Goal: Task Accomplishment & Management: Use online tool/utility

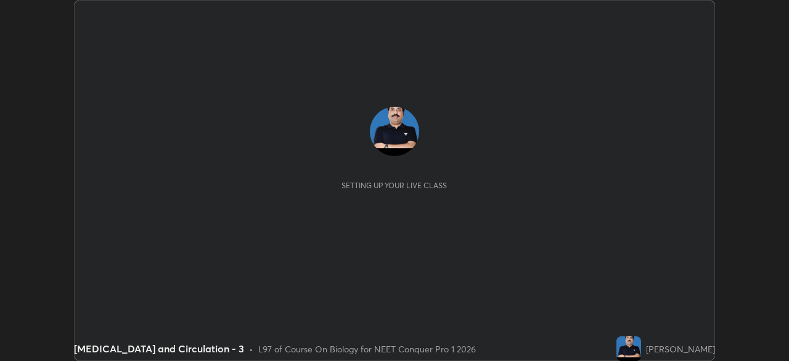
scroll to position [361, 789]
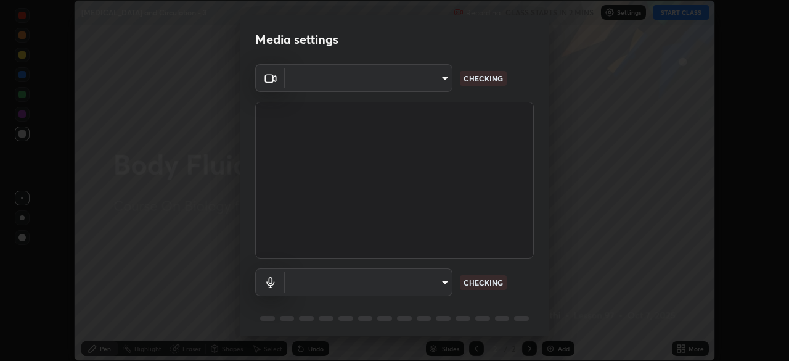
type input "e5f32b9a37d83756d2696e8423a1893a7de7eefef83412cf73fe4da3c4688103"
click at [370, 283] on body "Erase all [MEDICAL_DATA] and Circulation - 3 Recording CLASS STARTS IN 2 MINS S…" at bounding box center [394, 180] width 789 height 361
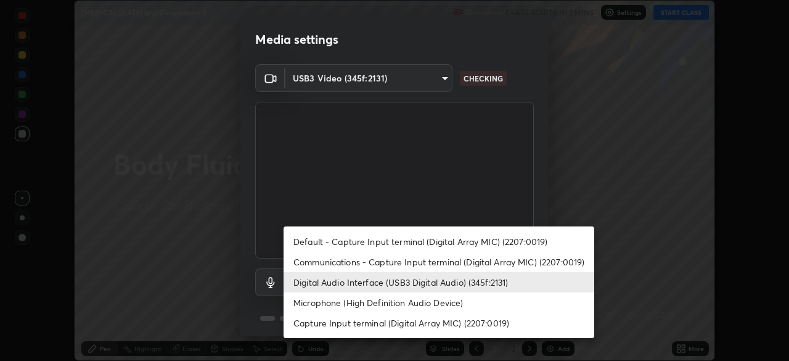
click at [357, 264] on li "Communications - Capture Input terminal (Digital Array MIC) (2207:0019)" at bounding box center [439, 261] width 311 height 20
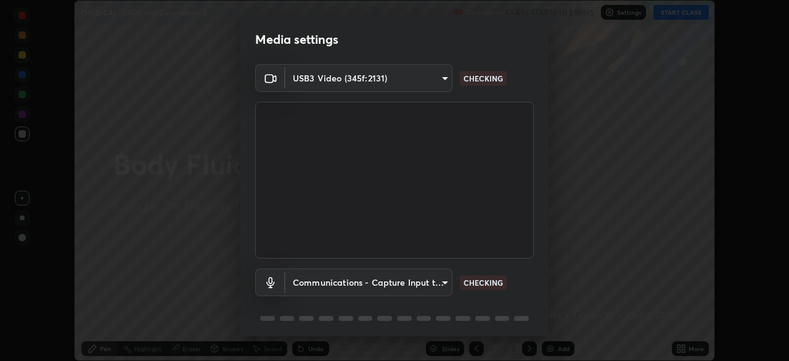
click at [353, 284] on li "Digital Audio Interface (USB3 Digital Audio) (345f:2131)" at bounding box center [400, 282] width 233 height 12
type input "f68c9ba91903ac9ba75504d23ca0c3c26111123a2a7878351e435c492be87537"
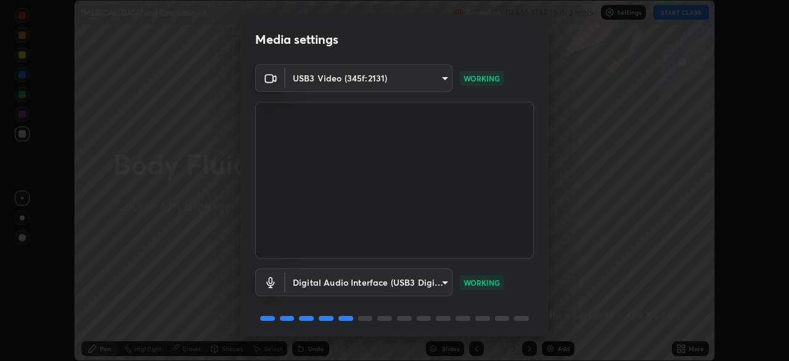
scroll to position [43, 0]
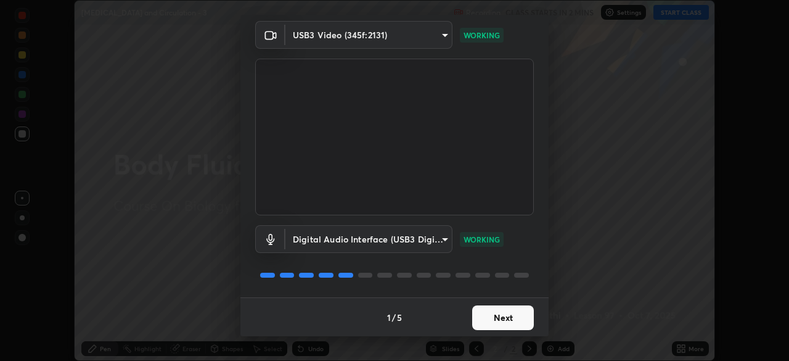
click at [518, 317] on button "Next" at bounding box center [503, 317] width 62 height 25
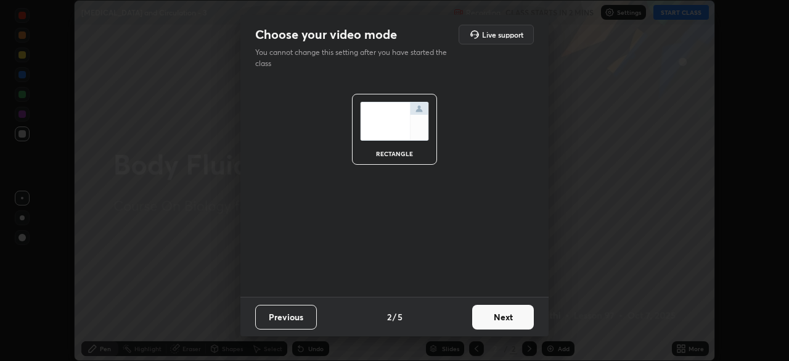
scroll to position [0, 0]
click at [518, 317] on button "Next" at bounding box center [503, 316] width 62 height 25
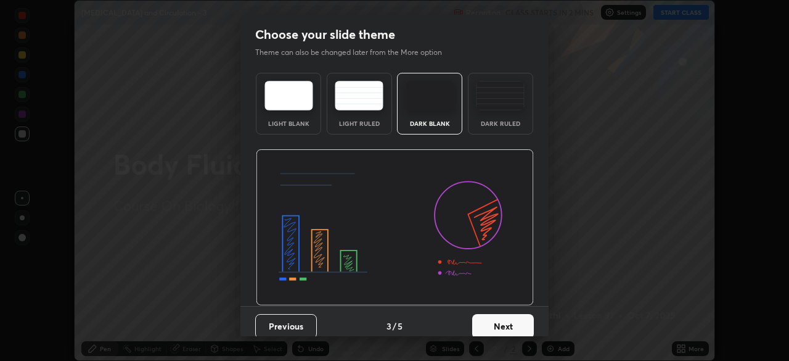
click at [520, 325] on button "Next" at bounding box center [503, 326] width 62 height 25
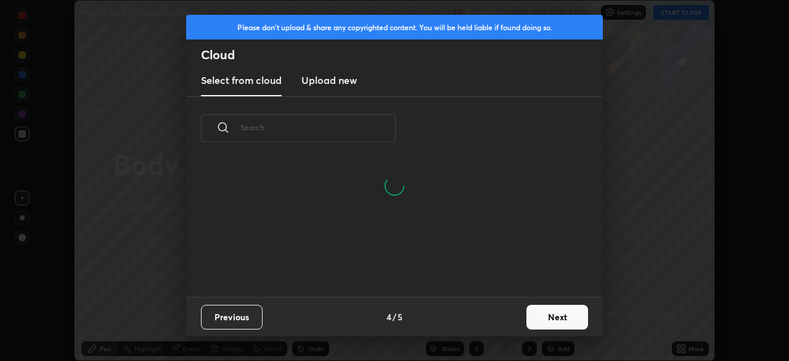
click at [558, 319] on button "Next" at bounding box center [557, 316] width 62 height 25
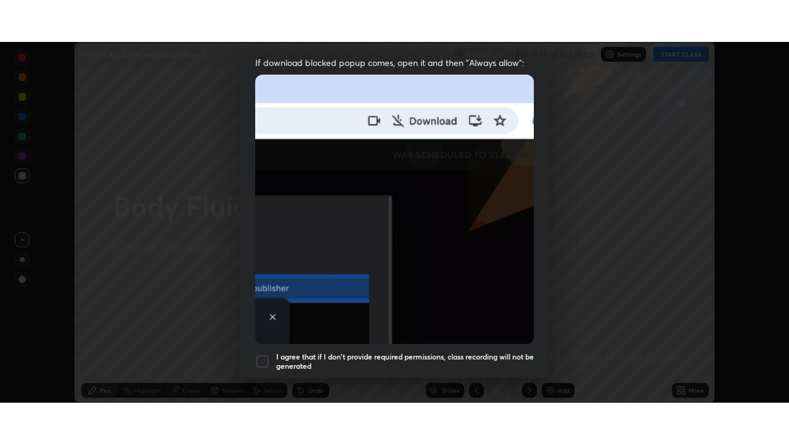
scroll to position [295, 0]
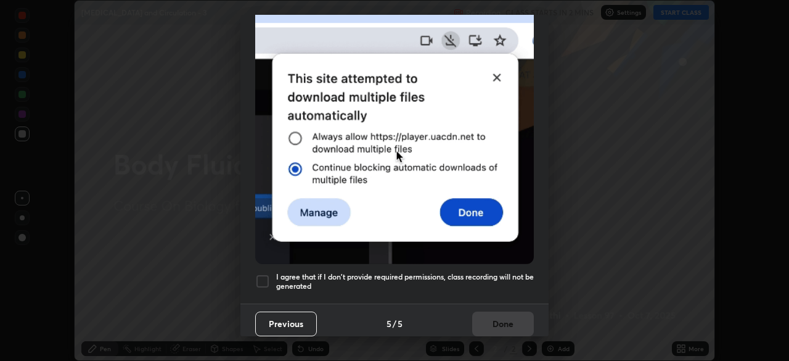
click at [504, 276] on h5 "I agree that if I don't provide required permissions, class recording will not …" at bounding box center [405, 281] width 258 height 19
click at [512, 317] on button "Done" at bounding box center [503, 323] width 62 height 25
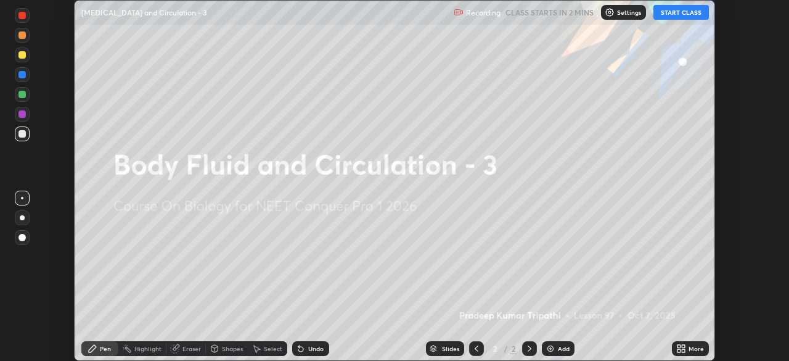
click at [683, 350] on icon at bounding box center [683, 350] width 3 height 3
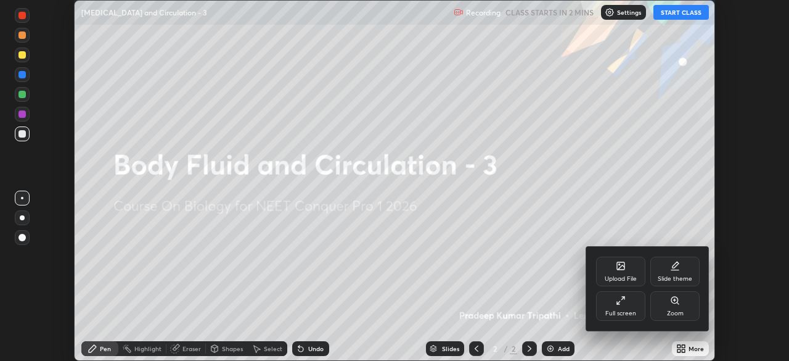
click at [631, 306] on div "Full screen" at bounding box center [620, 306] width 49 height 30
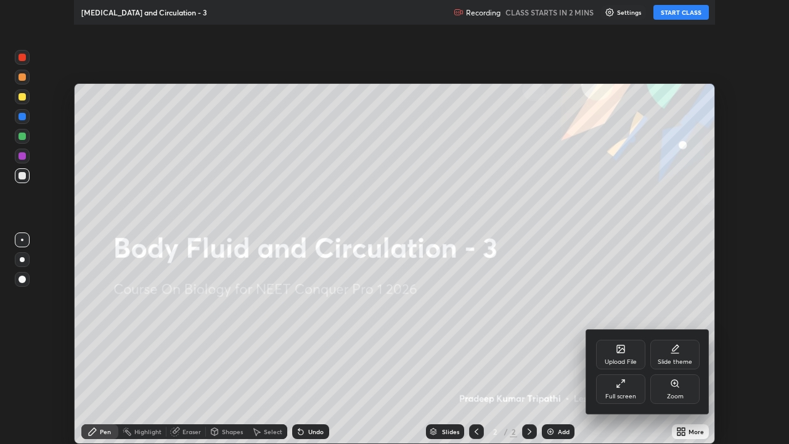
scroll to position [444, 789]
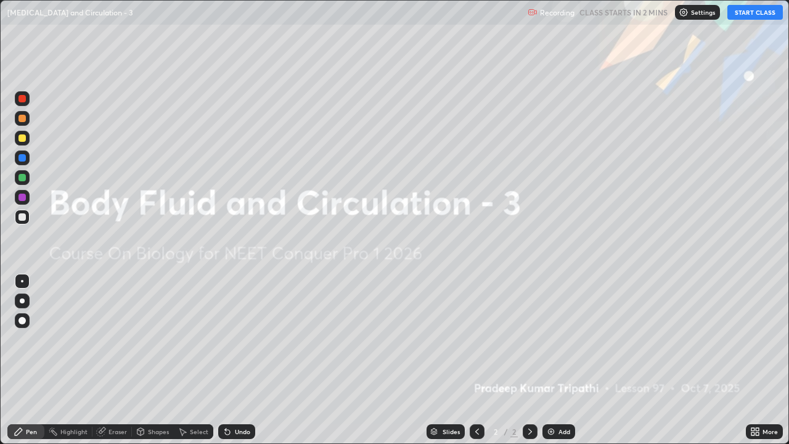
click at [746, 12] on button "START CLASS" at bounding box center [754, 12] width 55 height 15
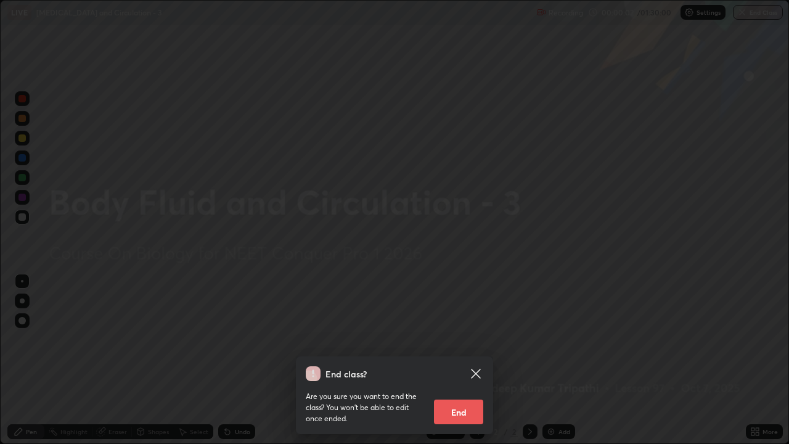
click at [475, 360] on icon at bounding box center [475, 373] width 9 height 9
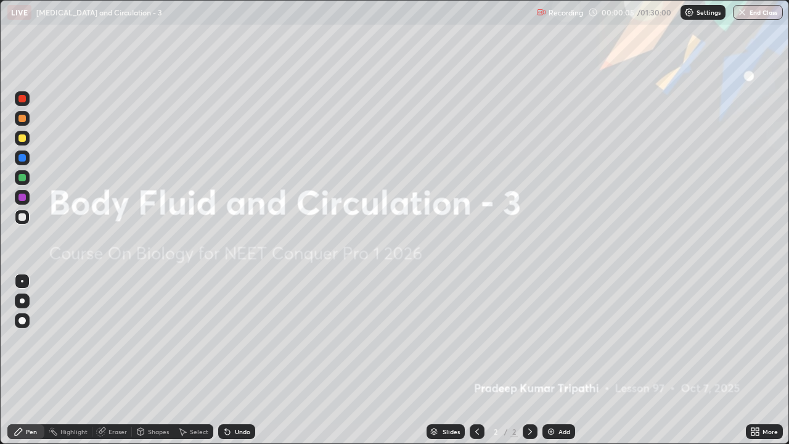
click at [551, 360] on img at bounding box center [551, 432] width 10 height 10
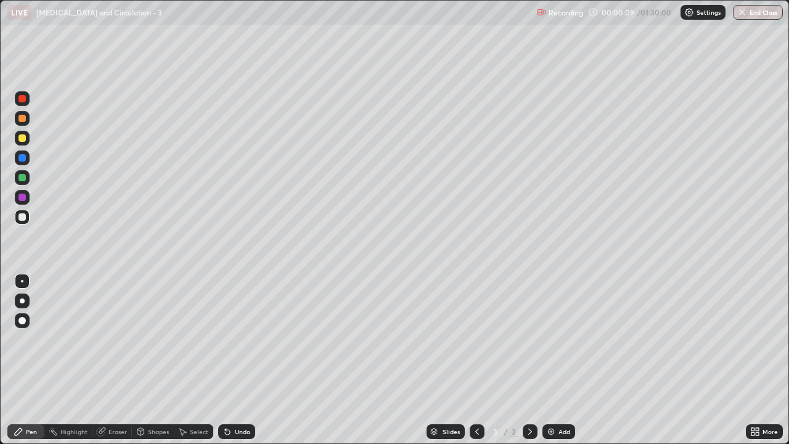
click at [22, 121] on div at bounding box center [21, 118] width 7 height 7
click at [23, 302] on div at bounding box center [22, 300] width 5 height 5
click at [23, 139] on div at bounding box center [21, 137] width 7 height 7
click at [152, 360] on div "Shapes" at bounding box center [158, 431] width 21 height 6
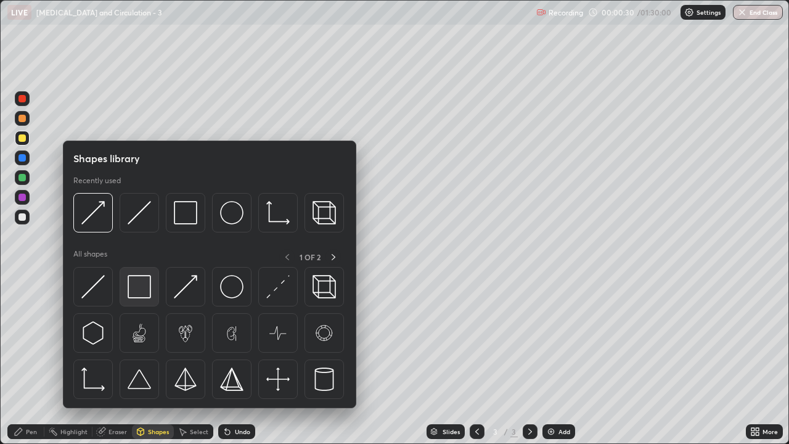
click at [138, 289] on img at bounding box center [139, 286] width 23 height 23
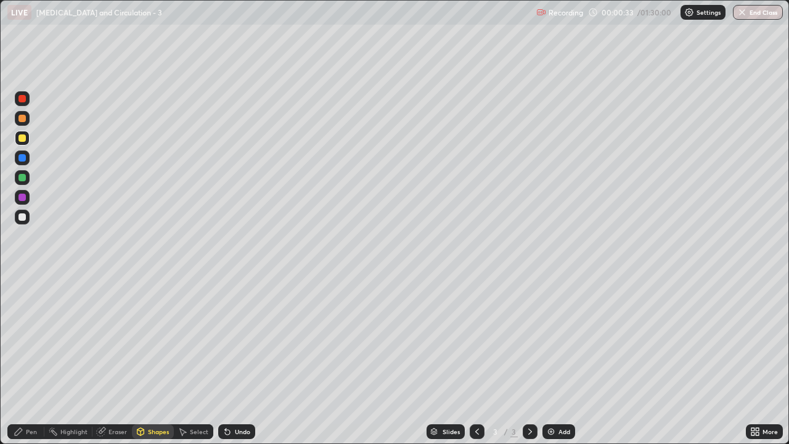
click at [159, 360] on div "Shapes" at bounding box center [158, 431] width 21 height 6
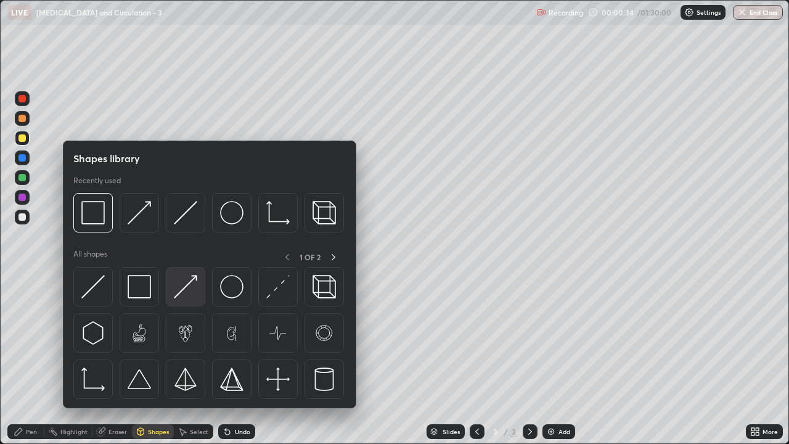
click at [192, 299] on div at bounding box center [185, 286] width 39 height 39
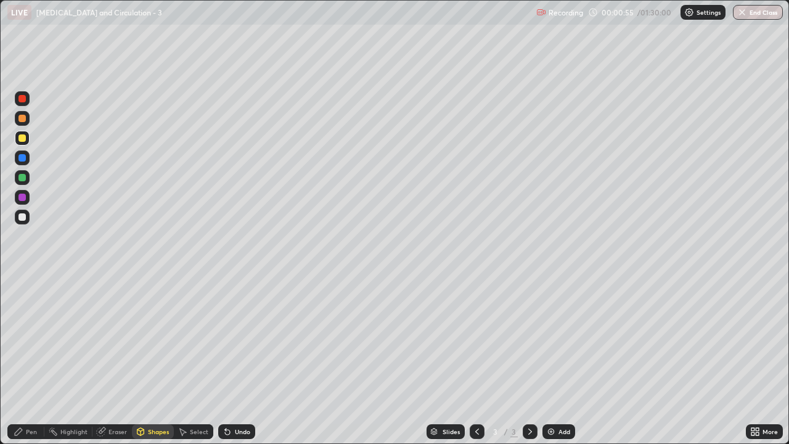
click at [20, 217] on div at bounding box center [21, 216] width 7 height 7
click at [22, 139] on div at bounding box center [21, 137] width 7 height 7
click at [151, 360] on div "Shapes" at bounding box center [158, 431] width 21 height 6
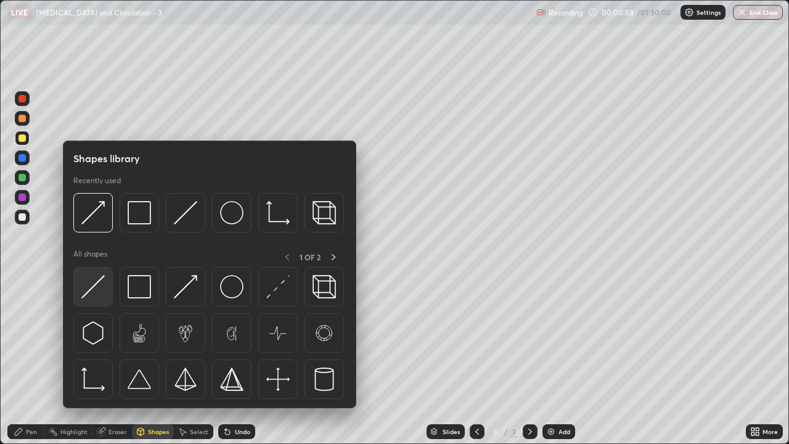
click at [101, 293] on img at bounding box center [92, 286] width 23 height 23
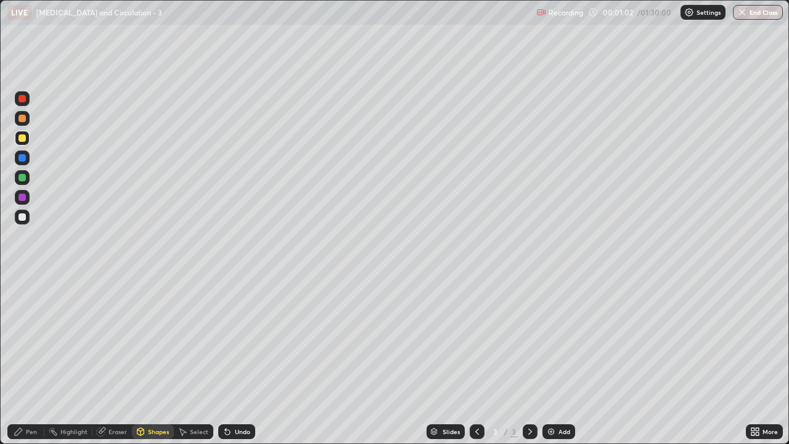
click at [35, 360] on div "Pen" at bounding box center [31, 431] width 11 height 6
click at [23, 200] on div at bounding box center [21, 197] width 7 height 7
click at [22, 139] on div at bounding box center [21, 137] width 7 height 7
click at [116, 360] on div "Eraser" at bounding box center [117, 431] width 18 height 6
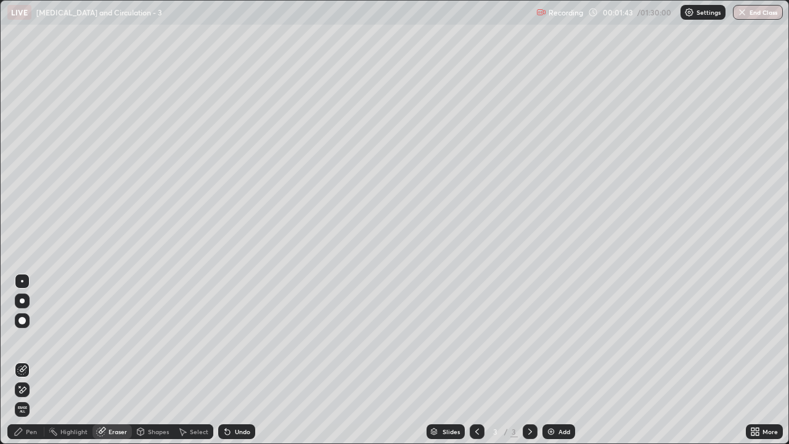
click at [35, 360] on div "Pen" at bounding box center [31, 431] width 11 height 6
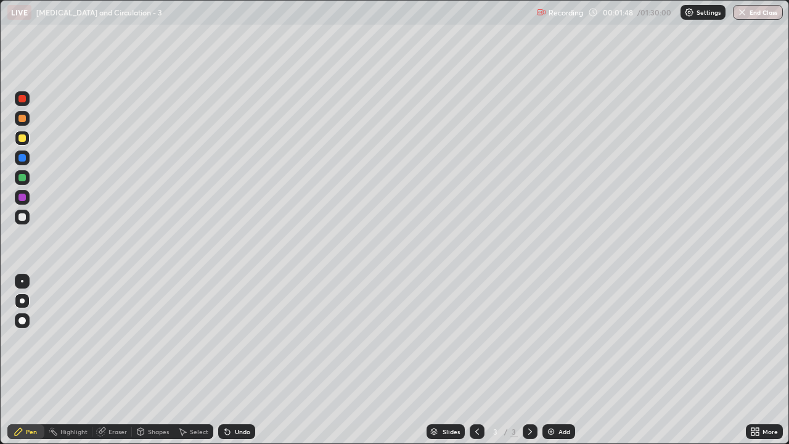
click at [112, 360] on div "Eraser" at bounding box center [117, 431] width 18 height 6
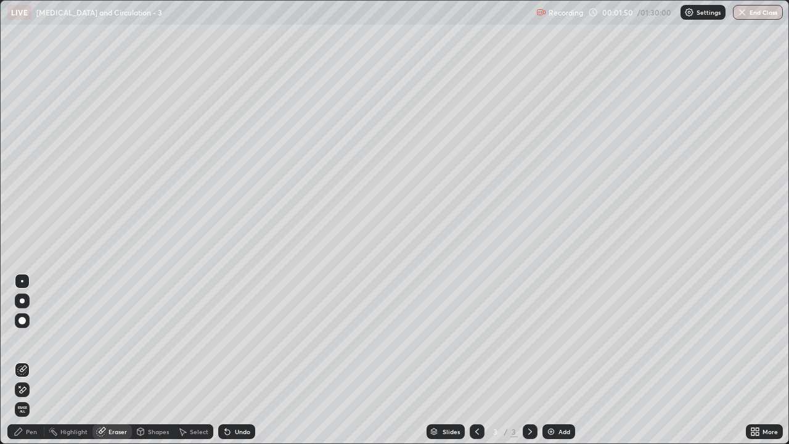
click at [31, 360] on div "Pen" at bounding box center [25, 431] width 37 height 15
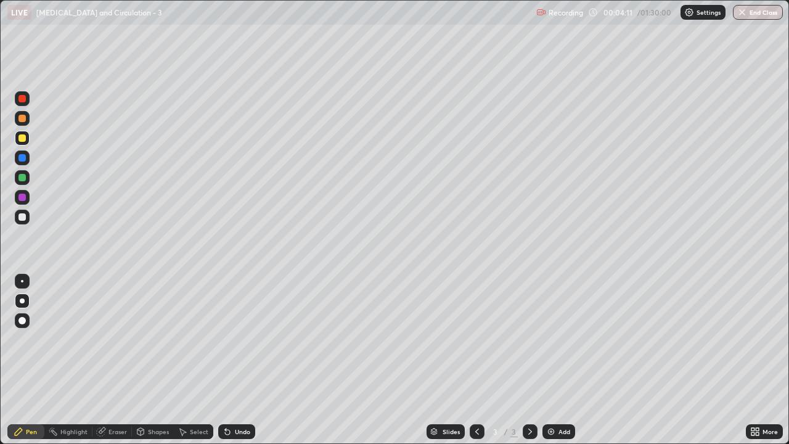
click at [110, 360] on div "Eraser" at bounding box center [117, 431] width 18 height 6
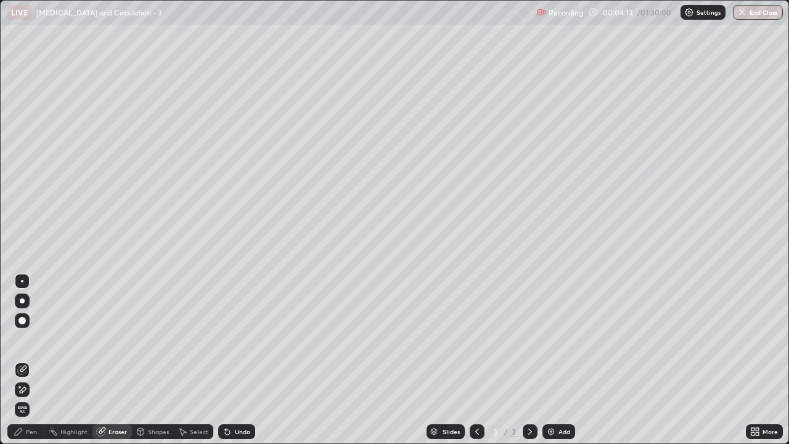
click at [23, 360] on icon at bounding box center [23, 389] width 7 height 6
click at [32, 360] on div "Pen" at bounding box center [25, 431] width 37 height 15
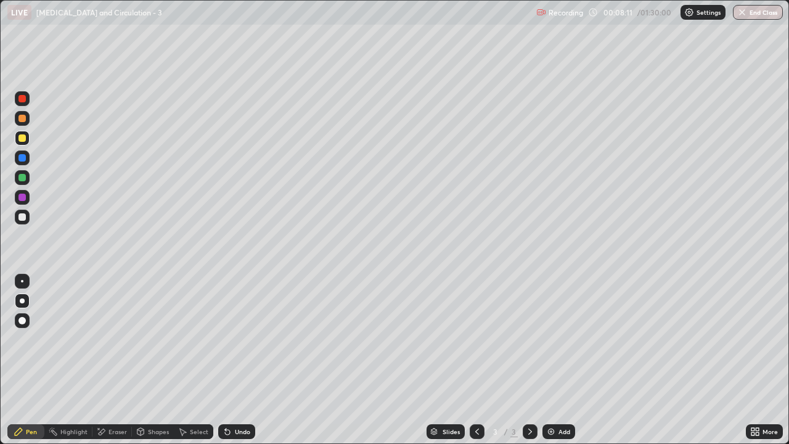
click at [120, 360] on div "Eraser" at bounding box center [117, 431] width 18 height 6
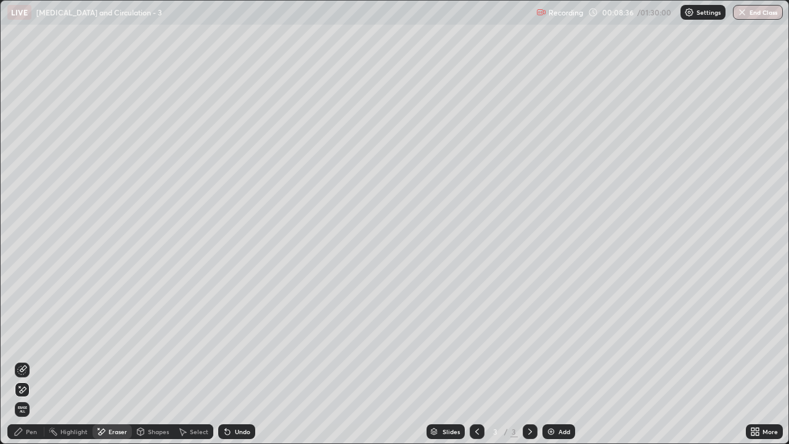
click at [29, 360] on div "Pen" at bounding box center [25, 431] width 37 height 15
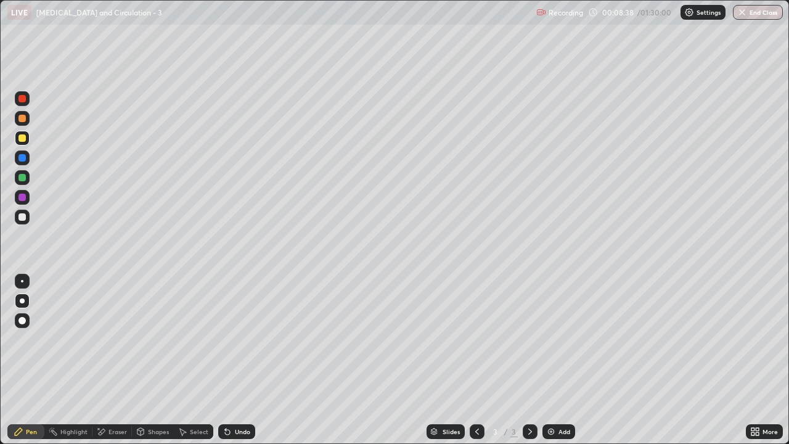
click at [22, 221] on div at bounding box center [22, 217] width 15 height 15
click at [153, 360] on div "Shapes" at bounding box center [158, 431] width 21 height 6
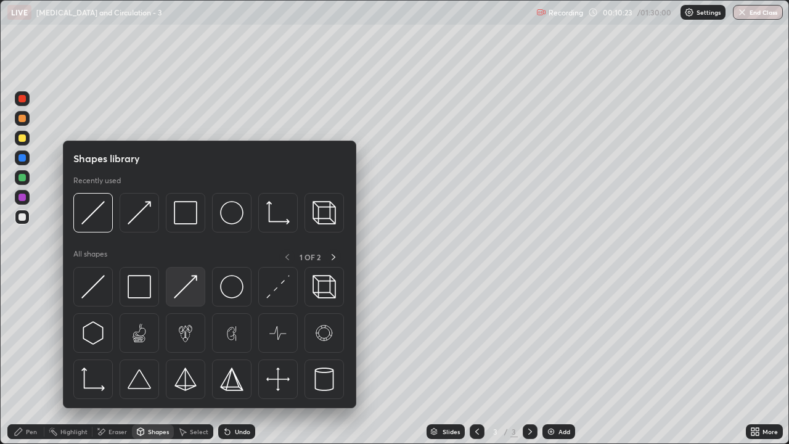
click at [187, 292] on img at bounding box center [185, 286] width 23 height 23
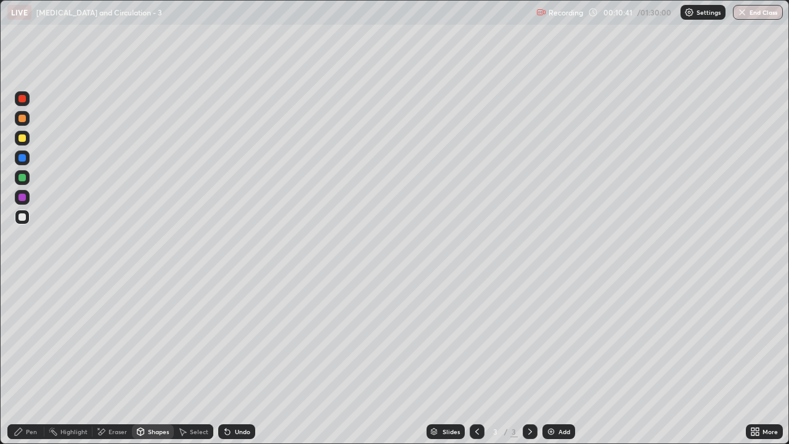
click at [33, 360] on div "Pen" at bounding box center [31, 431] width 11 height 6
click at [116, 360] on div "Eraser" at bounding box center [117, 431] width 18 height 6
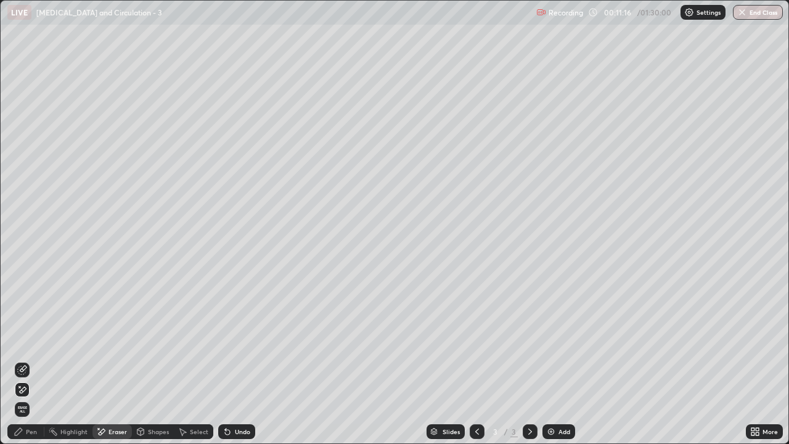
click at [24, 360] on icon at bounding box center [22, 390] width 10 height 10
click at [31, 360] on div "Pen" at bounding box center [31, 431] width 11 height 6
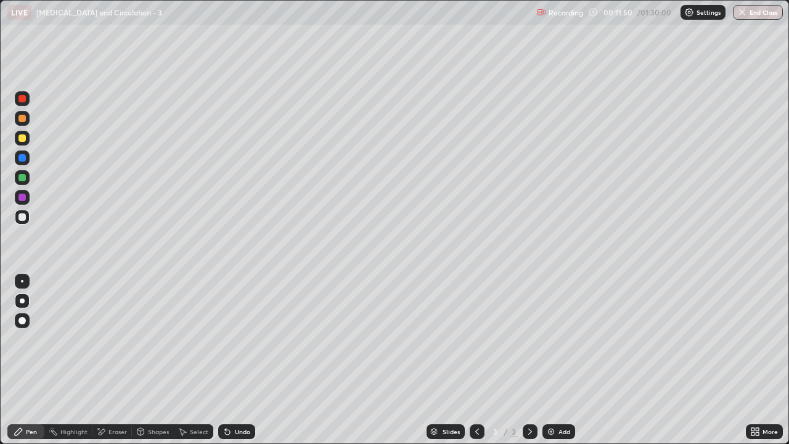
click at [22, 137] on div at bounding box center [21, 137] width 7 height 7
click at [22, 195] on div at bounding box center [21, 197] width 7 height 7
click at [23, 137] on div at bounding box center [21, 137] width 7 height 7
click at [27, 360] on div "Pen" at bounding box center [31, 431] width 11 height 6
click at [23, 138] on div at bounding box center [21, 137] width 7 height 7
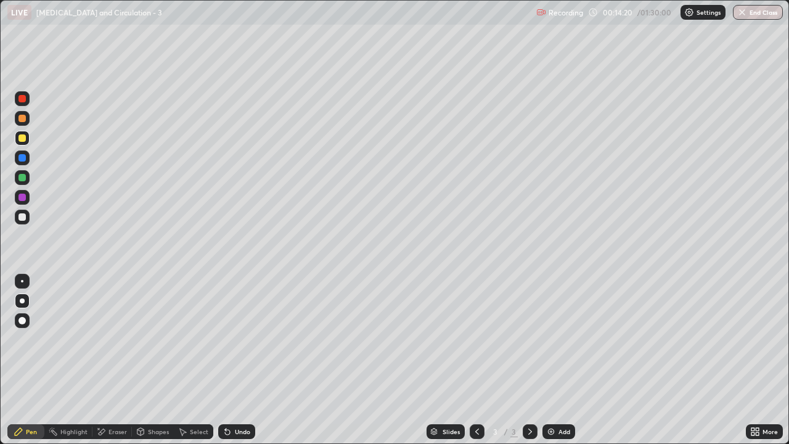
click at [25, 197] on div at bounding box center [21, 197] width 7 height 7
click at [26, 152] on div at bounding box center [22, 157] width 15 height 15
click at [23, 142] on div at bounding box center [22, 138] width 15 height 15
click at [23, 218] on div at bounding box center [21, 216] width 7 height 7
click at [113, 360] on div "Eraser" at bounding box center [117, 431] width 18 height 6
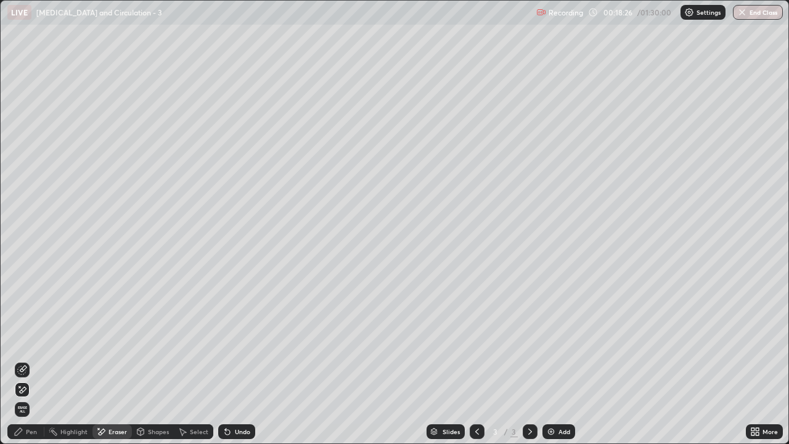
click at [27, 360] on div "Pen" at bounding box center [31, 431] width 11 height 6
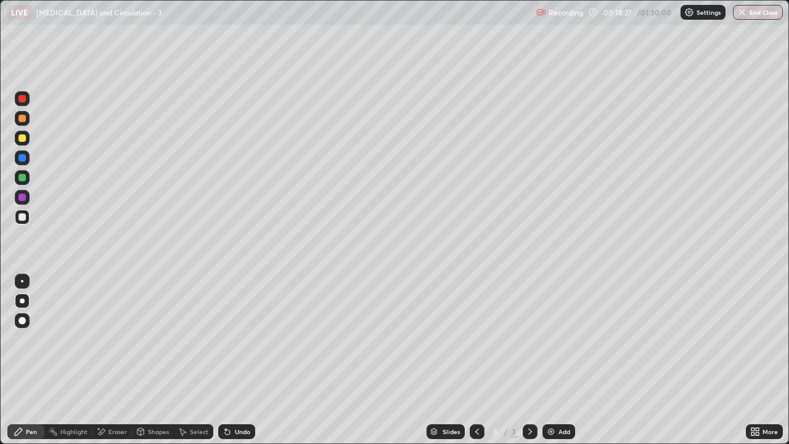
click at [22, 139] on div at bounding box center [21, 137] width 7 height 7
click at [22, 119] on div at bounding box center [21, 118] width 7 height 7
click at [25, 218] on div at bounding box center [21, 216] width 7 height 7
click at [23, 141] on div at bounding box center [21, 137] width 7 height 7
click at [115, 360] on div "Eraser" at bounding box center [117, 431] width 18 height 6
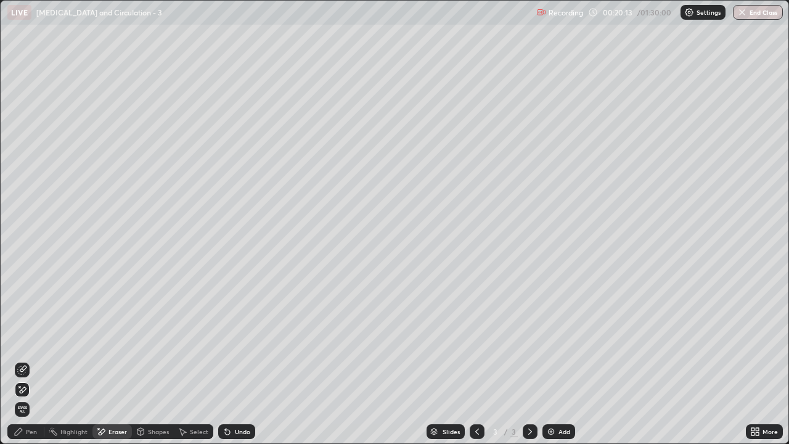
click at [30, 360] on div "Pen" at bounding box center [31, 431] width 11 height 6
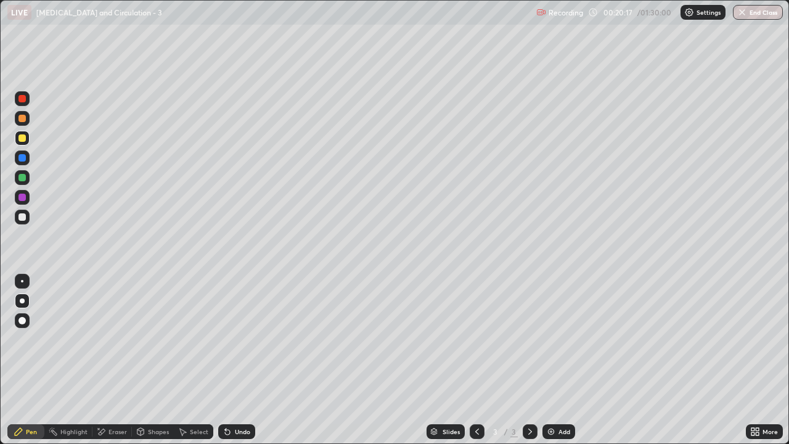
click at [24, 104] on div at bounding box center [22, 98] width 15 height 15
click at [148, 360] on div "Shapes" at bounding box center [158, 431] width 21 height 6
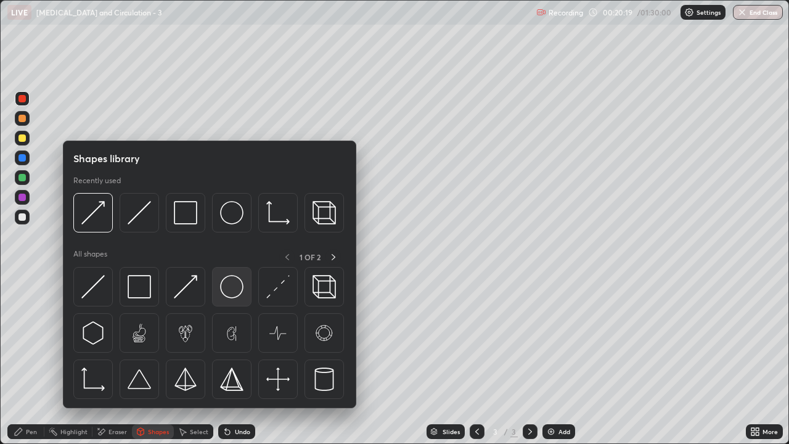
click at [231, 288] on img at bounding box center [231, 286] width 23 height 23
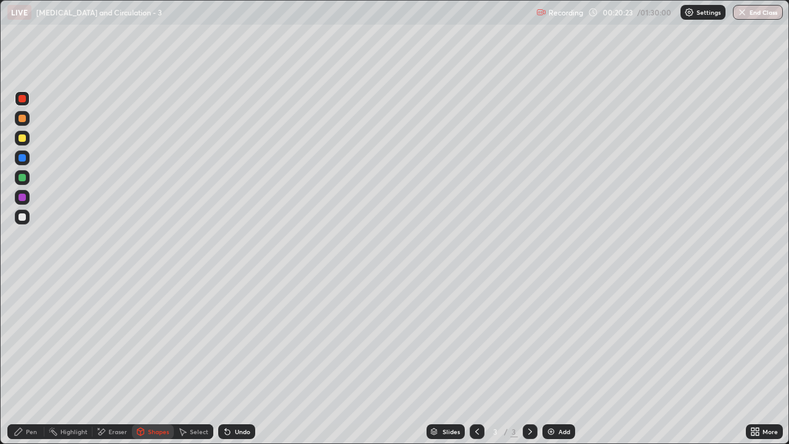
click at [22, 360] on icon at bounding box center [19, 432] width 10 height 10
click at [24, 118] on div at bounding box center [21, 118] width 7 height 7
click at [25, 200] on div at bounding box center [21, 197] width 7 height 7
click at [23, 119] on div at bounding box center [21, 118] width 7 height 7
click at [159, 360] on div "Shapes" at bounding box center [153, 431] width 42 height 15
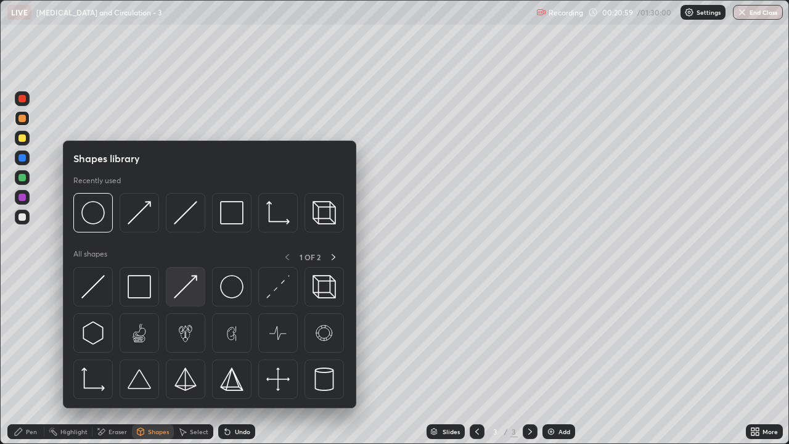
click at [190, 288] on img at bounding box center [185, 286] width 23 height 23
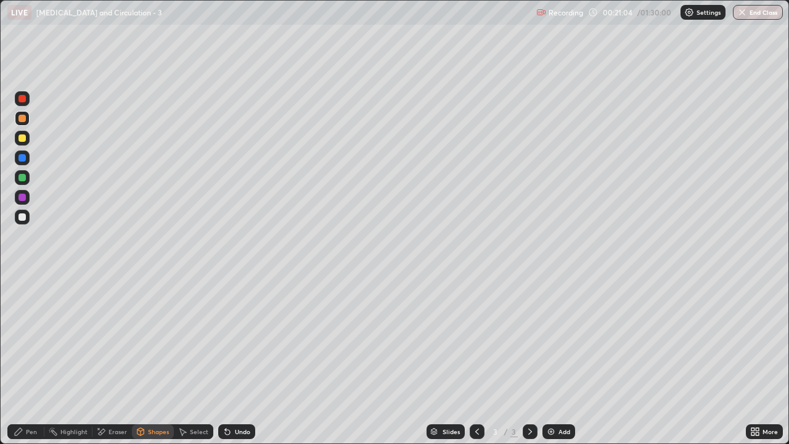
click at [28, 360] on div "Pen" at bounding box center [31, 431] width 11 height 6
click at [23, 217] on div at bounding box center [21, 216] width 7 height 7
click at [153, 360] on div "Shapes" at bounding box center [158, 431] width 21 height 6
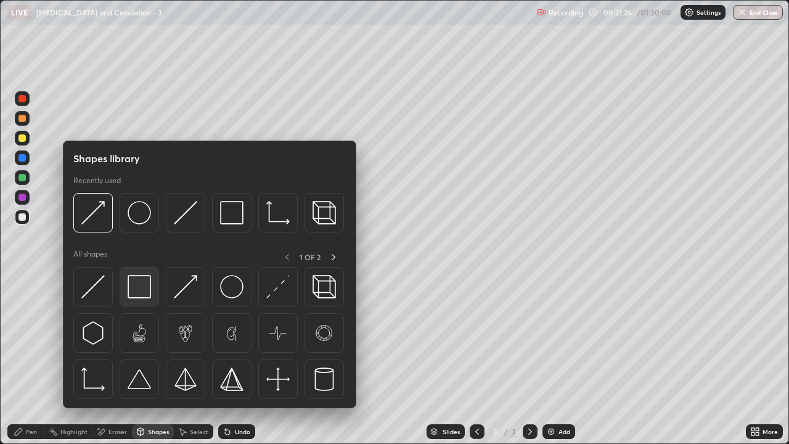
click at [145, 291] on img at bounding box center [139, 286] width 23 height 23
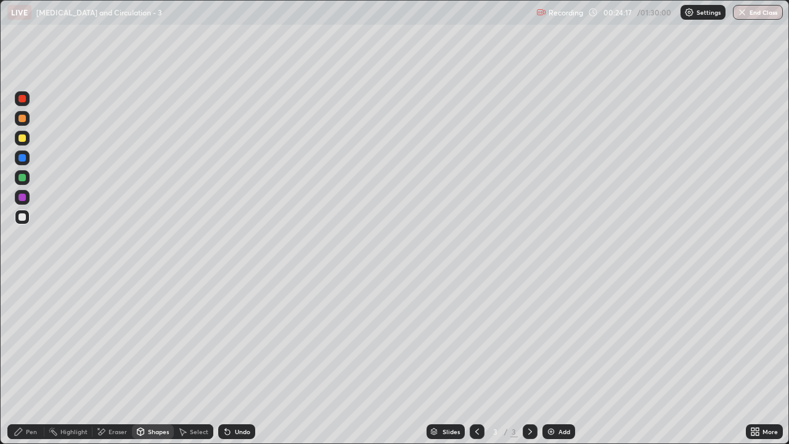
click at [20, 180] on div at bounding box center [21, 177] width 7 height 7
click at [31, 360] on div "Pen" at bounding box center [31, 431] width 11 height 6
click at [529, 360] on icon at bounding box center [530, 431] width 4 height 6
click at [552, 360] on img at bounding box center [551, 432] width 10 height 10
click at [25, 139] on div at bounding box center [21, 137] width 7 height 7
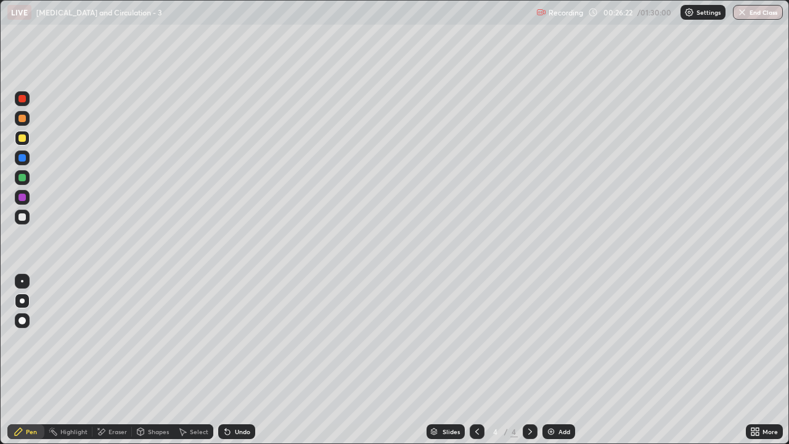
click at [30, 360] on div "Pen" at bounding box center [31, 431] width 11 height 6
click at [23, 118] on div at bounding box center [21, 118] width 7 height 7
click at [22, 138] on div at bounding box center [21, 137] width 7 height 7
click at [22, 99] on div at bounding box center [21, 98] width 7 height 7
click at [146, 360] on div "Shapes" at bounding box center [153, 431] width 42 height 15
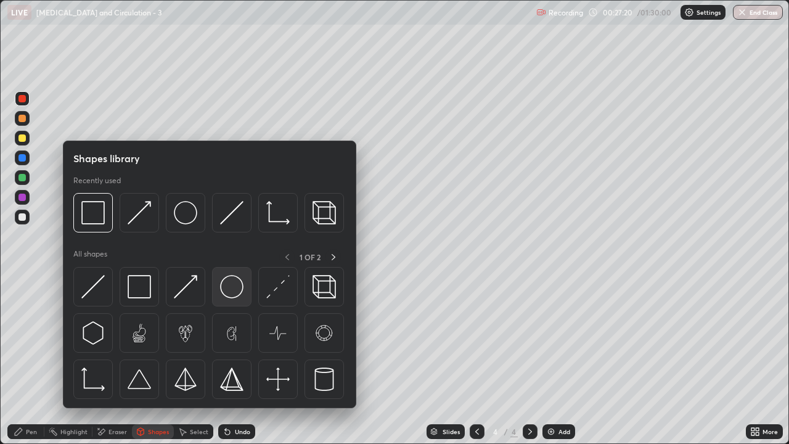
click at [235, 290] on img at bounding box center [231, 286] width 23 height 23
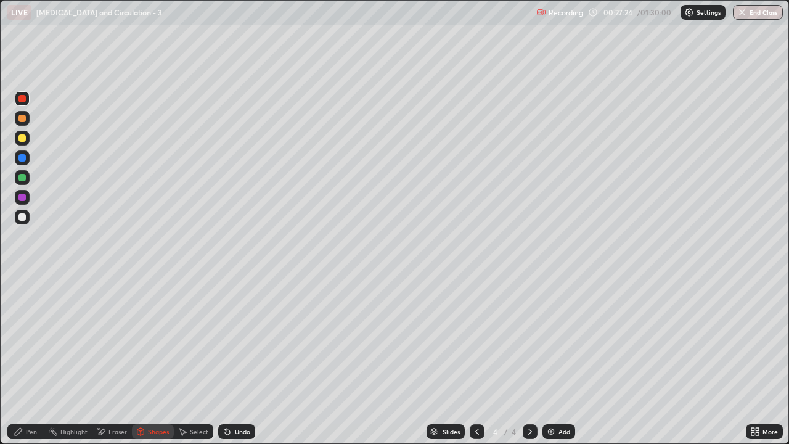
click at [28, 360] on div "Pen" at bounding box center [31, 431] width 11 height 6
click at [21, 121] on div at bounding box center [21, 118] width 7 height 7
click at [23, 119] on div at bounding box center [21, 118] width 7 height 7
click at [25, 218] on div at bounding box center [21, 216] width 7 height 7
click at [154, 360] on div "Shapes" at bounding box center [158, 431] width 21 height 6
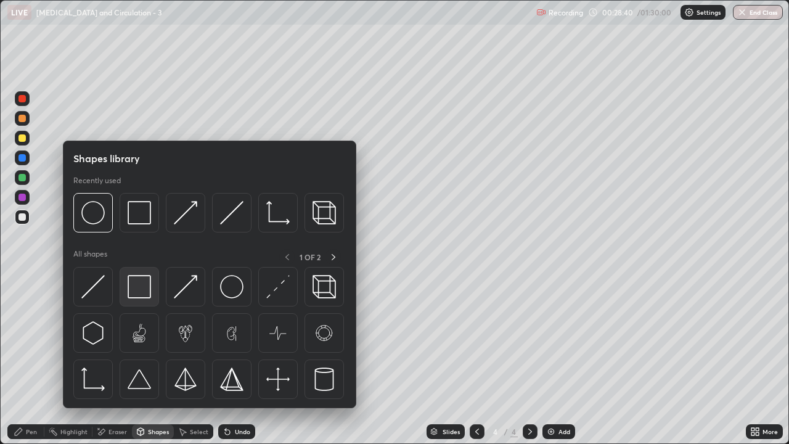
click at [141, 288] on img at bounding box center [139, 286] width 23 height 23
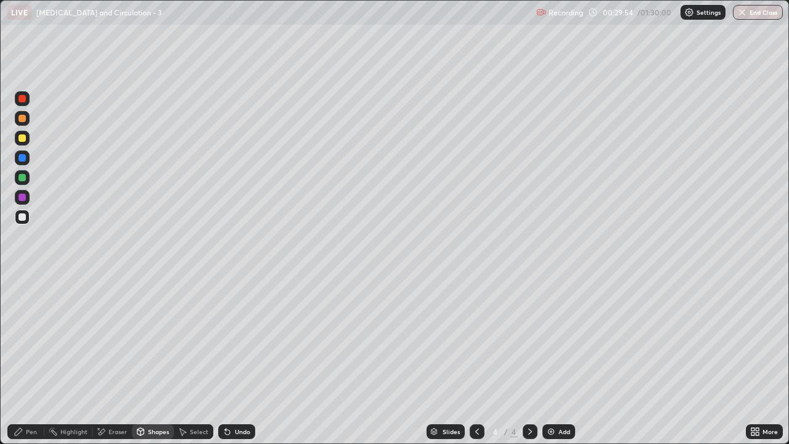
click at [22, 178] on div at bounding box center [21, 177] width 7 height 7
click at [34, 360] on div "Pen" at bounding box center [25, 431] width 37 height 15
click at [22, 138] on div at bounding box center [21, 137] width 7 height 7
click at [31, 360] on div "Pen" at bounding box center [31, 431] width 11 height 6
click at [476, 360] on icon at bounding box center [477, 432] width 10 height 10
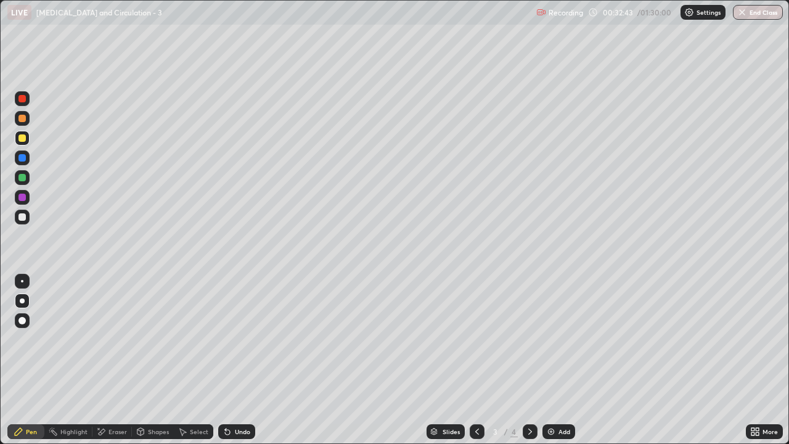
click at [531, 360] on icon at bounding box center [530, 432] width 10 height 10
click at [22, 118] on div at bounding box center [21, 118] width 7 height 7
click at [34, 360] on div "Pen" at bounding box center [31, 431] width 11 height 6
click at [23, 178] on div at bounding box center [21, 177] width 7 height 7
click at [25, 141] on div at bounding box center [21, 137] width 7 height 7
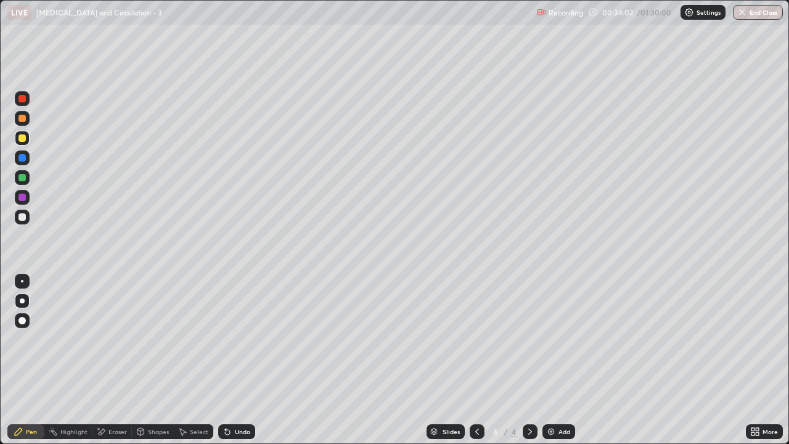
click at [25, 121] on div at bounding box center [21, 118] width 7 height 7
click at [25, 140] on div at bounding box center [21, 137] width 7 height 7
click at [25, 121] on div at bounding box center [22, 118] width 15 height 15
click at [22, 99] on div at bounding box center [21, 98] width 7 height 7
click at [158, 360] on div "Shapes" at bounding box center [158, 431] width 21 height 6
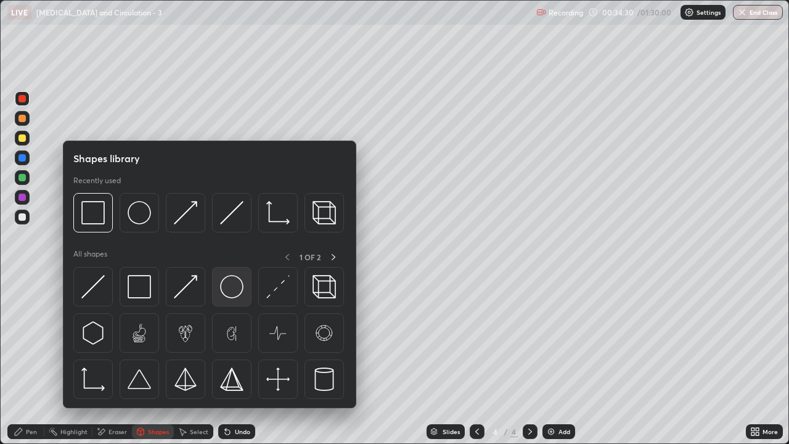
click at [231, 288] on img at bounding box center [231, 286] width 23 height 23
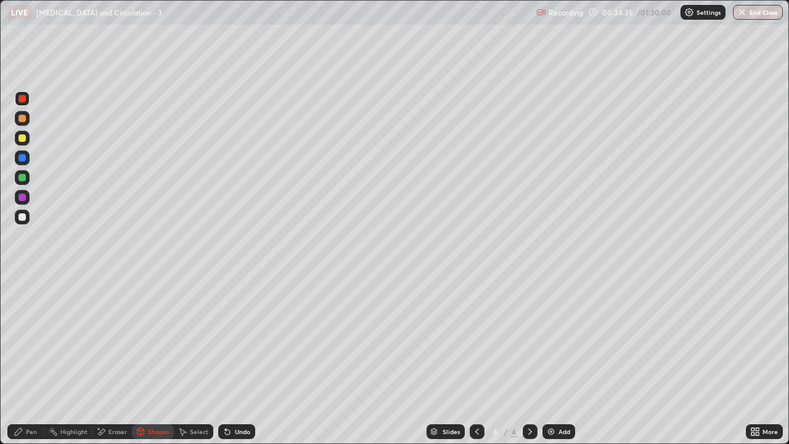
click at [115, 360] on div "Eraser" at bounding box center [117, 431] width 18 height 6
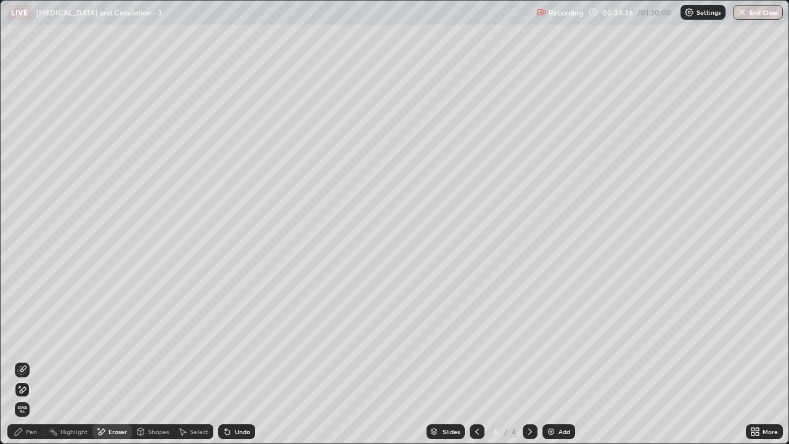
click at [23, 360] on icon at bounding box center [22, 390] width 10 height 10
click at [35, 360] on div "Pen" at bounding box center [31, 431] width 11 height 6
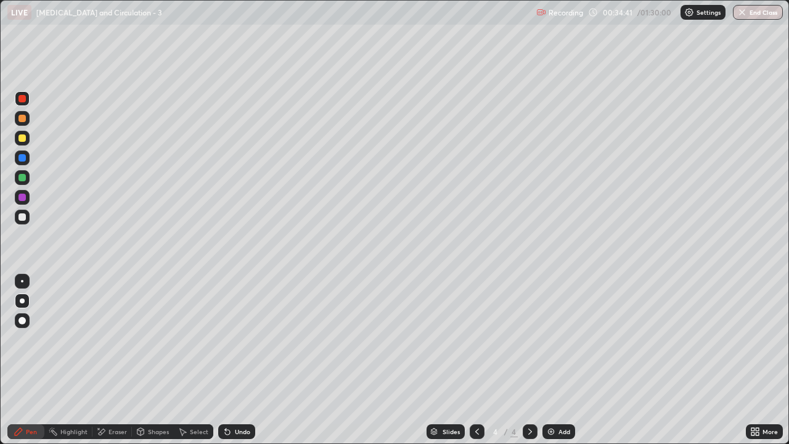
click at [22, 143] on div at bounding box center [22, 138] width 15 height 15
click at [25, 119] on div at bounding box center [21, 118] width 7 height 7
click at [23, 120] on div at bounding box center [21, 118] width 7 height 7
click at [23, 216] on div at bounding box center [21, 216] width 7 height 7
click at [152, 360] on div "Shapes" at bounding box center [158, 431] width 21 height 6
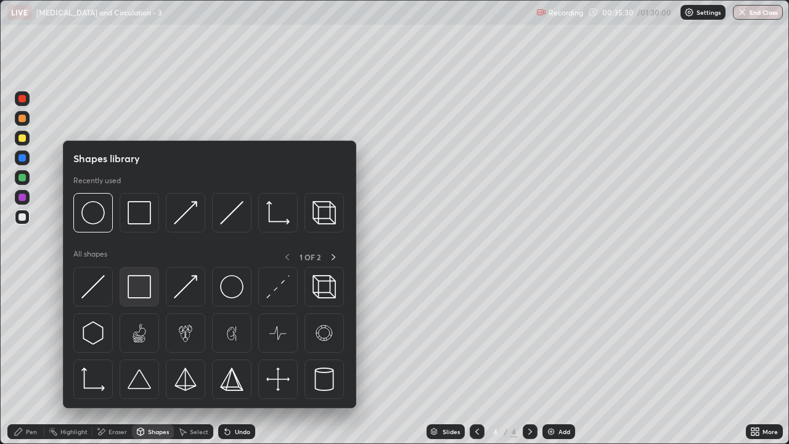
click at [140, 285] on img at bounding box center [139, 286] width 23 height 23
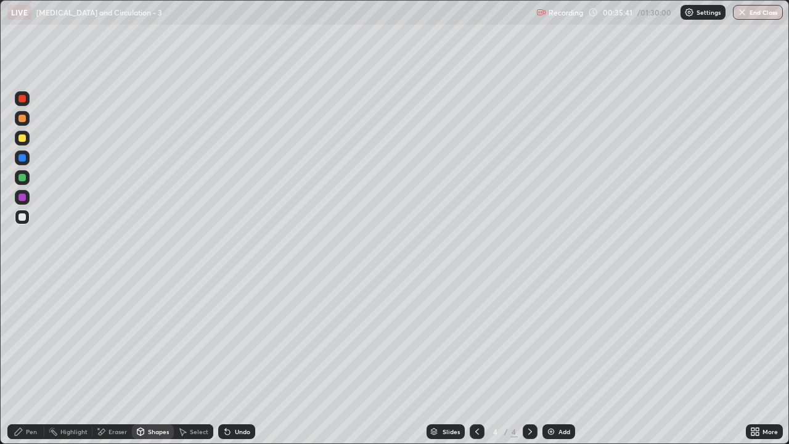
click at [22, 178] on div at bounding box center [21, 177] width 7 height 7
click at [33, 360] on div "Pen" at bounding box center [31, 431] width 11 height 6
click at [23, 137] on div at bounding box center [21, 137] width 7 height 7
click at [25, 120] on div at bounding box center [21, 118] width 7 height 7
click at [23, 118] on div at bounding box center [21, 118] width 7 height 7
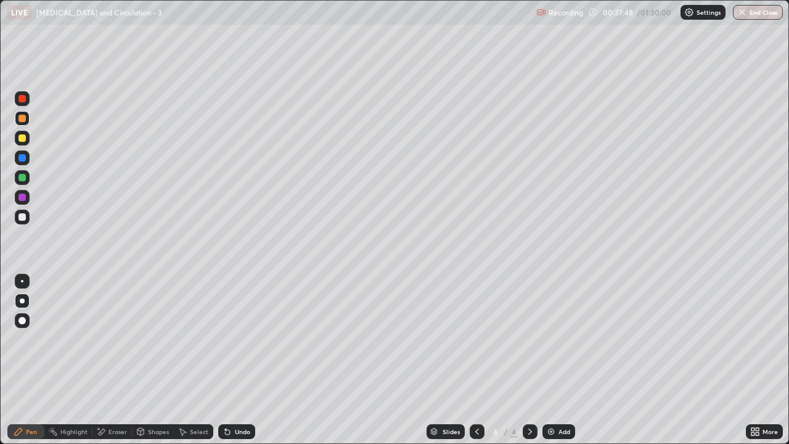
click at [22, 99] on div at bounding box center [21, 98] width 7 height 7
click at [23, 138] on div at bounding box center [21, 137] width 7 height 7
click at [25, 100] on div at bounding box center [21, 98] width 7 height 7
click at [22, 138] on div at bounding box center [21, 137] width 7 height 7
click at [25, 99] on div at bounding box center [21, 98] width 7 height 7
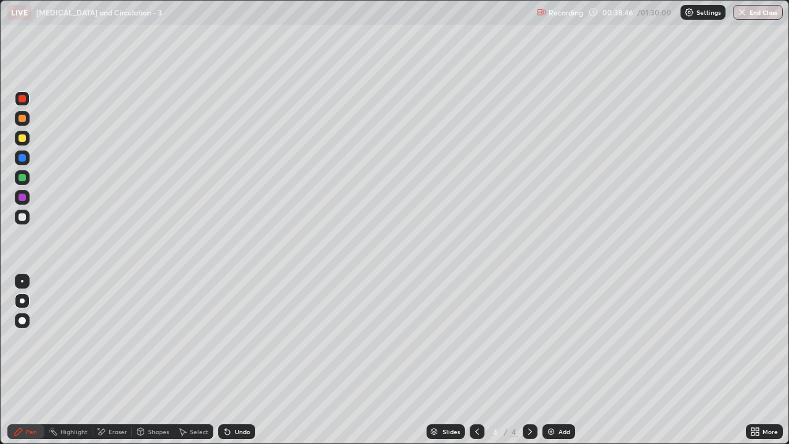
click at [153, 360] on div "Shapes" at bounding box center [153, 431] width 42 height 15
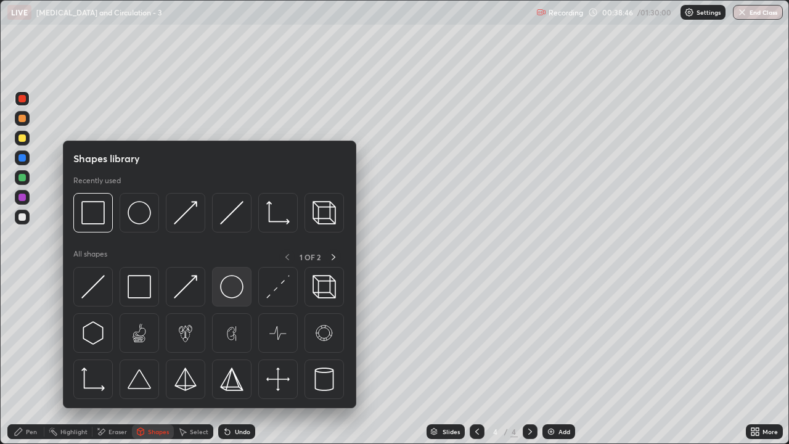
click at [236, 288] on img at bounding box center [231, 286] width 23 height 23
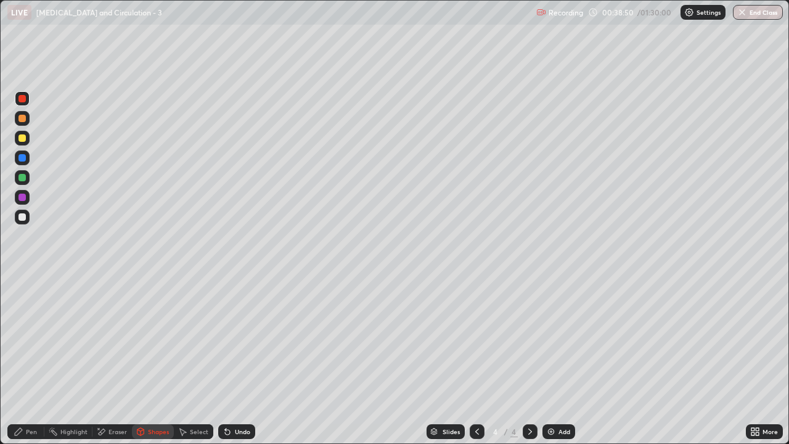
click at [27, 360] on div "Pen" at bounding box center [31, 431] width 11 height 6
click at [23, 120] on div at bounding box center [21, 118] width 7 height 7
click at [22, 217] on div at bounding box center [21, 216] width 7 height 7
click at [156, 360] on div "Shapes" at bounding box center [158, 431] width 21 height 6
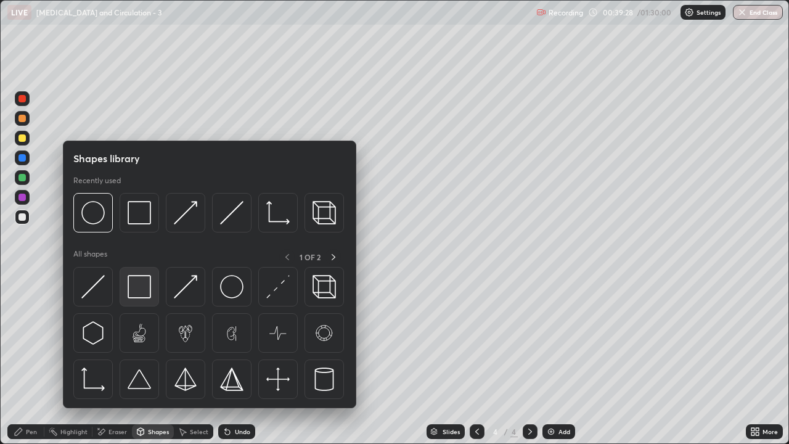
click at [142, 288] on img at bounding box center [139, 286] width 23 height 23
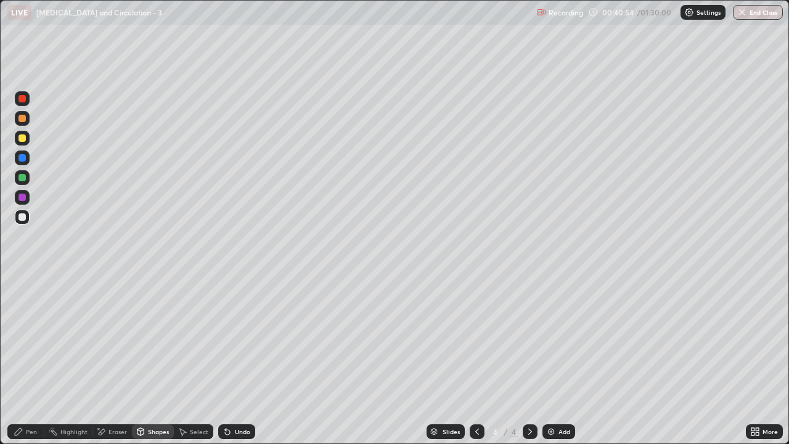
click at [476, 360] on icon at bounding box center [477, 432] width 10 height 10
click at [528, 360] on icon at bounding box center [530, 431] width 4 height 6
click at [35, 360] on div "Pen" at bounding box center [31, 431] width 11 height 6
click at [75, 360] on div "Highlight" at bounding box center [68, 431] width 48 height 25
click at [28, 360] on div "Pen" at bounding box center [31, 431] width 11 height 6
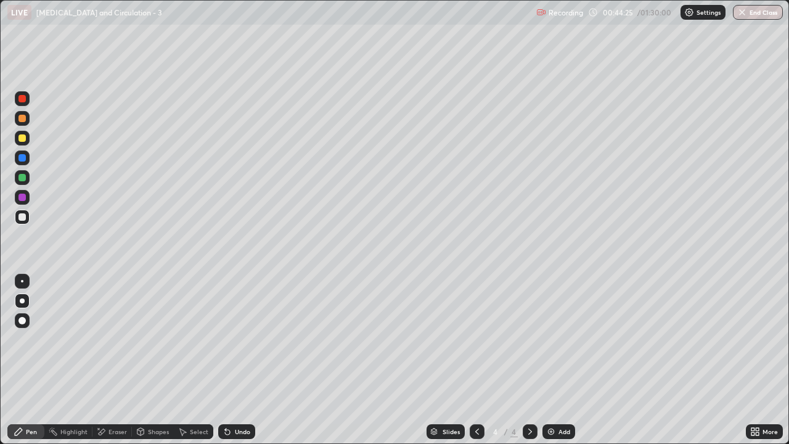
click at [112, 360] on div "Eraser" at bounding box center [117, 431] width 18 height 6
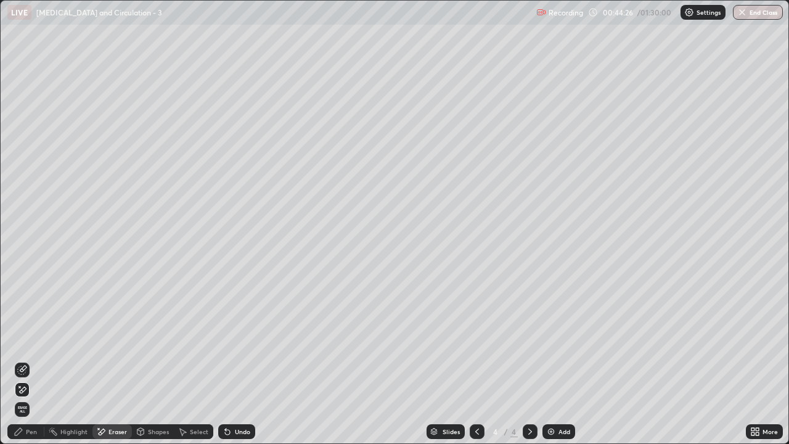
click at [22, 360] on icon at bounding box center [23, 389] width 7 height 6
click at [23, 360] on div "Pen" at bounding box center [25, 431] width 37 height 15
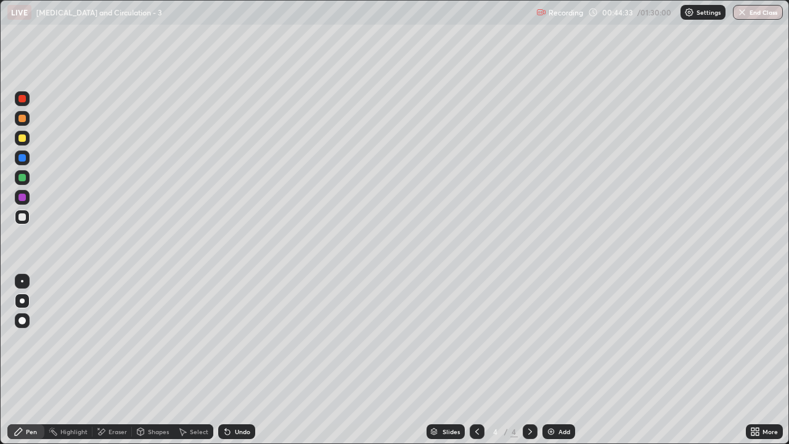
click at [23, 140] on div at bounding box center [21, 137] width 7 height 7
click at [476, 360] on icon at bounding box center [477, 431] width 4 height 6
click at [29, 360] on div "Pen" at bounding box center [31, 431] width 11 height 6
click at [23, 140] on div at bounding box center [21, 137] width 7 height 7
click at [112, 360] on div "Eraser" at bounding box center [117, 431] width 18 height 6
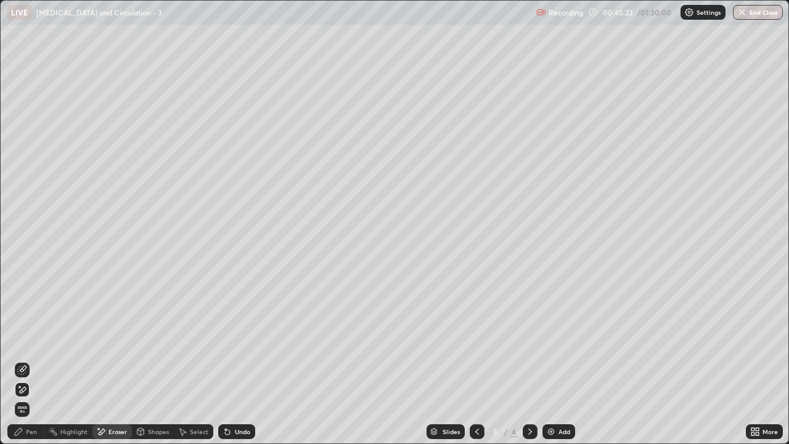
click at [31, 360] on div "Pen" at bounding box center [31, 431] width 11 height 6
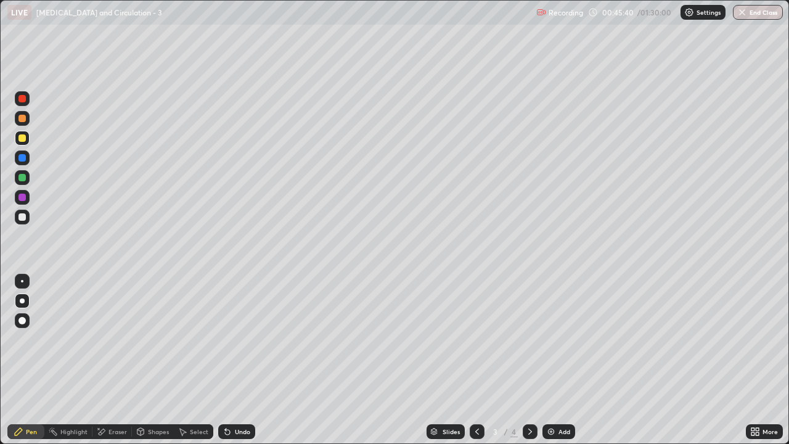
click at [22, 217] on div at bounding box center [21, 216] width 7 height 7
click at [155, 360] on div "Shapes" at bounding box center [158, 431] width 21 height 6
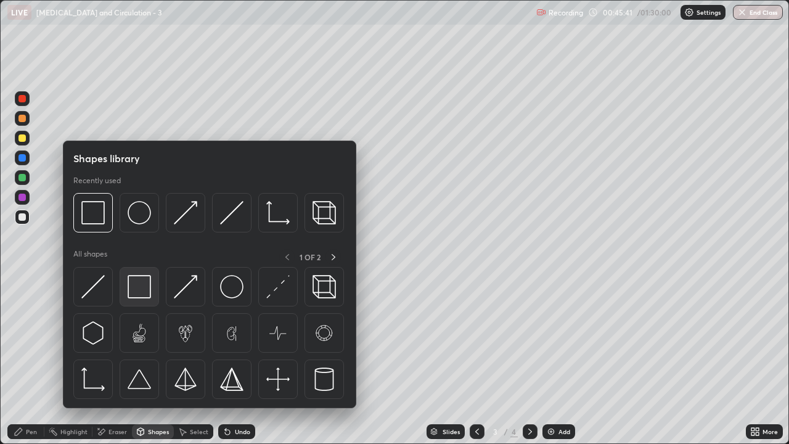
click at [138, 287] on img at bounding box center [139, 286] width 23 height 23
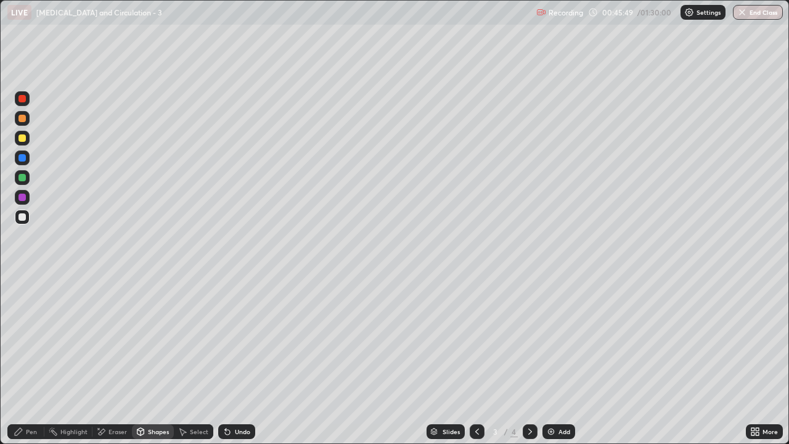
click at [115, 360] on div "Eraser" at bounding box center [117, 431] width 18 height 6
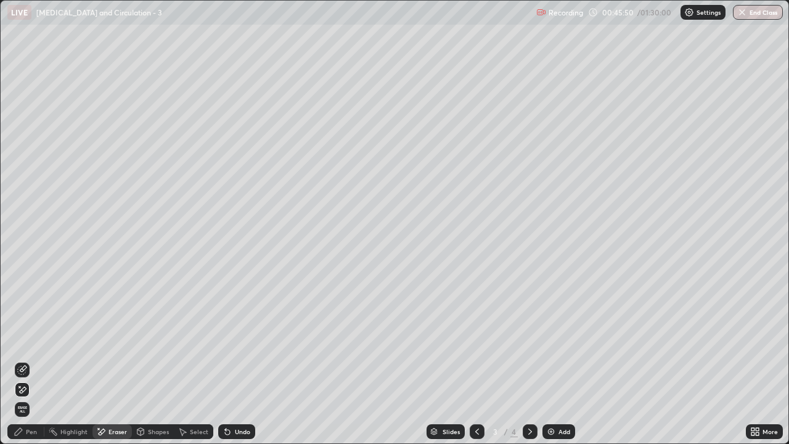
click at [24, 360] on icon at bounding box center [22, 390] width 10 height 10
click at [228, 360] on icon at bounding box center [227, 432] width 5 height 5
click at [27, 360] on div "Pen" at bounding box center [31, 431] width 11 height 6
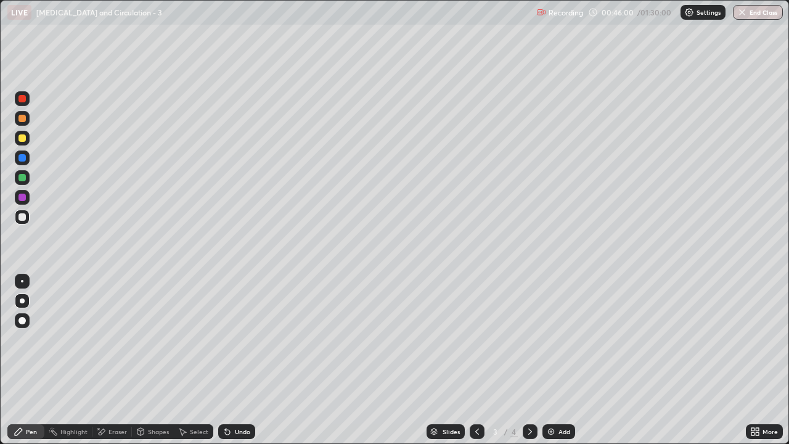
click at [22, 141] on div at bounding box center [21, 137] width 7 height 7
click at [27, 118] on div at bounding box center [22, 118] width 15 height 15
click at [25, 200] on div at bounding box center [21, 197] width 7 height 7
click at [529, 360] on icon at bounding box center [530, 432] width 10 height 10
click at [114, 360] on div "Eraser" at bounding box center [117, 431] width 18 height 6
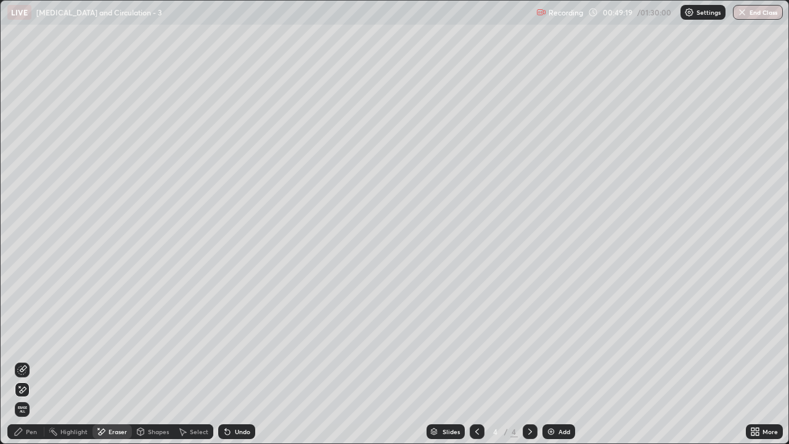
click at [25, 360] on icon at bounding box center [23, 389] width 7 height 6
click at [534, 360] on icon at bounding box center [530, 432] width 10 height 10
click at [553, 360] on img at bounding box center [551, 432] width 10 height 10
click at [29, 360] on div "Pen" at bounding box center [31, 431] width 11 height 6
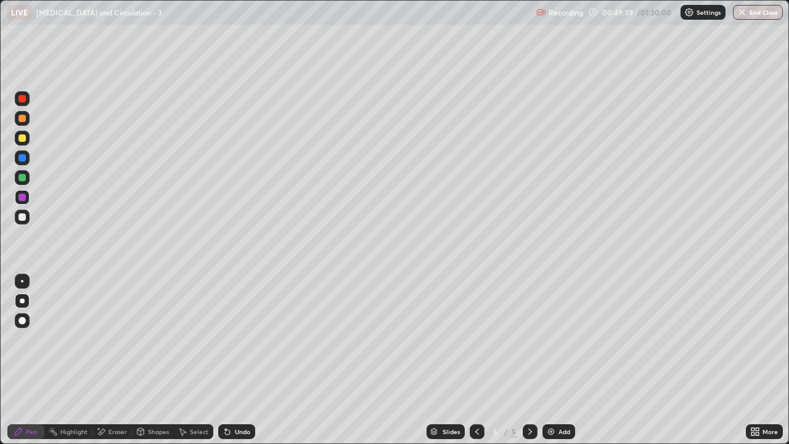
click at [22, 120] on div at bounding box center [21, 118] width 7 height 7
click at [22, 140] on div at bounding box center [21, 137] width 7 height 7
click at [152, 360] on div "Shapes" at bounding box center [158, 431] width 21 height 6
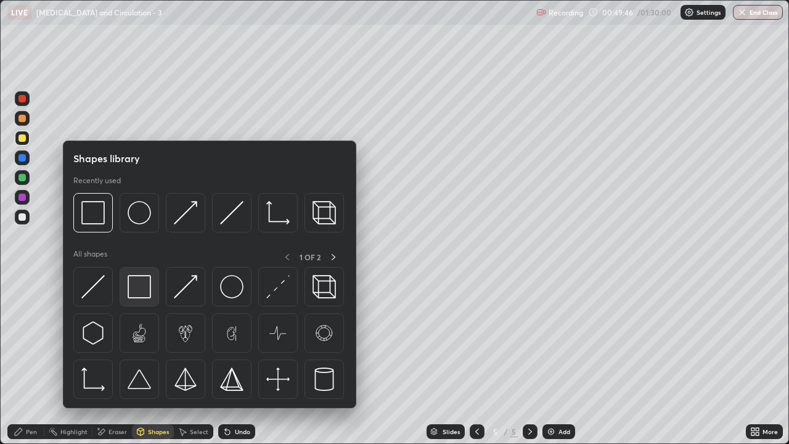
click at [140, 287] on img at bounding box center [139, 286] width 23 height 23
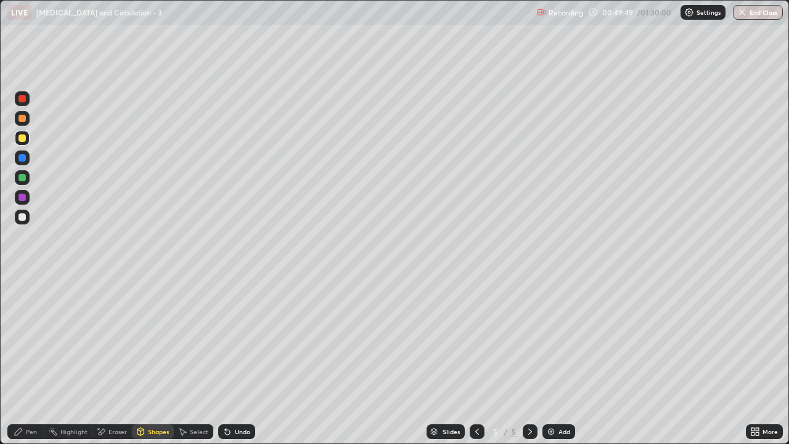
click at [150, 360] on div "Shapes" at bounding box center [158, 431] width 21 height 6
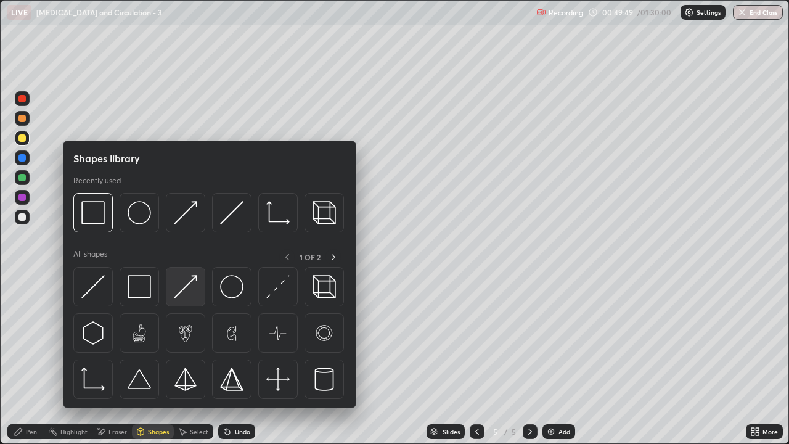
click at [187, 292] on img at bounding box center [185, 286] width 23 height 23
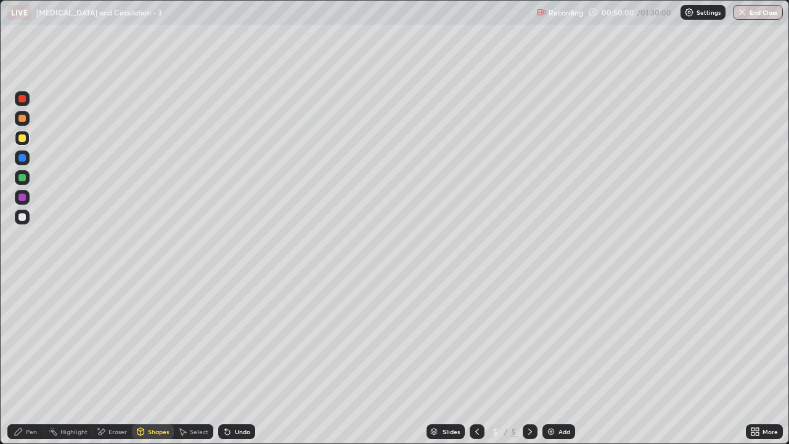
click at [23, 217] on div at bounding box center [21, 216] width 7 height 7
click at [115, 360] on div "Eraser" at bounding box center [117, 431] width 18 height 6
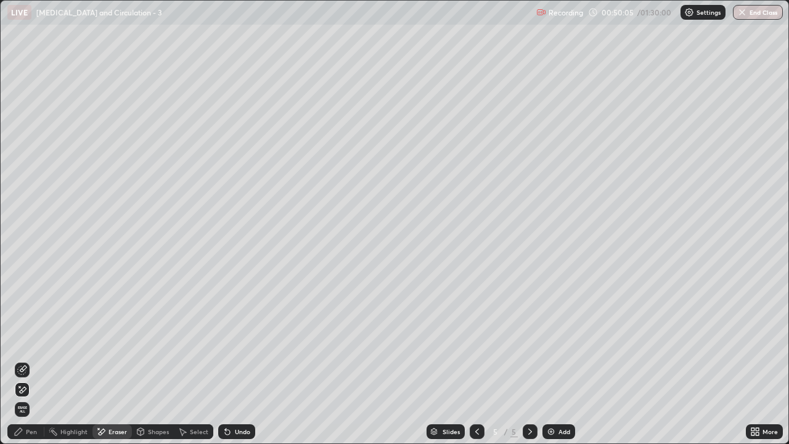
click at [29, 360] on div "Pen" at bounding box center [31, 431] width 11 height 6
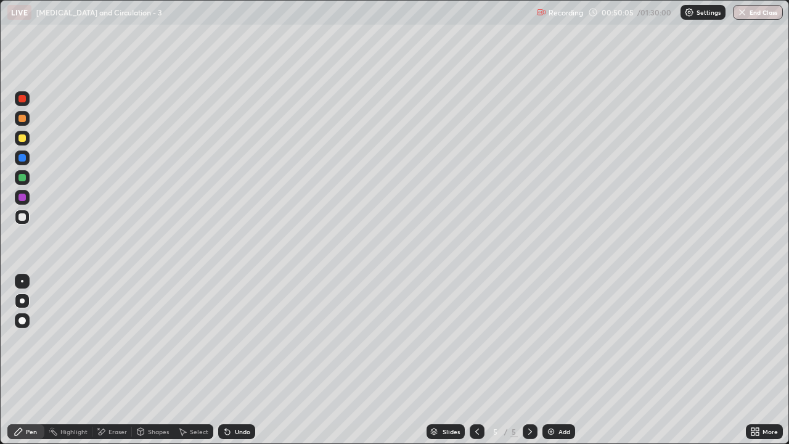
click at [28, 360] on div "Pen" at bounding box center [25, 431] width 37 height 15
click at [22, 138] on div at bounding box center [21, 137] width 7 height 7
click at [150, 360] on div "Shapes" at bounding box center [158, 431] width 21 height 6
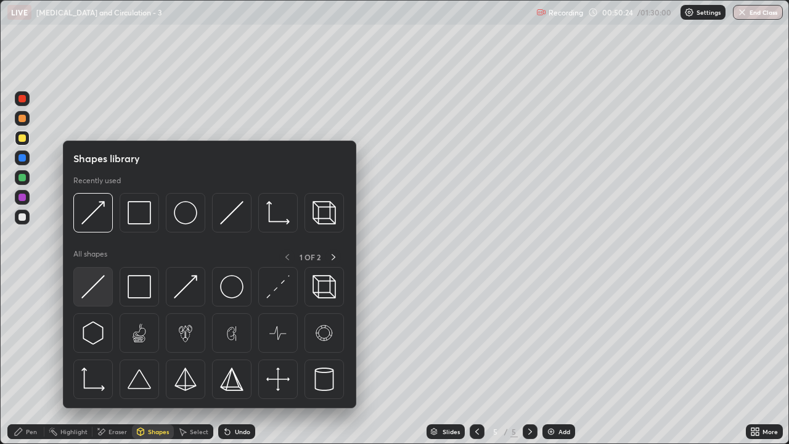
click at [107, 292] on div at bounding box center [92, 286] width 39 height 39
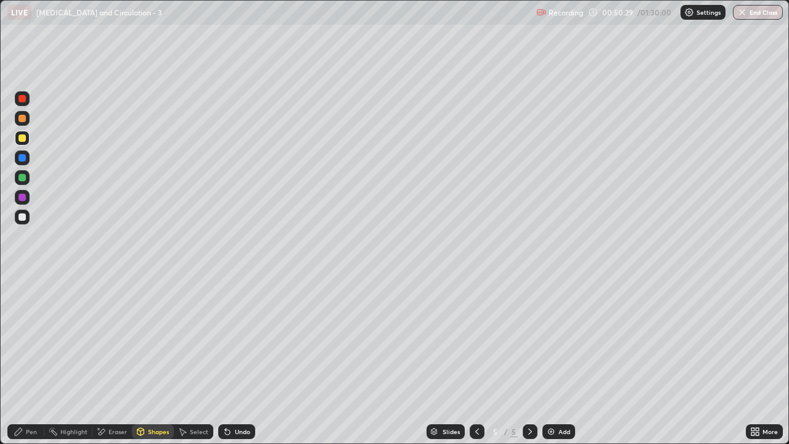
click at [118, 360] on div "Eraser" at bounding box center [117, 431] width 18 height 6
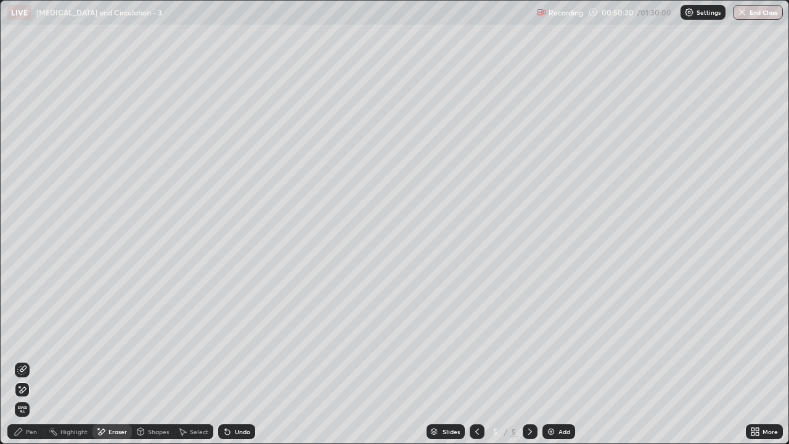
click at [22, 360] on icon at bounding box center [22, 370] width 10 height 10
click at [33, 360] on div "Pen" at bounding box center [31, 431] width 11 height 6
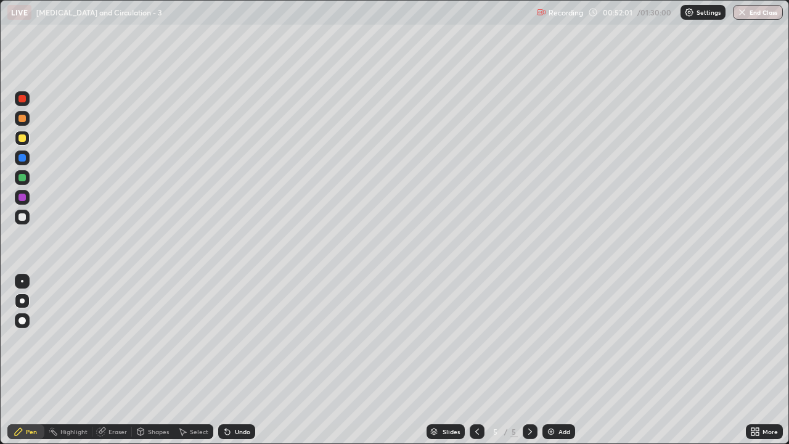
click at [22, 139] on div at bounding box center [21, 137] width 7 height 7
click at [23, 219] on div at bounding box center [21, 216] width 7 height 7
click at [22, 179] on div at bounding box center [21, 177] width 7 height 7
click at [25, 140] on div at bounding box center [21, 137] width 7 height 7
click at [109, 360] on div "Eraser" at bounding box center [117, 431] width 18 height 6
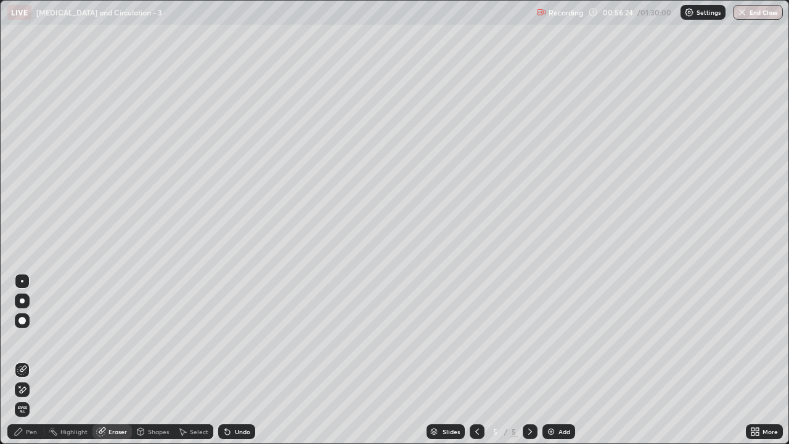
click at [19, 360] on icon at bounding box center [22, 390] width 10 height 10
click at [33, 360] on div "Pen" at bounding box center [31, 431] width 11 height 6
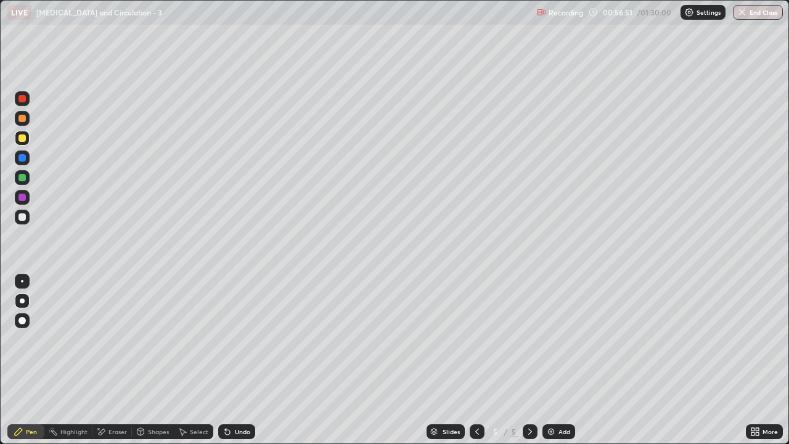
click at [24, 217] on div at bounding box center [21, 216] width 7 height 7
click at [22, 139] on div at bounding box center [21, 137] width 7 height 7
click at [25, 141] on div at bounding box center [21, 137] width 7 height 7
click at [37, 360] on div "Pen" at bounding box center [25, 431] width 37 height 15
click at [113, 360] on div "Eraser" at bounding box center [111, 431] width 39 height 15
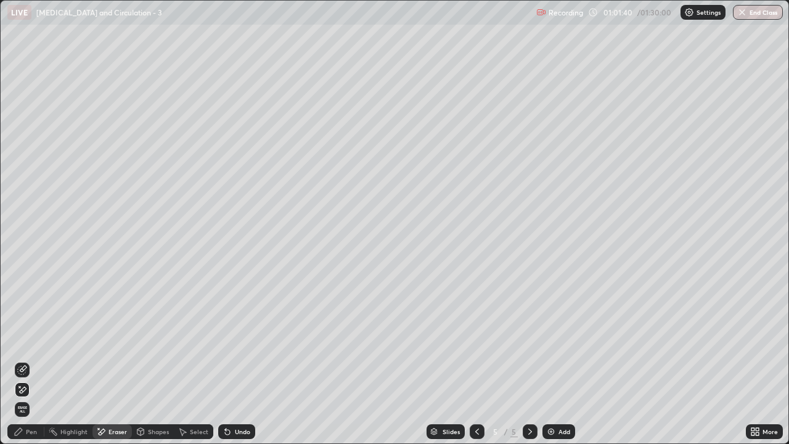
click at [37, 360] on div "Pen" at bounding box center [25, 431] width 37 height 15
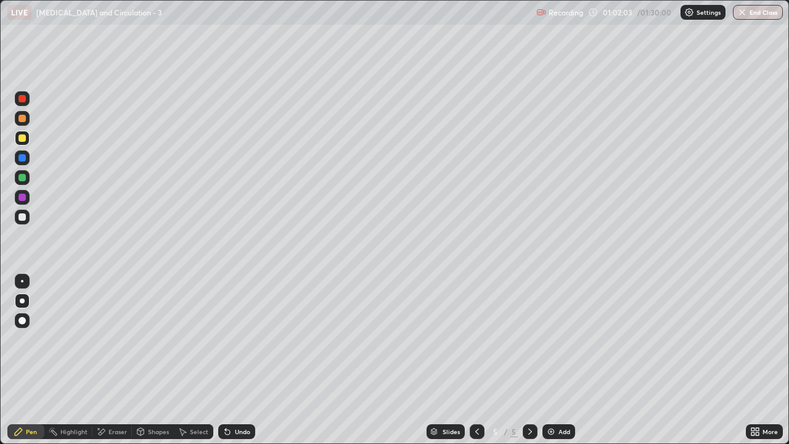
click at [24, 216] on div at bounding box center [21, 216] width 7 height 7
click at [23, 118] on div at bounding box center [21, 118] width 7 height 7
click at [22, 219] on div at bounding box center [21, 216] width 7 height 7
click at [22, 178] on div at bounding box center [21, 177] width 7 height 7
click at [151, 360] on div "Shapes" at bounding box center [158, 431] width 21 height 6
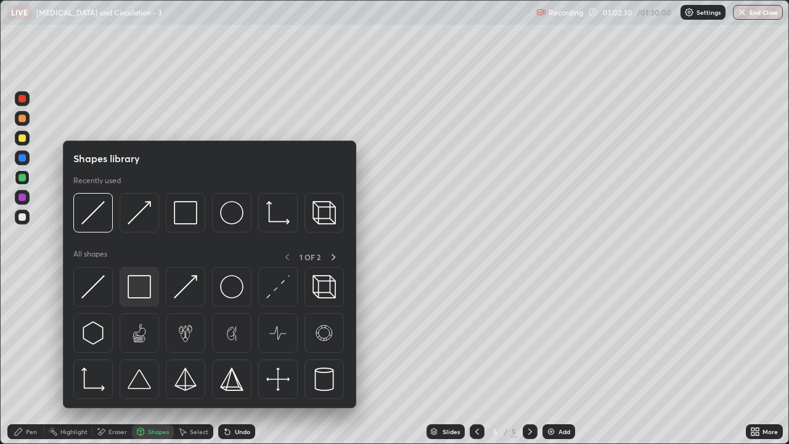
click at [136, 290] on img at bounding box center [139, 286] width 23 height 23
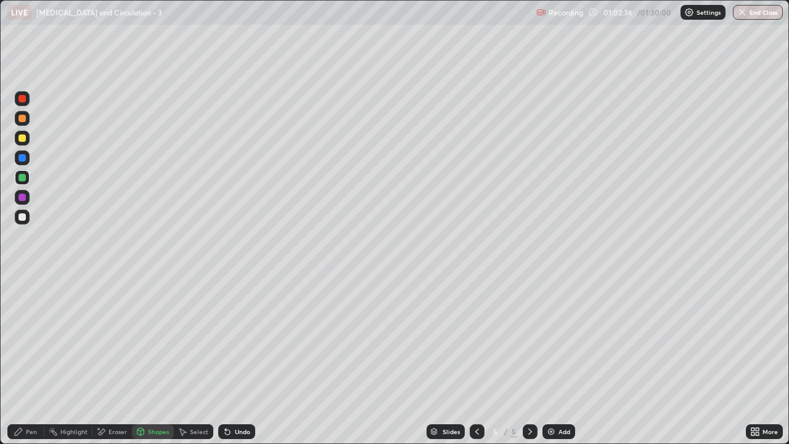
click at [22, 124] on div at bounding box center [22, 118] width 15 height 15
click at [22, 140] on div at bounding box center [21, 137] width 7 height 7
click at [28, 360] on div "Pen" at bounding box center [31, 431] width 11 height 6
click at [24, 218] on div at bounding box center [21, 216] width 7 height 7
click at [123, 360] on div "Eraser" at bounding box center [117, 431] width 18 height 6
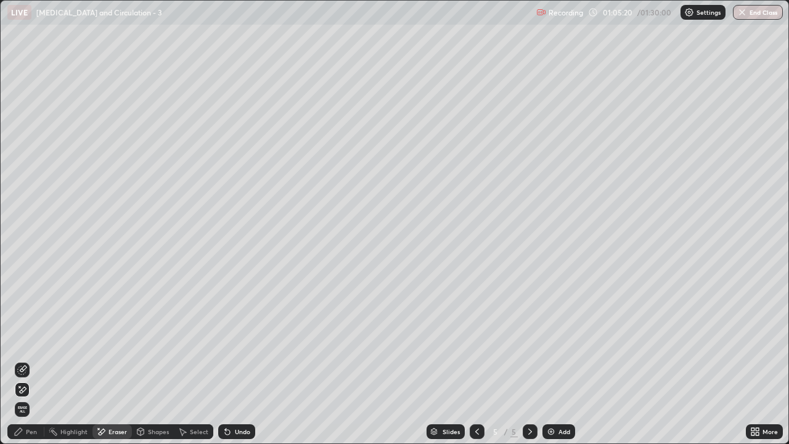
click at [152, 360] on div "Shapes" at bounding box center [158, 431] width 21 height 6
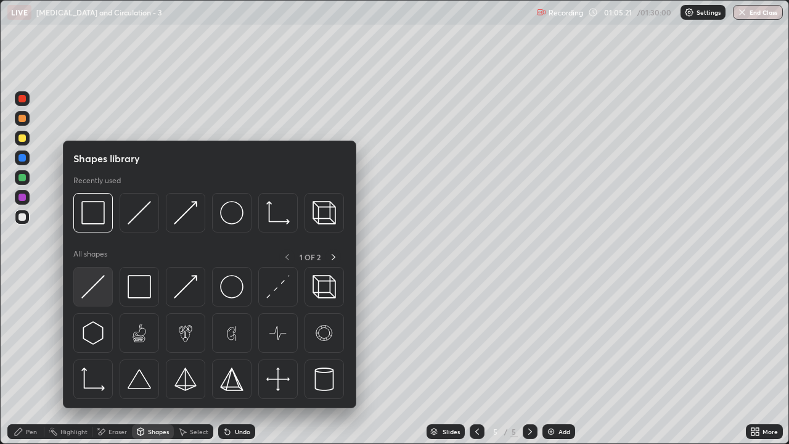
click at [105, 295] on div at bounding box center [92, 286] width 39 height 39
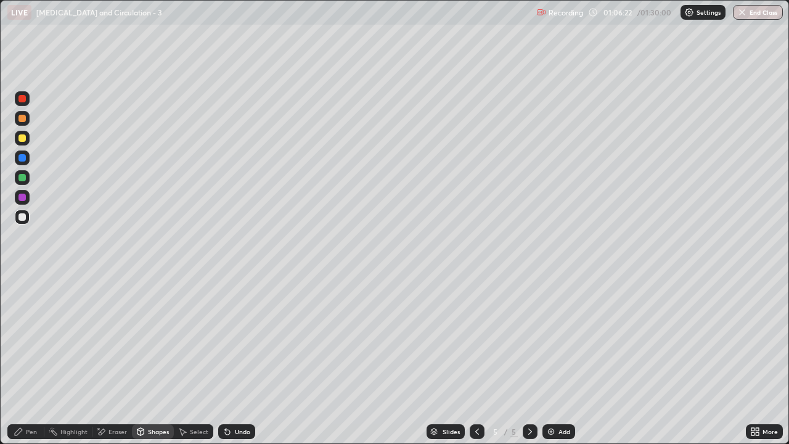
click at [528, 360] on icon at bounding box center [530, 432] width 10 height 10
click at [554, 360] on img at bounding box center [551, 432] width 10 height 10
click at [24, 138] on div at bounding box center [21, 137] width 7 height 7
click at [31, 360] on div "Pen" at bounding box center [31, 431] width 11 height 6
click at [23, 141] on div at bounding box center [21, 137] width 7 height 7
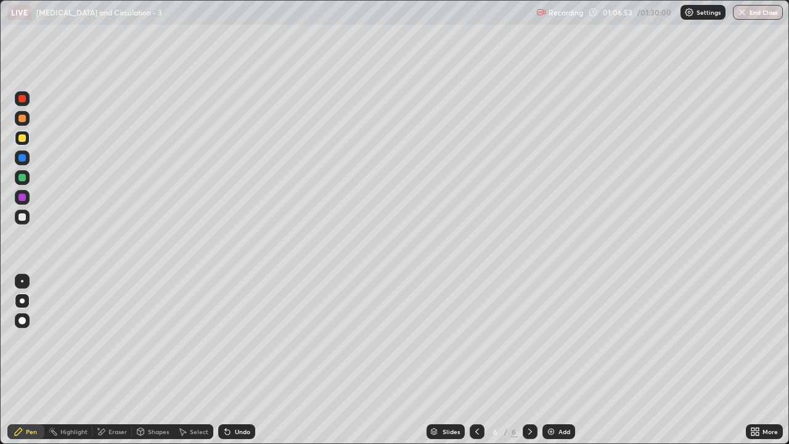
click at [22, 178] on div at bounding box center [21, 177] width 7 height 7
click at [23, 121] on div at bounding box center [21, 118] width 7 height 7
click at [148, 360] on div "Shapes" at bounding box center [158, 431] width 21 height 6
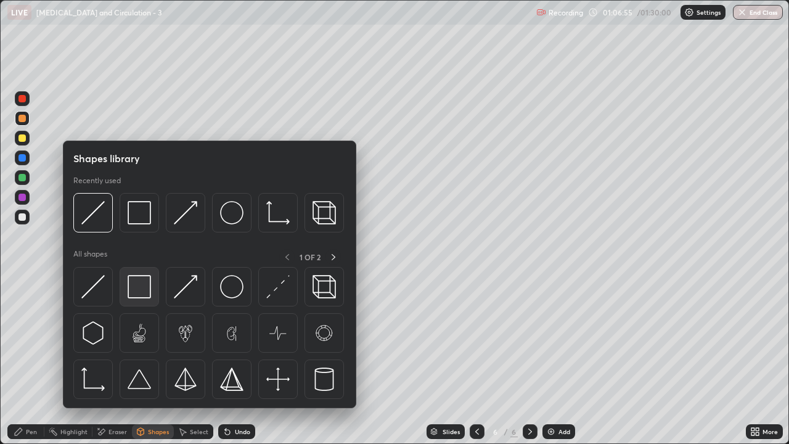
click at [134, 286] on img at bounding box center [139, 286] width 23 height 23
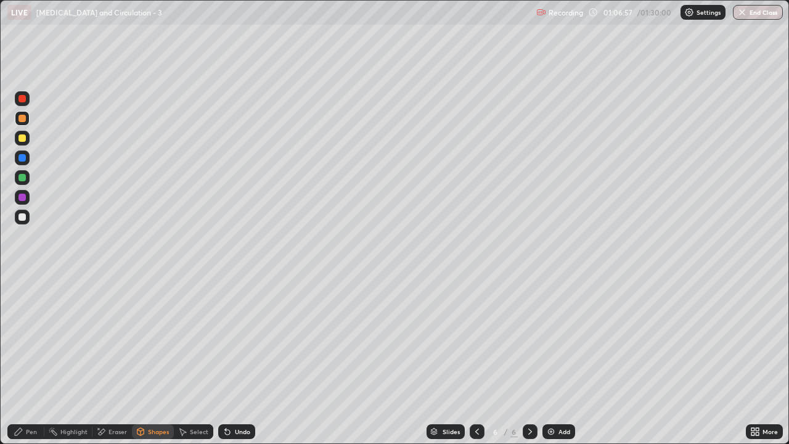
click at [23, 119] on div at bounding box center [21, 118] width 7 height 7
click at [23, 179] on div at bounding box center [21, 177] width 7 height 7
click at [152, 360] on div "Shapes" at bounding box center [158, 431] width 21 height 6
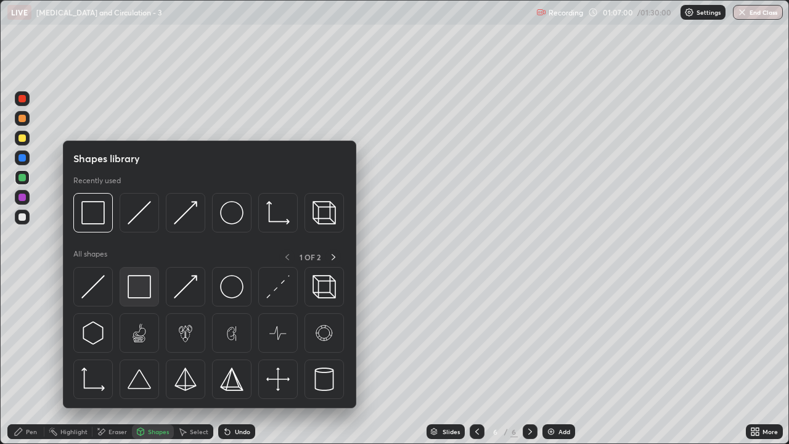
click at [138, 289] on img at bounding box center [139, 286] width 23 height 23
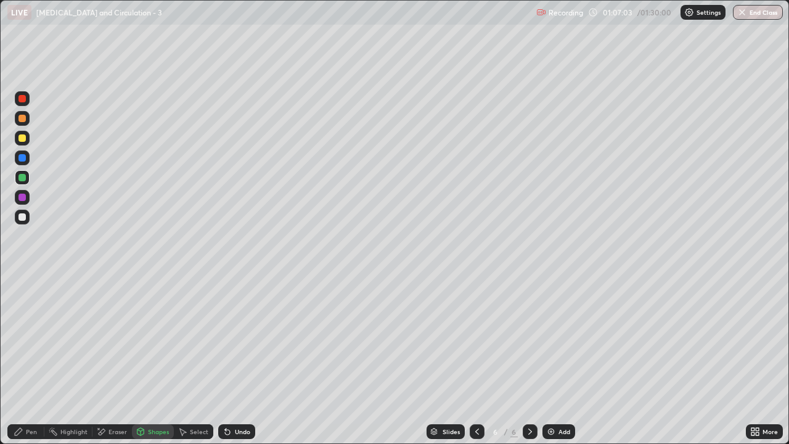
click at [23, 139] on div at bounding box center [21, 137] width 7 height 7
click at [39, 360] on div "Pen" at bounding box center [25, 431] width 37 height 15
click at [159, 360] on div "Shapes" at bounding box center [158, 431] width 21 height 6
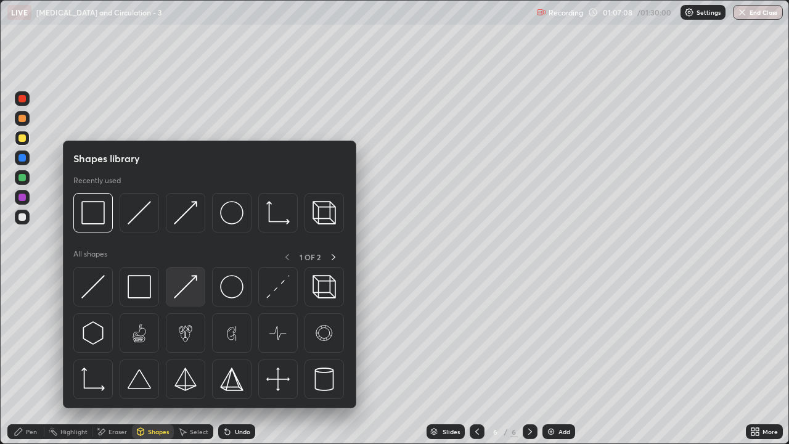
click at [184, 295] on img at bounding box center [185, 286] width 23 height 23
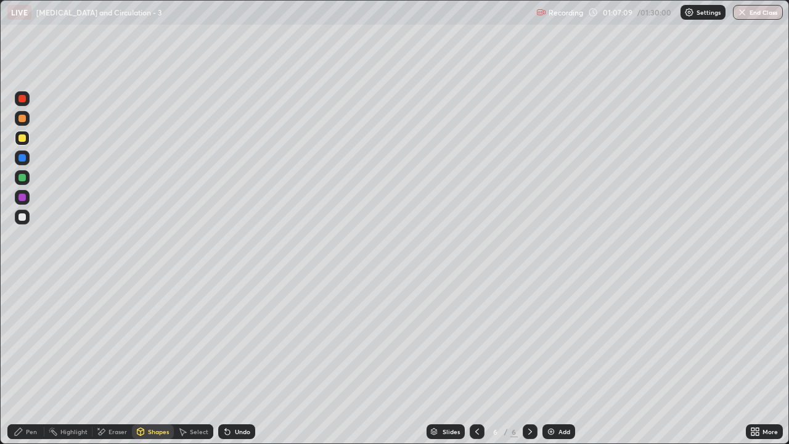
click at [22, 119] on div at bounding box center [21, 118] width 7 height 7
click at [23, 179] on div at bounding box center [21, 177] width 7 height 7
click at [153, 360] on div "Shapes" at bounding box center [158, 431] width 21 height 6
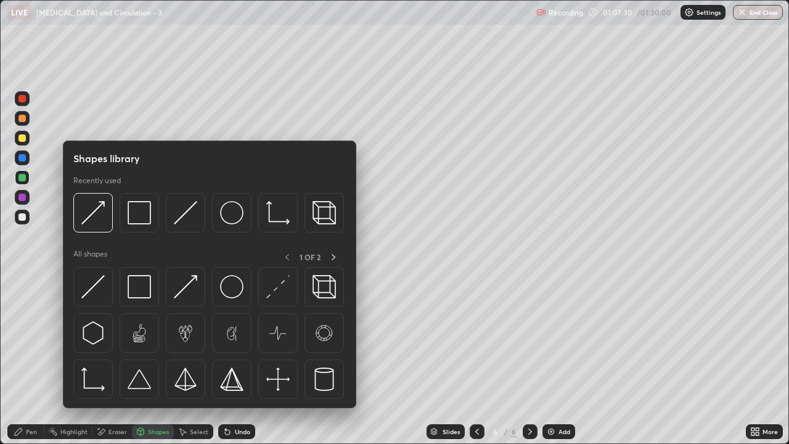
click at [20, 120] on div at bounding box center [21, 118] width 7 height 7
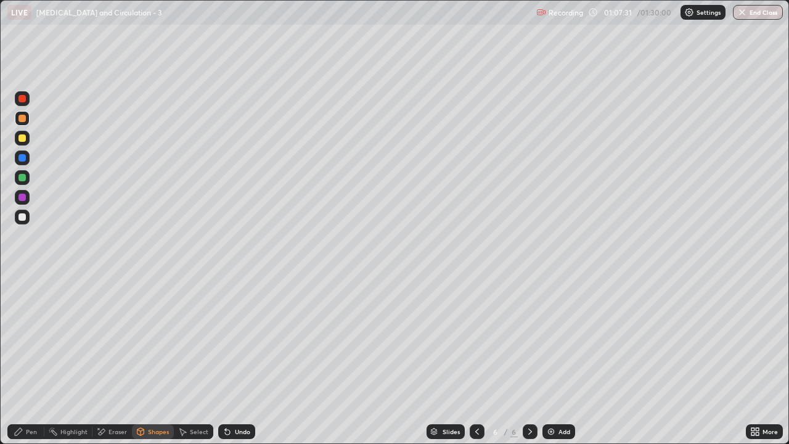
click at [35, 360] on div "Pen" at bounding box center [31, 431] width 11 height 6
click at [25, 179] on div at bounding box center [21, 177] width 7 height 7
click at [476, 360] on icon at bounding box center [477, 432] width 10 height 10
click at [528, 360] on icon at bounding box center [530, 432] width 10 height 10
click at [33, 360] on div "Pen" at bounding box center [31, 431] width 11 height 6
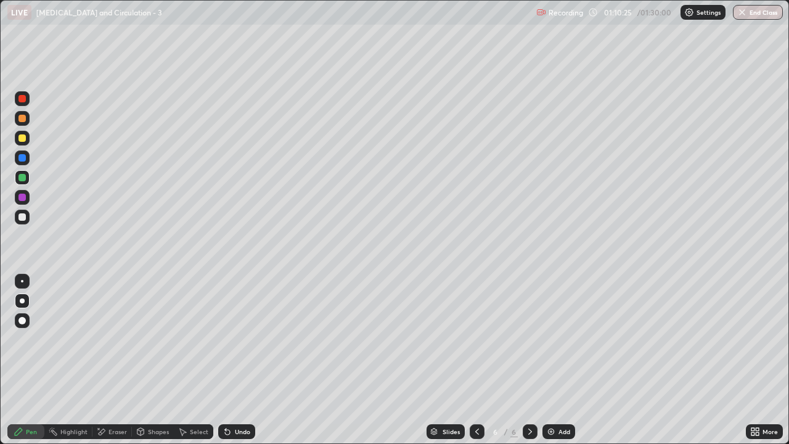
click at [25, 218] on div at bounding box center [21, 216] width 7 height 7
click at [151, 360] on div "Shapes" at bounding box center [158, 431] width 21 height 6
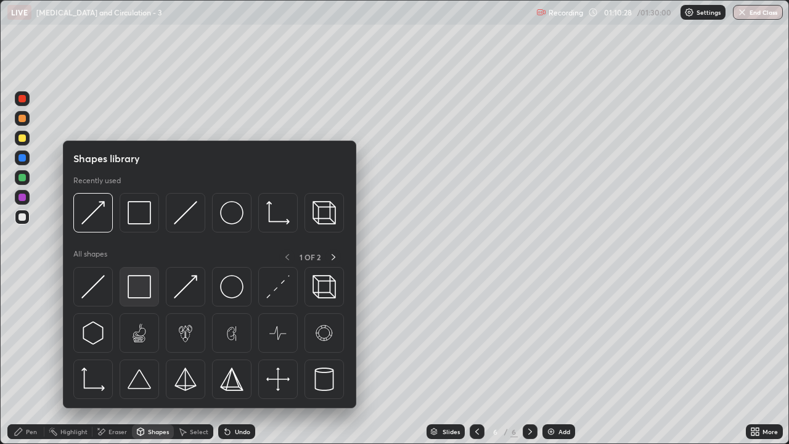
click at [145, 291] on img at bounding box center [139, 286] width 23 height 23
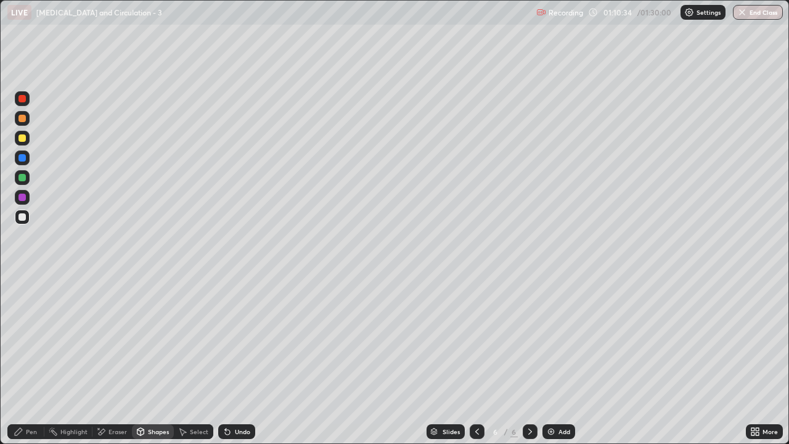
click at [152, 360] on div "Shapes" at bounding box center [158, 431] width 21 height 6
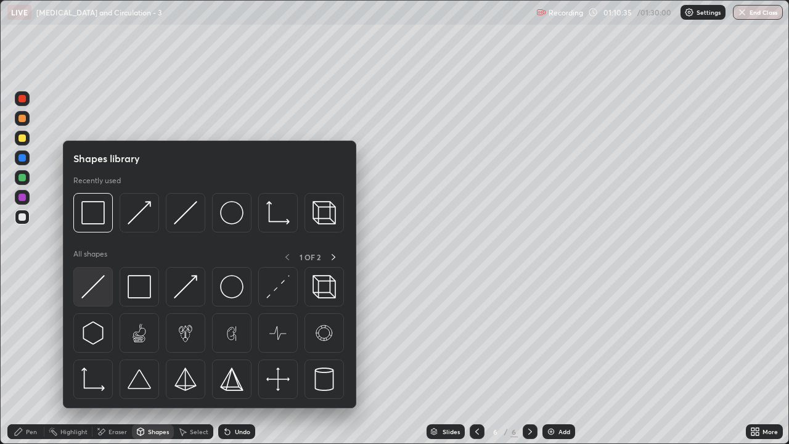
click at [102, 288] on img at bounding box center [92, 286] width 23 height 23
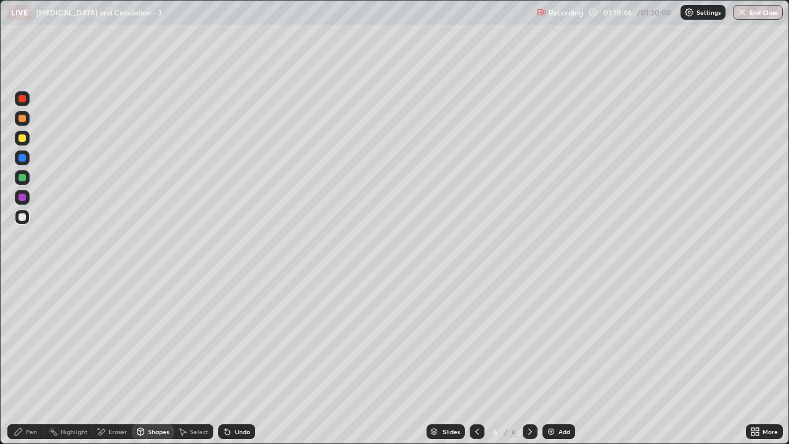
click at [108, 360] on div "Eraser" at bounding box center [117, 431] width 18 height 6
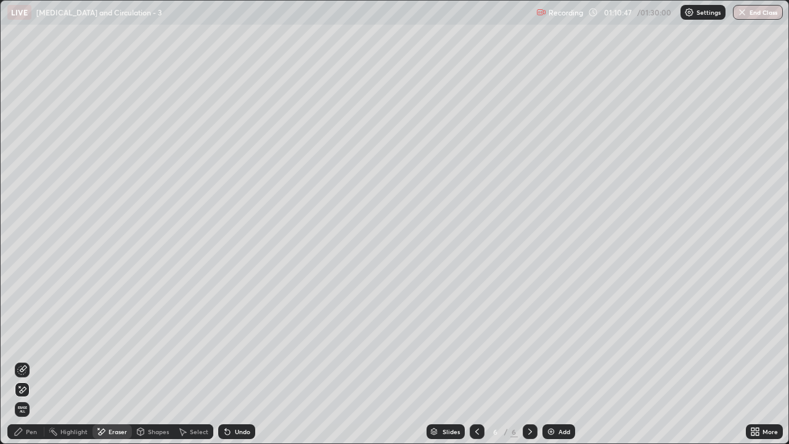
click at [23, 360] on icon at bounding box center [22, 370] width 10 height 10
click at [35, 360] on div "Pen" at bounding box center [31, 431] width 11 height 6
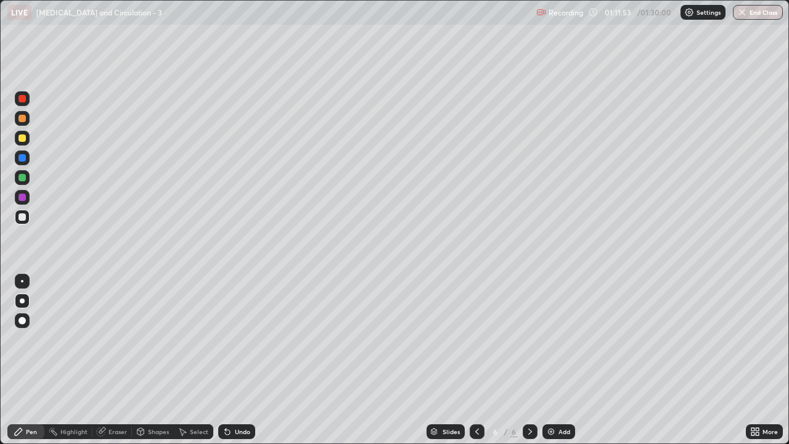
click at [24, 219] on div at bounding box center [21, 216] width 7 height 7
click at [155, 360] on div "Shapes" at bounding box center [158, 431] width 21 height 6
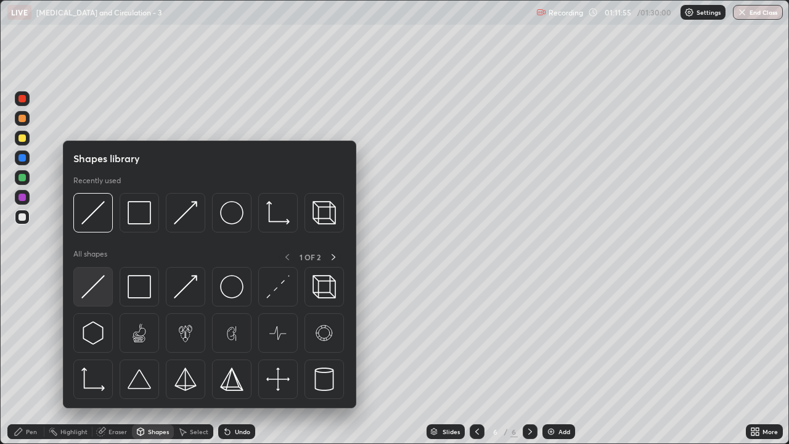
click at [102, 296] on img at bounding box center [92, 286] width 23 height 23
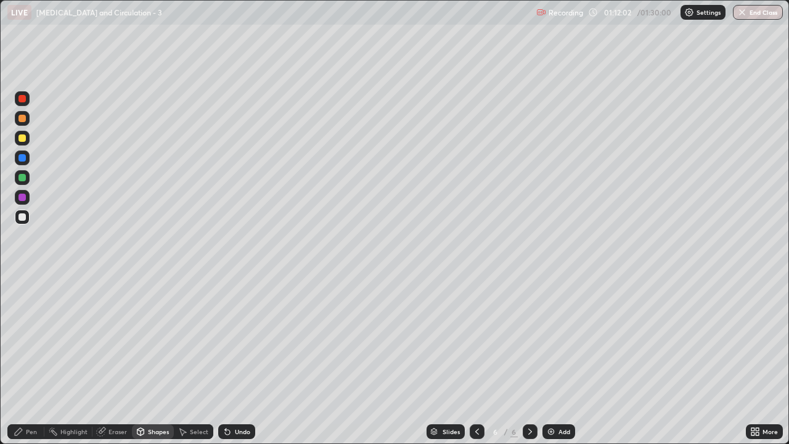
click at [33, 360] on div "Pen" at bounding box center [31, 431] width 11 height 6
click at [22, 219] on div at bounding box center [21, 216] width 7 height 7
click at [25, 139] on div at bounding box center [21, 137] width 7 height 7
click at [161, 360] on div "Shapes" at bounding box center [158, 431] width 21 height 6
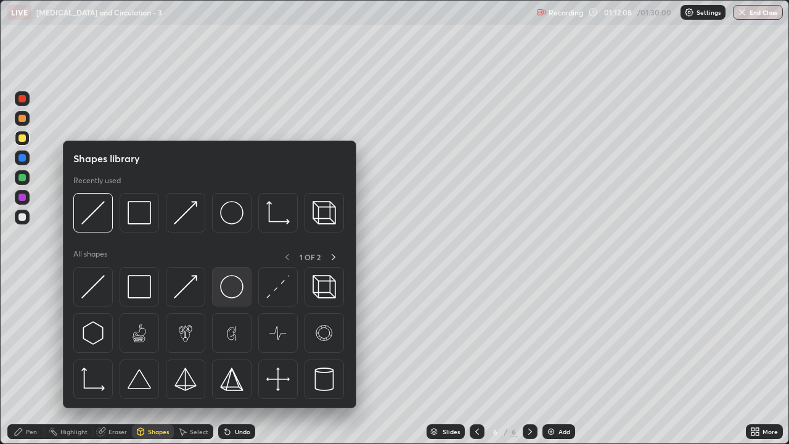
click at [234, 287] on img at bounding box center [231, 286] width 23 height 23
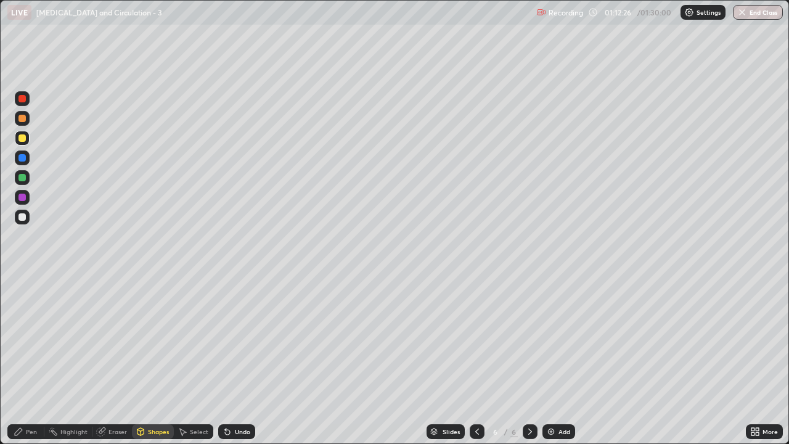
click at [33, 360] on div "Pen" at bounding box center [31, 431] width 11 height 6
click at [22, 219] on div at bounding box center [21, 216] width 7 height 7
click at [22, 138] on div at bounding box center [21, 137] width 7 height 7
click at [22, 139] on div at bounding box center [21, 137] width 7 height 7
click at [21, 120] on div at bounding box center [21, 118] width 7 height 7
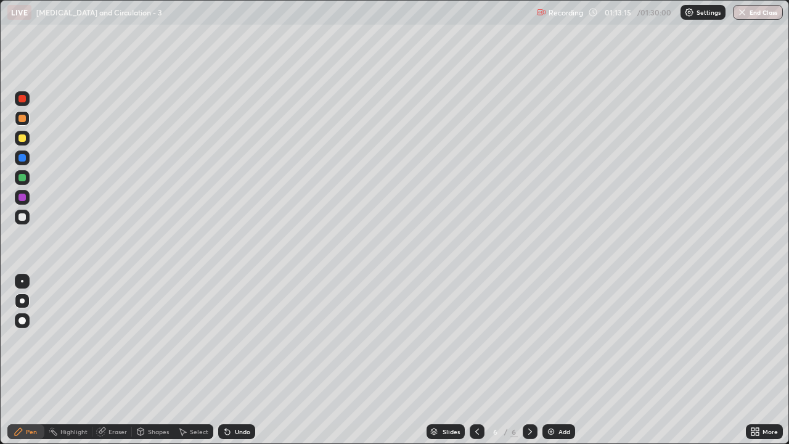
click at [27, 360] on div "Pen" at bounding box center [31, 431] width 11 height 6
click at [154, 360] on div "Shapes" at bounding box center [158, 431] width 21 height 6
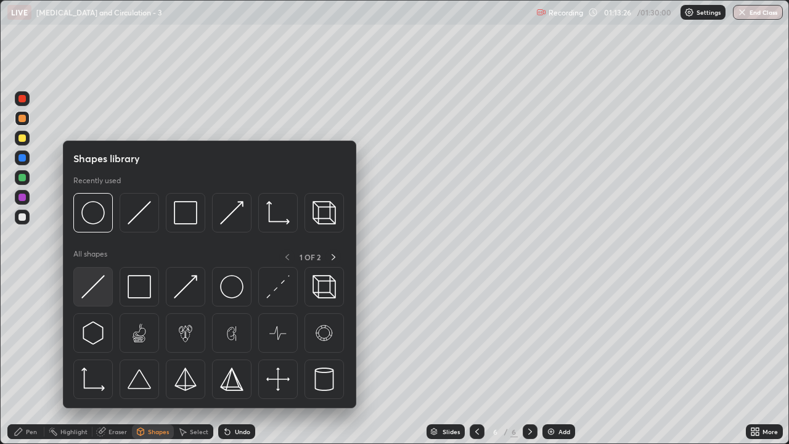
click at [98, 296] on img at bounding box center [92, 286] width 23 height 23
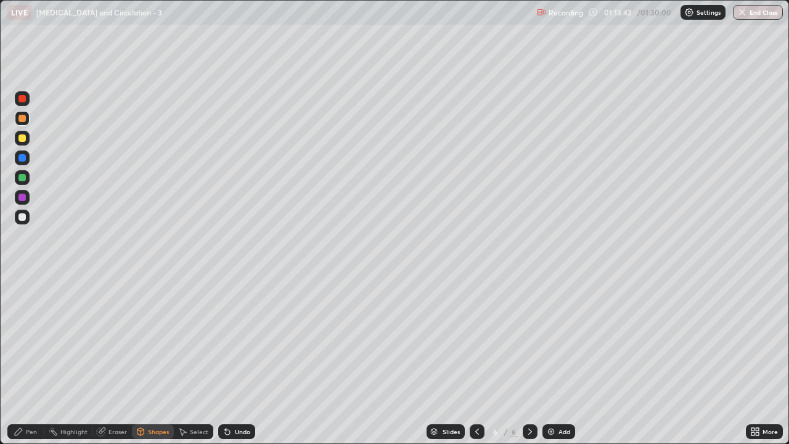
click at [477, 360] on icon at bounding box center [477, 431] width 4 height 6
click at [530, 360] on icon at bounding box center [530, 432] width 10 height 10
click at [116, 360] on div "Eraser" at bounding box center [117, 431] width 18 height 6
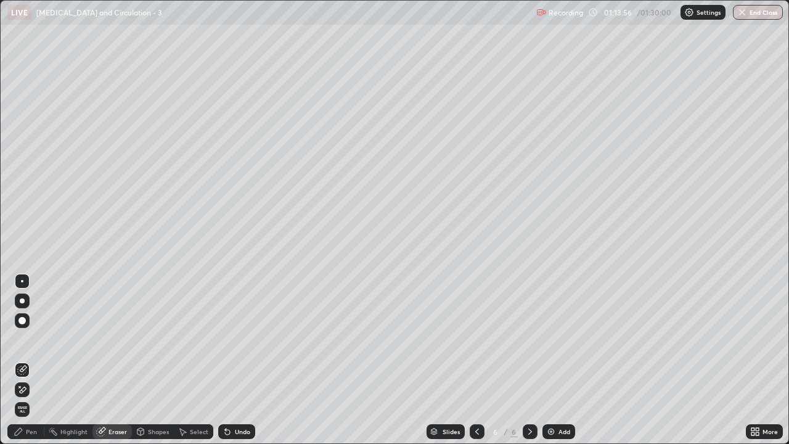
click at [23, 360] on icon at bounding box center [22, 390] width 10 height 10
click at [28, 360] on div "Pen" at bounding box center [31, 431] width 11 height 6
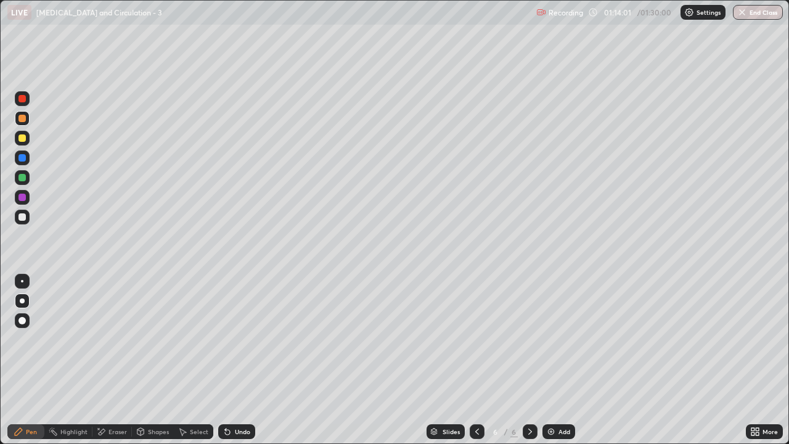
click at [23, 99] on div at bounding box center [21, 98] width 7 height 7
click at [157, 360] on div "Shapes" at bounding box center [158, 431] width 21 height 6
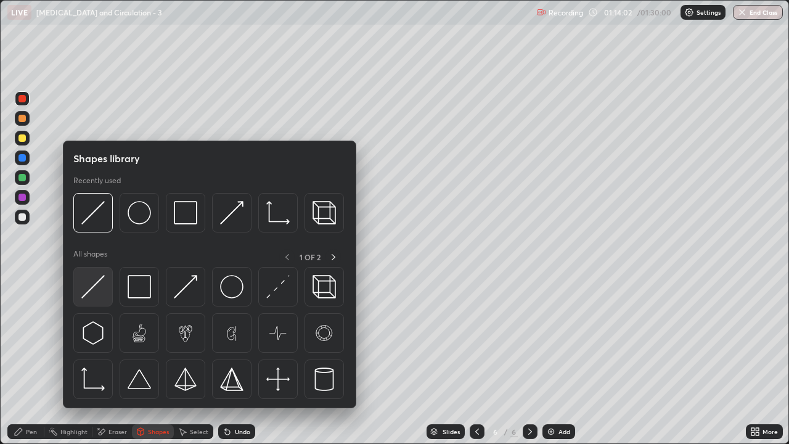
click at [96, 295] on img at bounding box center [92, 286] width 23 height 23
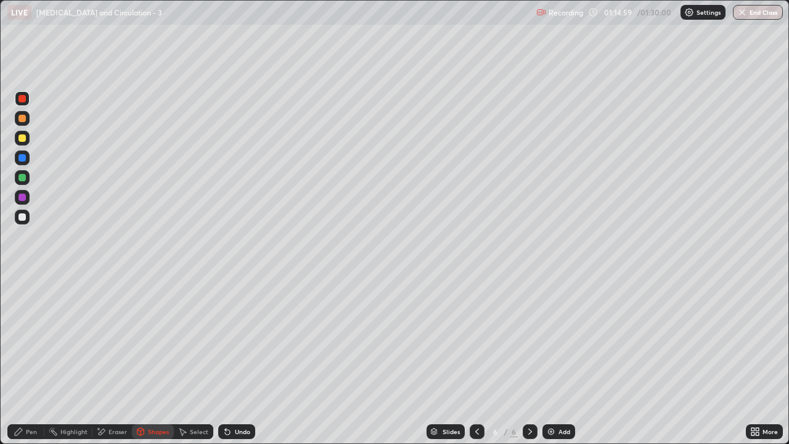
click at [25, 116] on div at bounding box center [21, 118] width 7 height 7
click at [29, 360] on div "Pen" at bounding box center [31, 431] width 11 height 6
click at [33, 360] on div "Pen" at bounding box center [31, 431] width 11 height 6
click at [23, 103] on div at bounding box center [22, 98] width 15 height 15
click at [151, 360] on div "Shapes" at bounding box center [158, 431] width 21 height 6
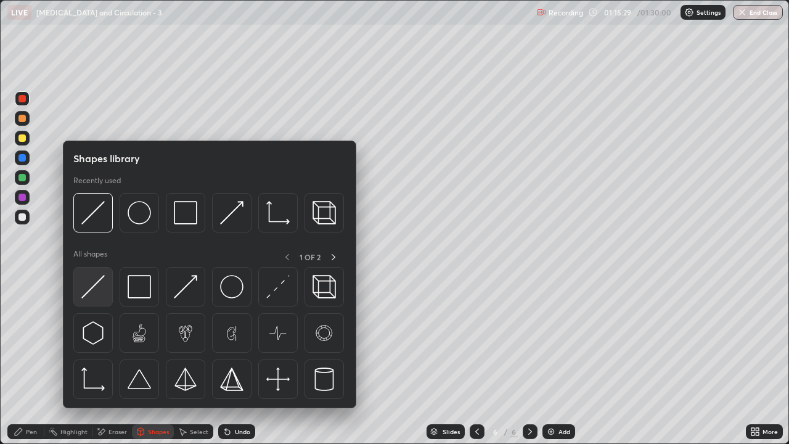
click at [104, 294] on img at bounding box center [92, 286] width 23 height 23
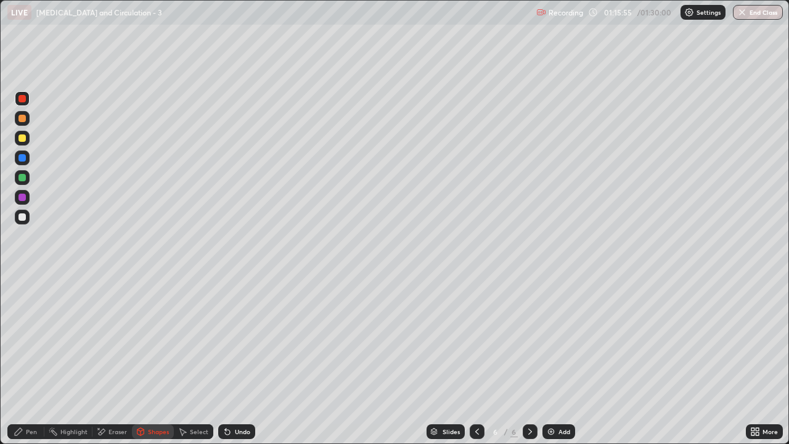
click at [22, 121] on div at bounding box center [21, 118] width 7 height 7
click at [33, 360] on div "Pen" at bounding box center [31, 431] width 11 height 6
click at [23, 99] on div at bounding box center [21, 98] width 7 height 7
click at [153, 360] on div "Shapes" at bounding box center [158, 431] width 21 height 6
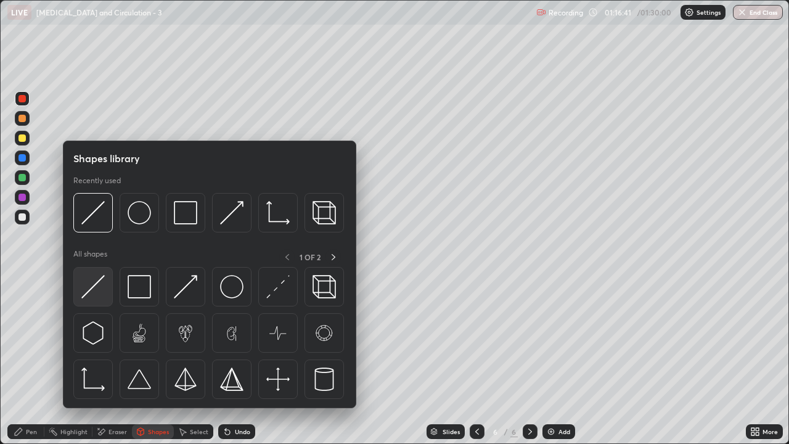
click at [99, 290] on img at bounding box center [92, 286] width 23 height 23
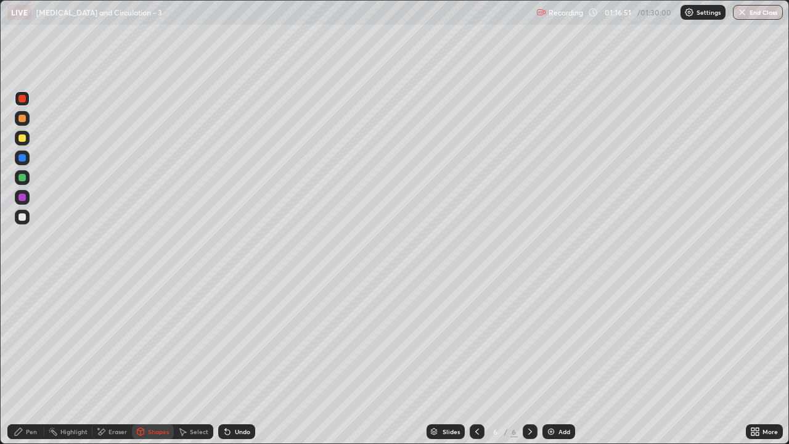
click at [23, 118] on div at bounding box center [21, 118] width 7 height 7
click at [31, 360] on div "Pen" at bounding box center [31, 431] width 11 height 6
click at [23, 102] on div at bounding box center [21, 98] width 7 height 7
click at [20, 120] on div at bounding box center [21, 118] width 7 height 7
click at [36, 360] on div "Pen" at bounding box center [31, 431] width 11 height 6
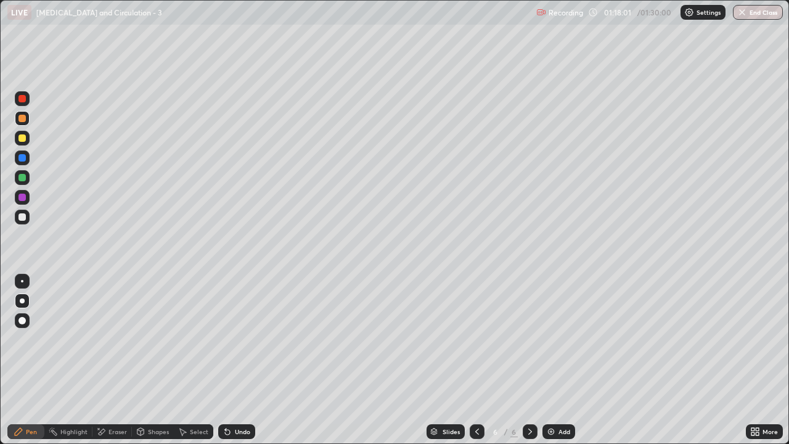
click at [23, 137] on div at bounding box center [21, 137] width 7 height 7
click at [23, 215] on div at bounding box center [21, 216] width 7 height 7
click at [21, 123] on div at bounding box center [22, 118] width 15 height 15
click at [148, 360] on div "Shapes" at bounding box center [158, 431] width 21 height 6
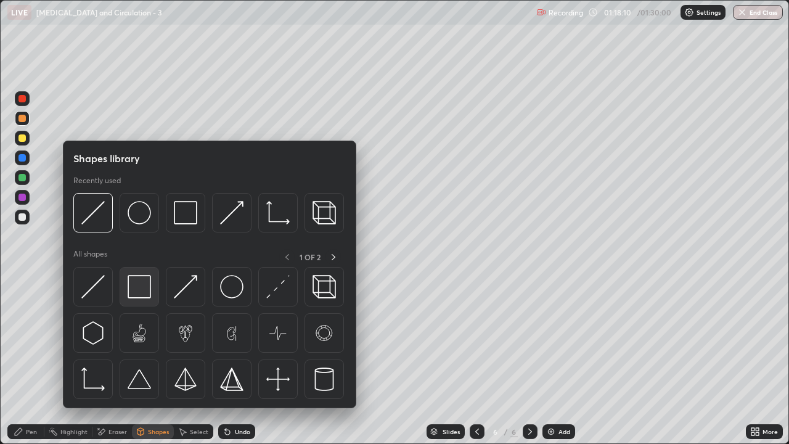
click at [140, 288] on img at bounding box center [139, 286] width 23 height 23
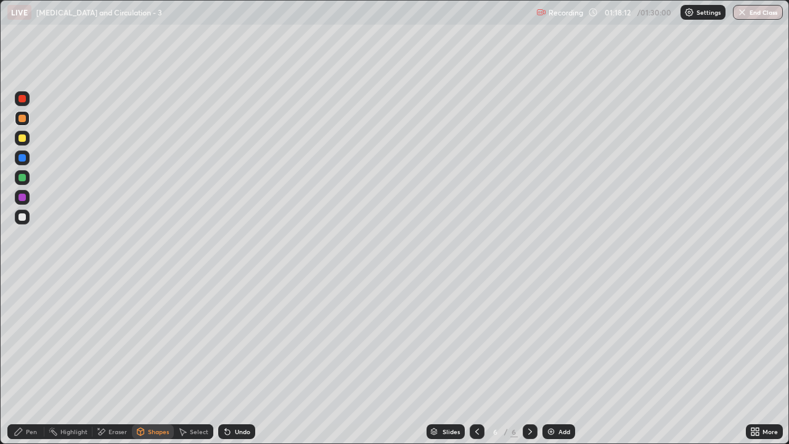
click at [111, 360] on div "Eraser" at bounding box center [117, 431] width 18 height 6
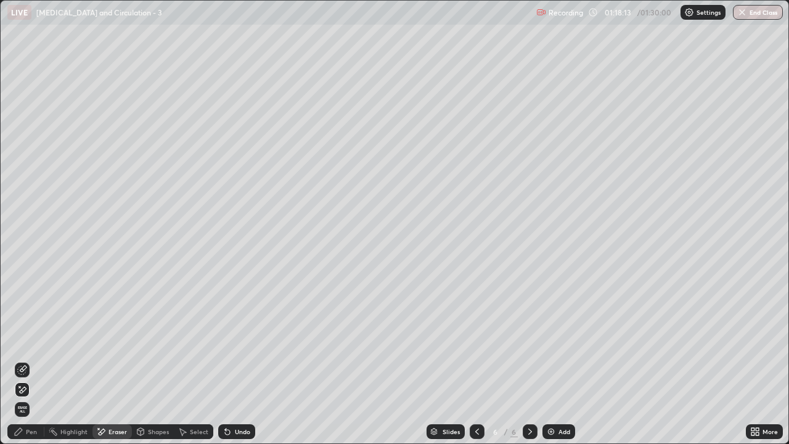
click at [154, 360] on div "Shapes" at bounding box center [158, 431] width 21 height 6
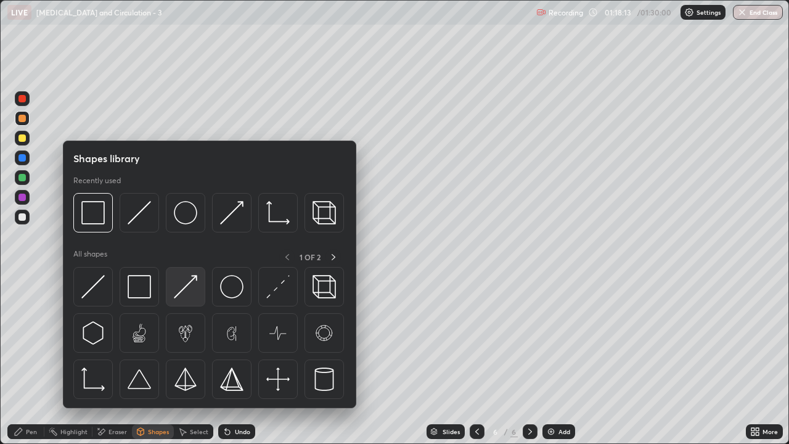
click at [186, 291] on img at bounding box center [185, 286] width 23 height 23
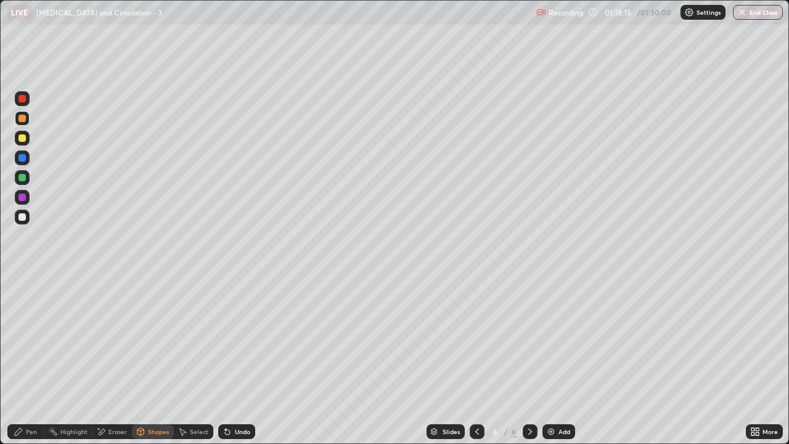
click at [31, 360] on div "Pen" at bounding box center [31, 431] width 11 height 6
click at [32, 360] on div "Pen" at bounding box center [31, 431] width 11 height 6
click at [19, 139] on div at bounding box center [21, 137] width 7 height 7
click at [22, 216] on div at bounding box center [21, 216] width 7 height 7
click at [155, 360] on div "Shapes" at bounding box center [158, 431] width 21 height 6
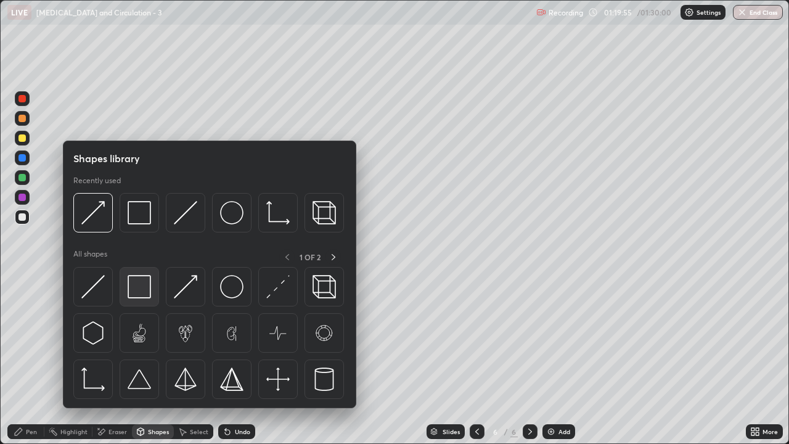
click at [139, 288] on img at bounding box center [139, 286] width 23 height 23
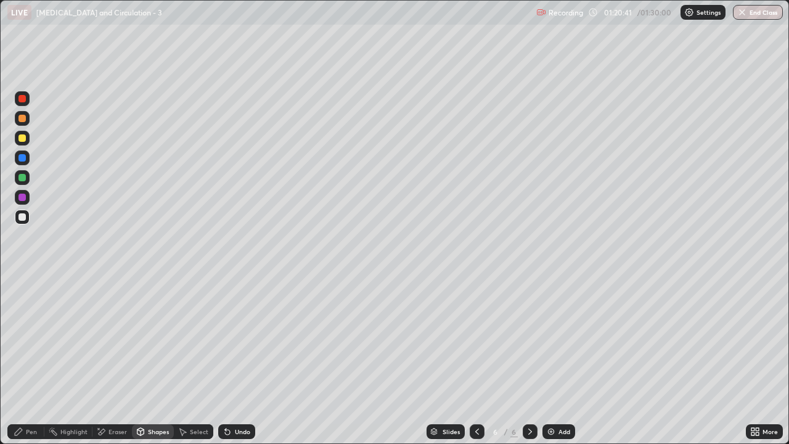
click at [22, 118] on div at bounding box center [21, 118] width 7 height 7
click at [155, 360] on div "Shapes" at bounding box center [158, 431] width 21 height 6
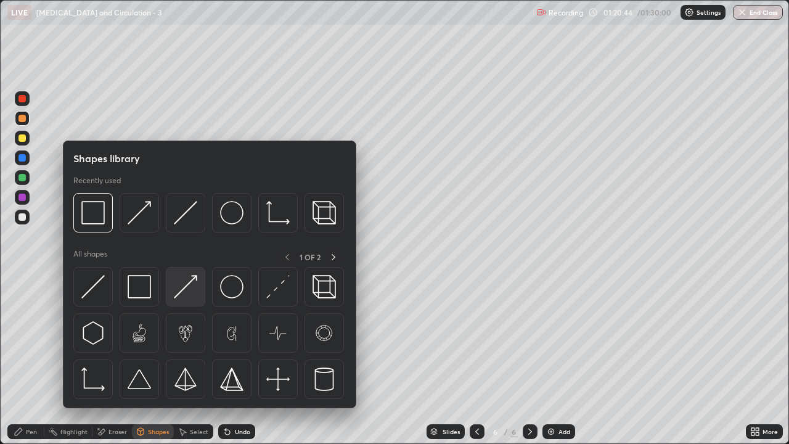
click at [184, 301] on div at bounding box center [185, 286] width 39 height 39
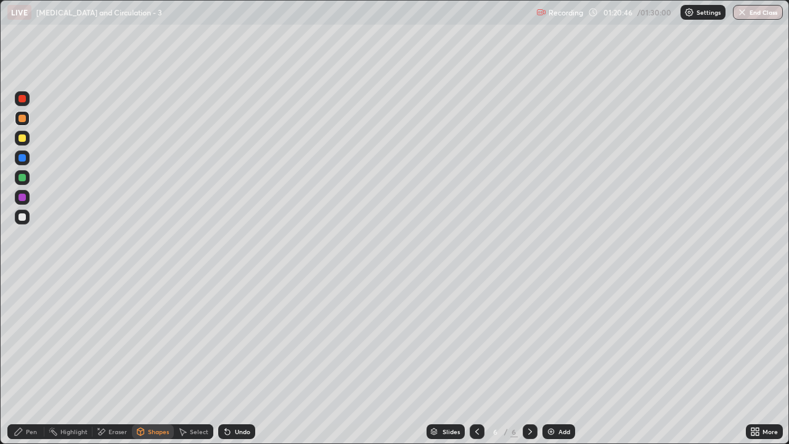
click at [31, 360] on div "Pen" at bounding box center [25, 431] width 37 height 15
click at [27, 360] on div "Pen" at bounding box center [31, 431] width 11 height 6
click at [25, 219] on div at bounding box center [21, 216] width 7 height 7
click at [157, 360] on div "Shapes" at bounding box center [158, 431] width 21 height 6
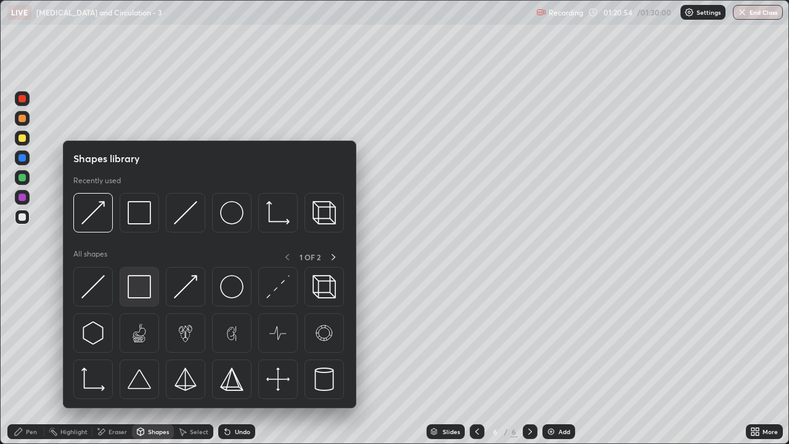
click at [140, 288] on img at bounding box center [139, 286] width 23 height 23
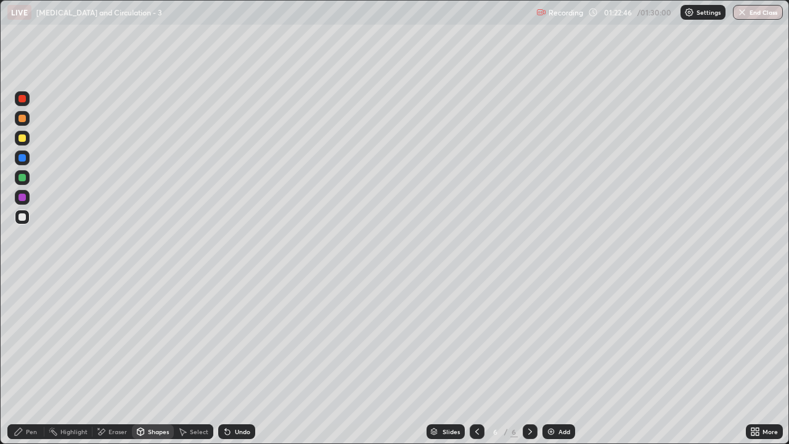
click at [31, 360] on div "Pen" at bounding box center [31, 431] width 11 height 6
click at [155, 360] on div "Shapes" at bounding box center [158, 431] width 21 height 6
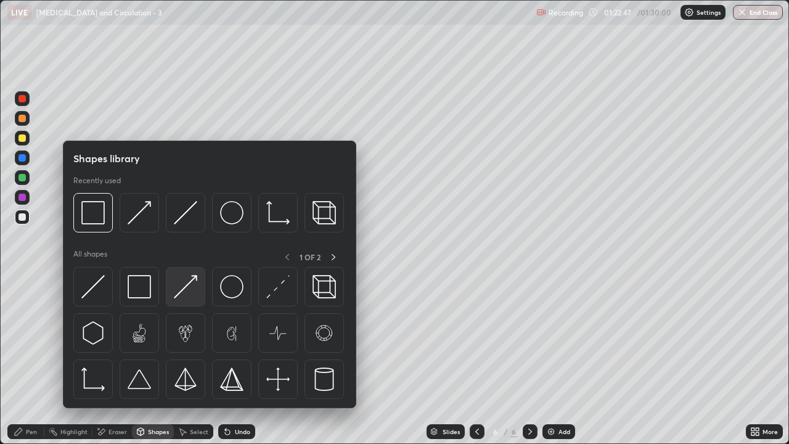
click at [184, 293] on img at bounding box center [185, 286] width 23 height 23
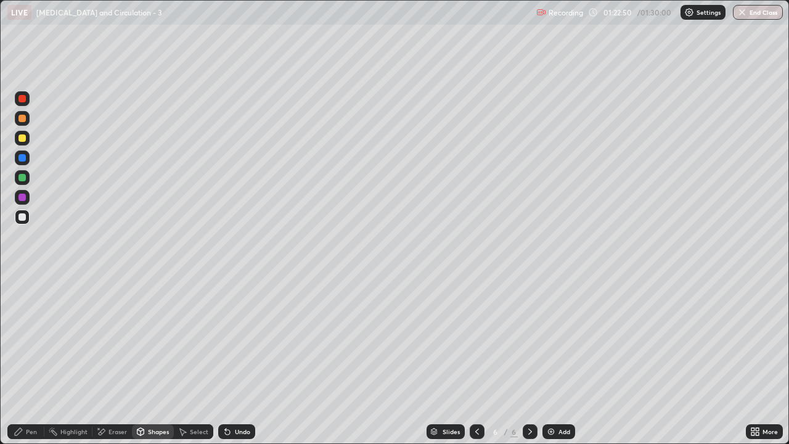
click at [20, 144] on div at bounding box center [22, 138] width 15 height 15
click at [113, 360] on div "Eraser" at bounding box center [117, 431] width 18 height 6
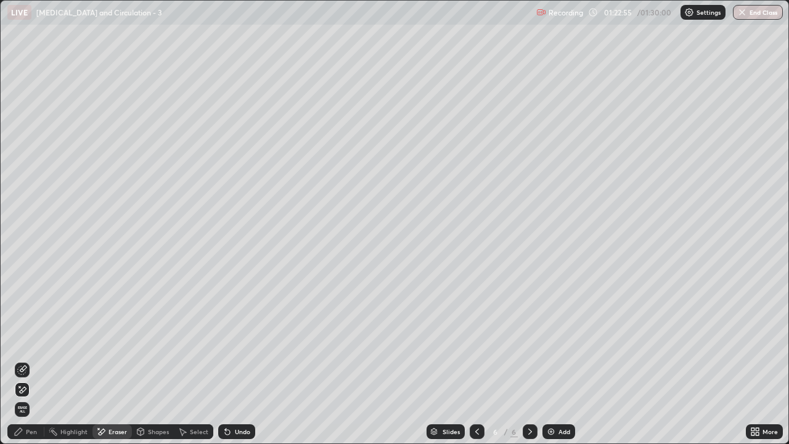
click at [31, 360] on div "Pen" at bounding box center [25, 431] width 37 height 15
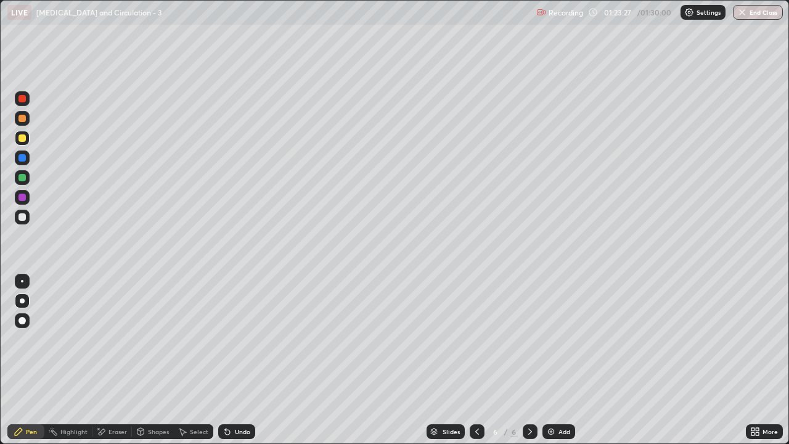
click at [22, 139] on div at bounding box center [21, 137] width 7 height 7
click at [32, 360] on div "Pen" at bounding box center [31, 431] width 11 height 6
click at [25, 219] on div at bounding box center [21, 216] width 7 height 7
click at [153, 360] on div "Shapes" at bounding box center [158, 431] width 21 height 6
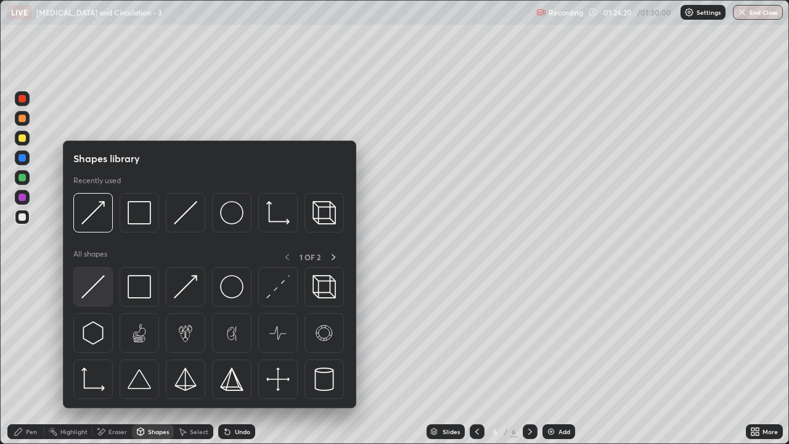
click at [103, 292] on img at bounding box center [92, 286] width 23 height 23
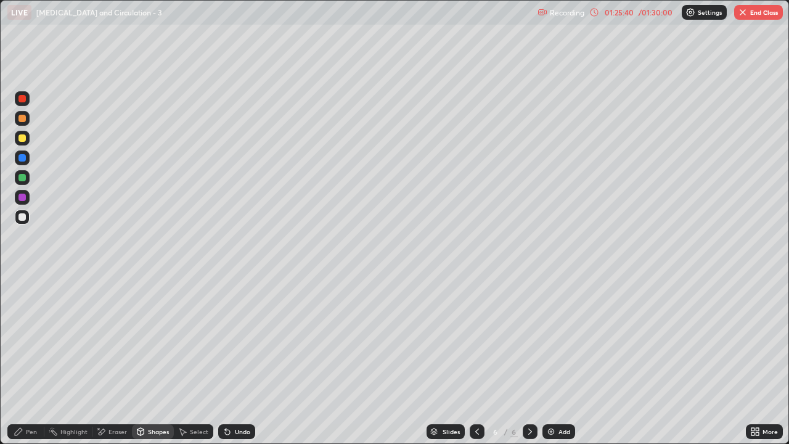
click at [529, 360] on icon at bounding box center [530, 432] width 10 height 10
click at [546, 360] on img at bounding box center [551, 432] width 10 height 10
click at [30, 360] on div "Pen" at bounding box center [31, 431] width 11 height 6
click at [22, 118] on div at bounding box center [21, 118] width 7 height 7
click at [25, 139] on div at bounding box center [21, 137] width 7 height 7
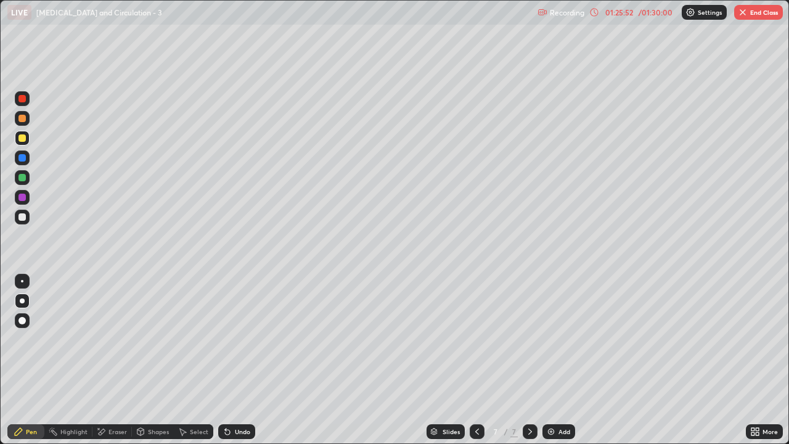
click at [152, 360] on div "Shapes" at bounding box center [158, 431] width 21 height 6
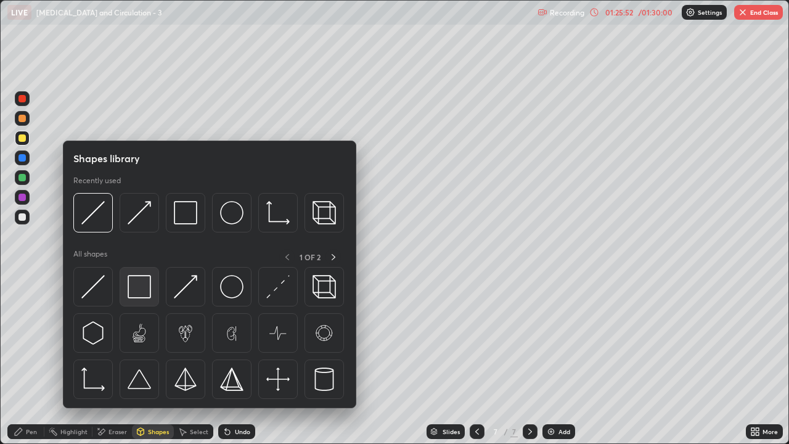
click at [139, 287] on img at bounding box center [139, 286] width 23 height 23
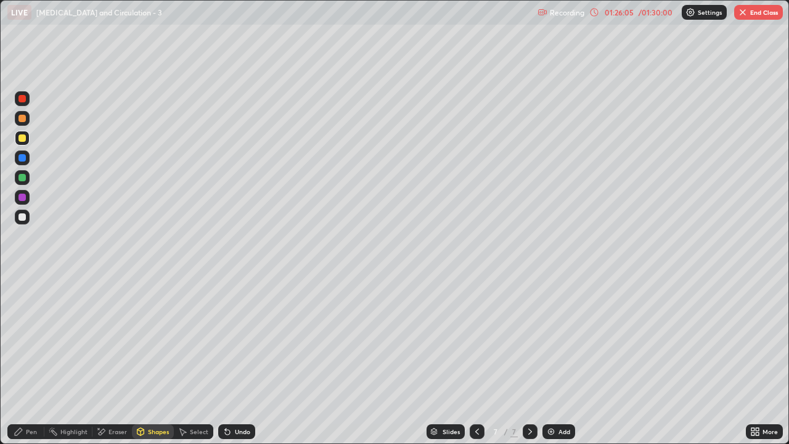
click at [24, 141] on div at bounding box center [21, 137] width 7 height 7
click at [150, 360] on div "Shapes" at bounding box center [158, 431] width 21 height 6
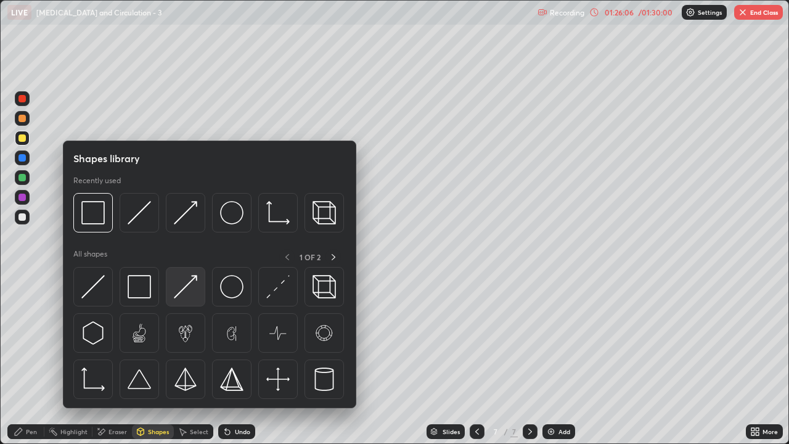
click at [179, 293] on img at bounding box center [185, 286] width 23 height 23
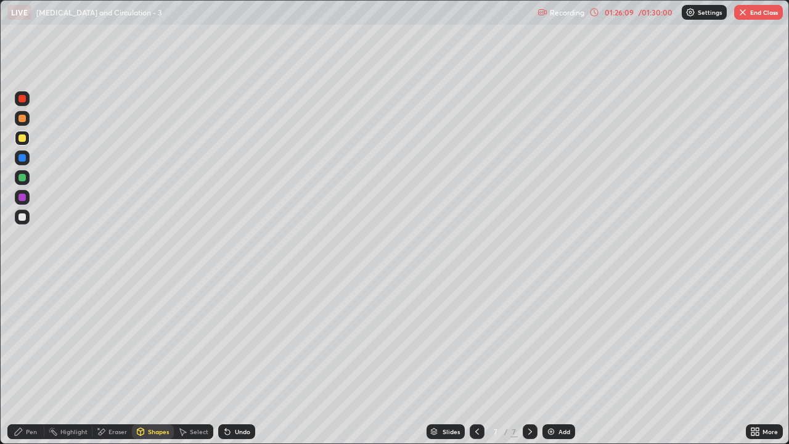
click at [115, 360] on div "Eraser" at bounding box center [117, 431] width 18 height 6
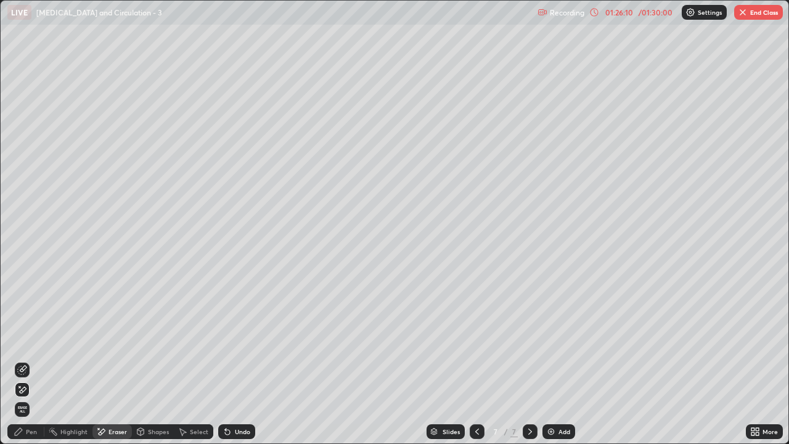
click at [30, 360] on div "Pen" at bounding box center [25, 431] width 37 height 15
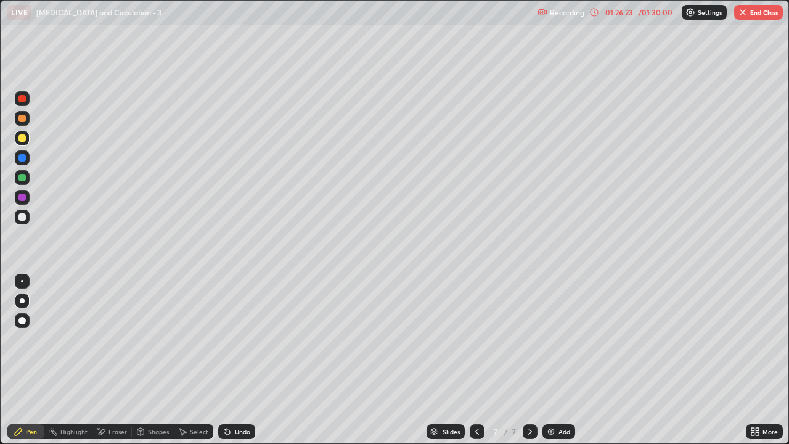
click at [22, 138] on div at bounding box center [21, 137] width 7 height 7
click at [153, 360] on div "Shapes" at bounding box center [158, 431] width 21 height 6
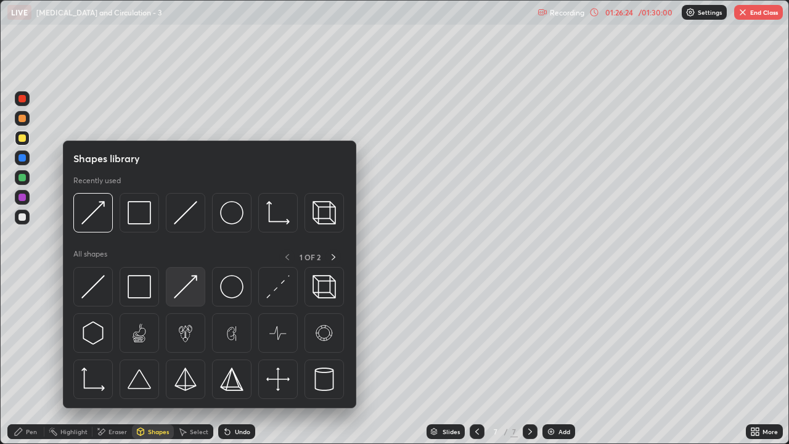
click at [181, 290] on img at bounding box center [185, 286] width 23 height 23
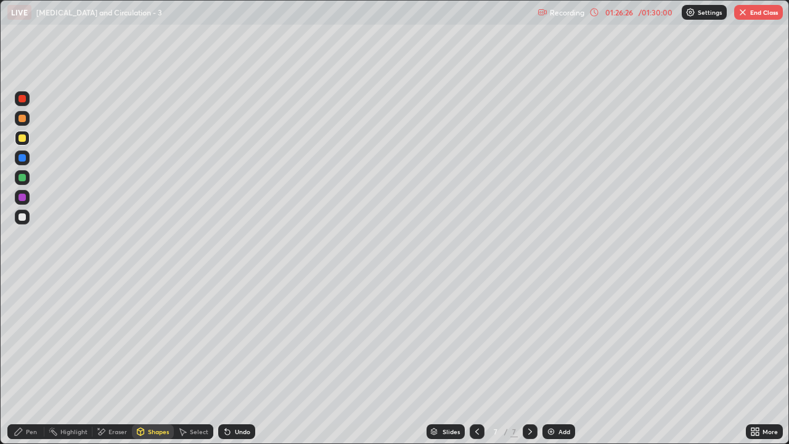
click at [31, 360] on div "Pen" at bounding box center [31, 431] width 11 height 6
click at [28, 121] on div at bounding box center [22, 118] width 15 height 15
click at [23, 140] on div at bounding box center [21, 137] width 7 height 7
click at [155, 360] on div "Shapes" at bounding box center [153, 431] width 42 height 15
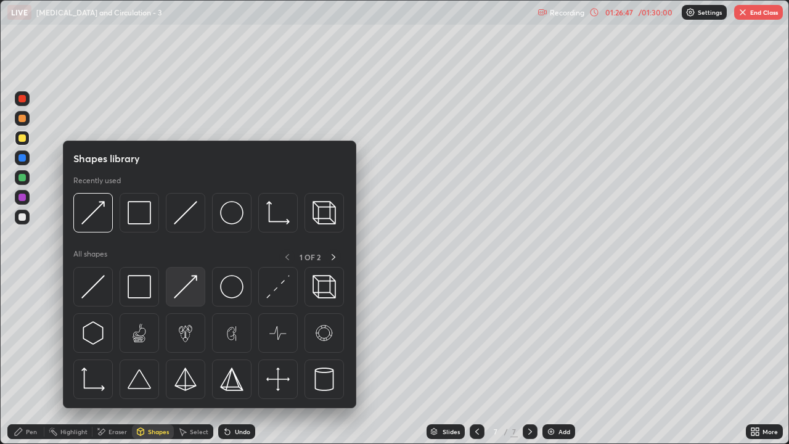
click at [188, 290] on img at bounding box center [185, 286] width 23 height 23
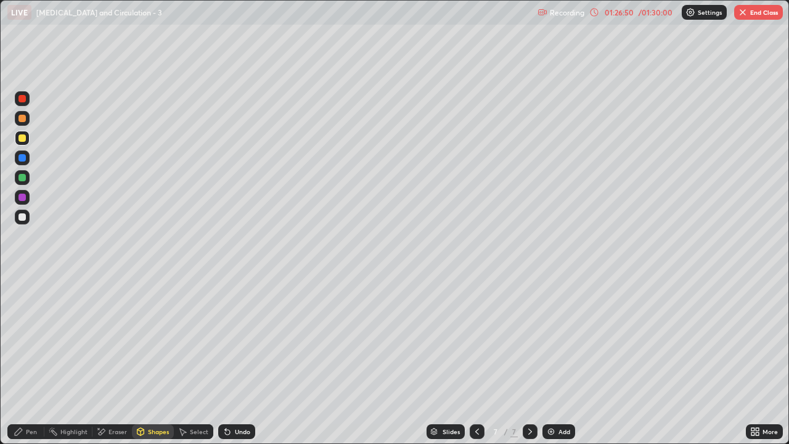
click at [29, 360] on div "Pen" at bounding box center [31, 431] width 11 height 6
click at [475, 360] on icon at bounding box center [477, 431] width 4 height 6
click at [525, 360] on div at bounding box center [530, 431] width 15 height 15
click at [31, 360] on div "Pen" at bounding box center [31, 431] width 11 height 6
click at [23, 120] on div at bounding box center [21, 118] width 7 height 7
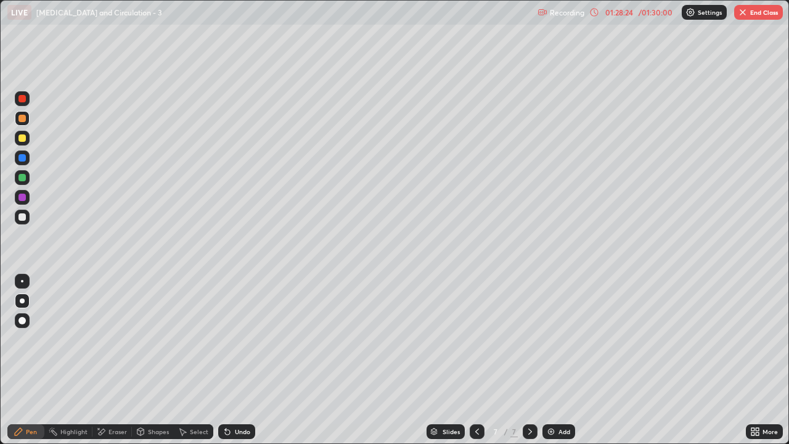
click at [23, 140] on div at bounding box center [21, 137] width 7 height 7
click at [31, 360] on div "Pen" at bounding box center [31, 431] width 11 height 6
click at [152, 360] on div "Shapes" at bounding box center [158, 431] width 21 height 6
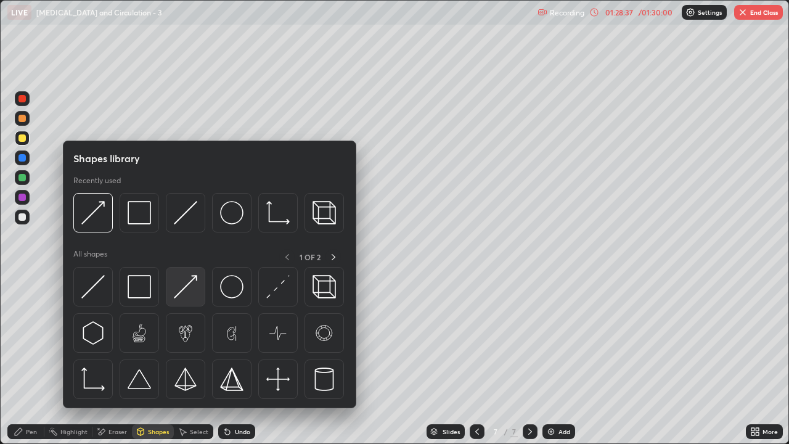
click at [182, 290] on img at bounding box center [185, 286] width 23 height 23
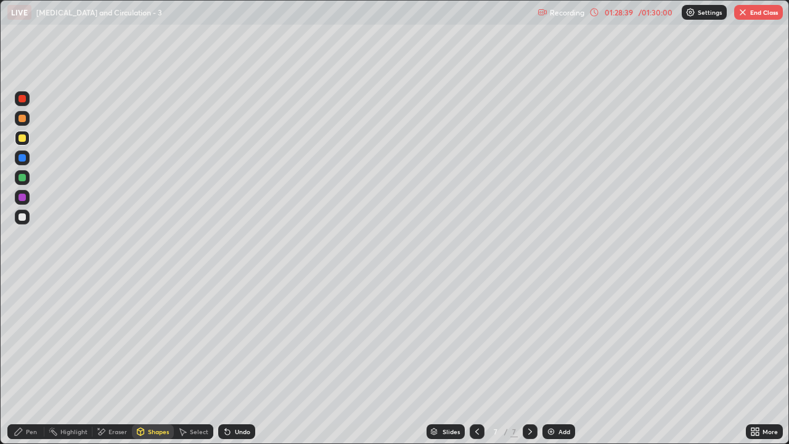
click at [25, 120] on div at bounding box center [21, 118] width 7 height 7
click at [25, 100] on div at bounding box center [21, 98] width 7 height 7
click at [150, 360] on div "Shapes" at bounding box center [158, 431] width 21 height 6
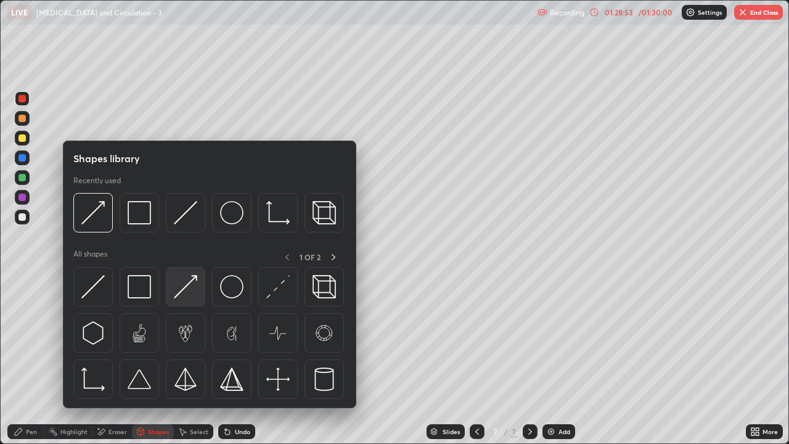
click at [180, 295] on img at bounding box center [185, 286] width 23 height 23
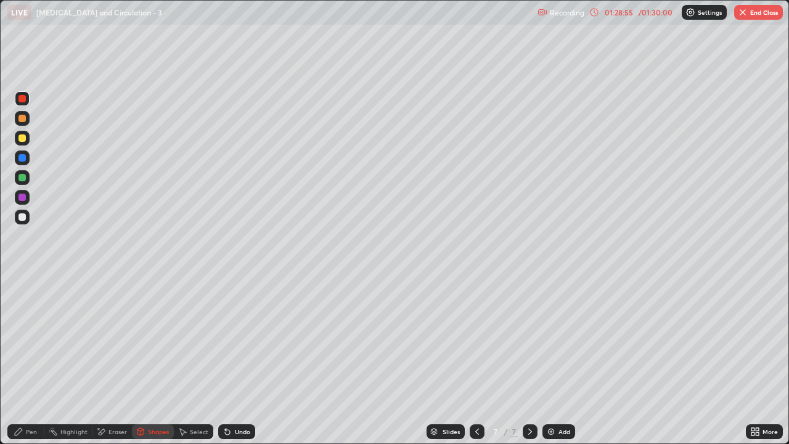
click at [37, 360] on div "Pen" at bounding box center [25, 431] width 37 height 15
click at [34, 360] on div "Pen" at bounding box center [31, 431] width 11 height 6
click at [23, 120] on div at bounding box center [21, 118] width 7 height 7
click at [37, 360] on div "Pen" at bounding box center [25, 431] width 37 height 15
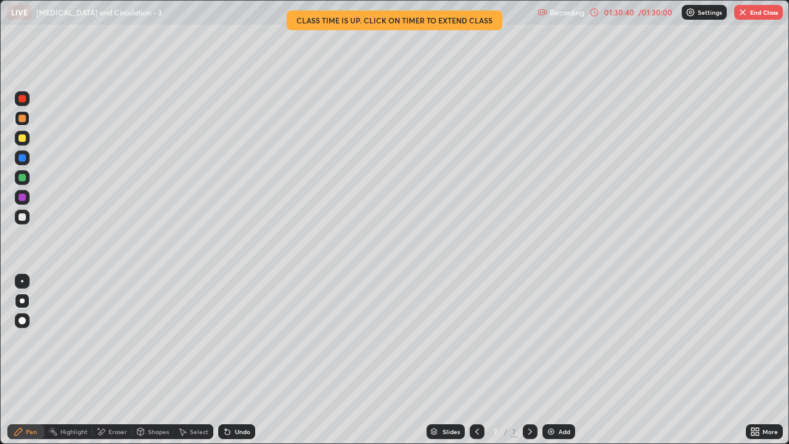
click at [33, 360] on div "Pen" at bounding box center [31, 431] width 11 height 6
click at [24, 138] on div at bounding box center [21, 137] width 7 height 7
click at [25, 119] on div at bounding box center [21, 118] width 7 height 7
click at [35, 360] on div "Pen" at bounding box center [25, 431] width 37 height 15
click at [21, 216] on div at bounding box center [21, 216] width 7 height 7
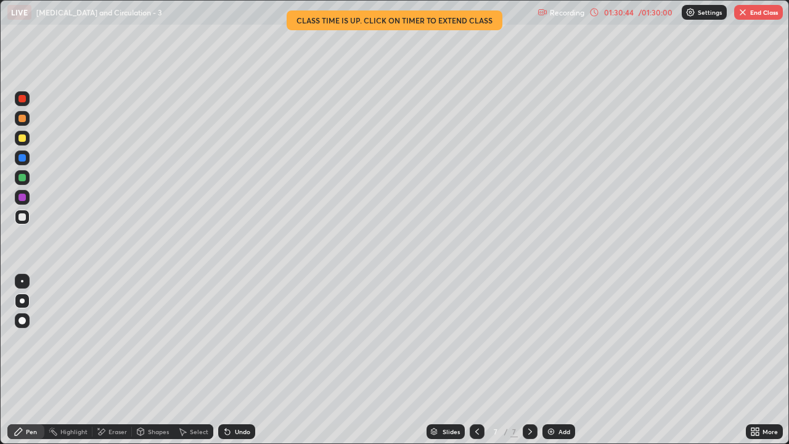
click at [23, 138] on div at bounding box center [21, 137] width 7 height 7
click at [23, 217] on div at bounding box center [21, 216] width 7 height 7
click at [22, 139] on div at bounding box center [21, 137] width 7 height 7
click at [22, 214] on div at bounding box center [21, 216] width 7 height 7
click at [150, 360] on div "Shapes" at bounding box center [158, 431] width 21 height 6
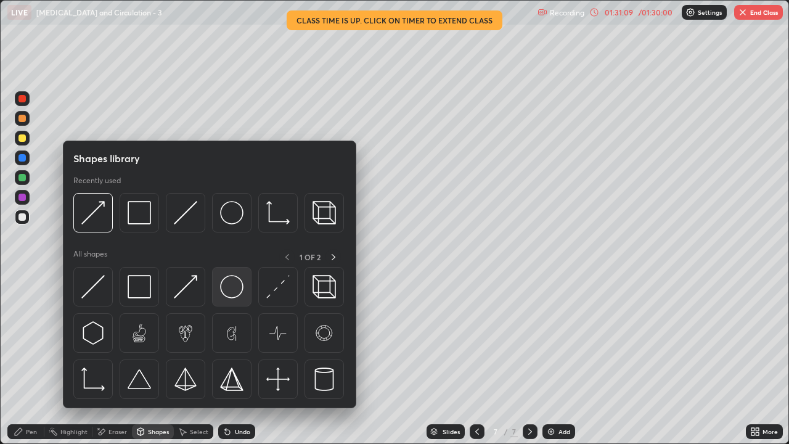
click at [227, 292] on img at bounding box center [231, 286] width 23 height 23
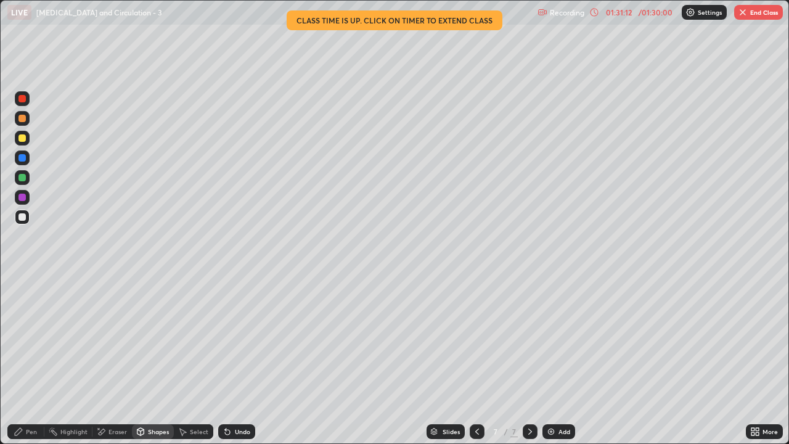
click at [22, 118] on div at bounding box center [21, 118] width 7 height 7
click at [23, 101] on div at bounding box center [21, 98] width 7 height 7
click at [152, 360] on div "Shapes" at bounding box center [158, 431] width 21 height 6
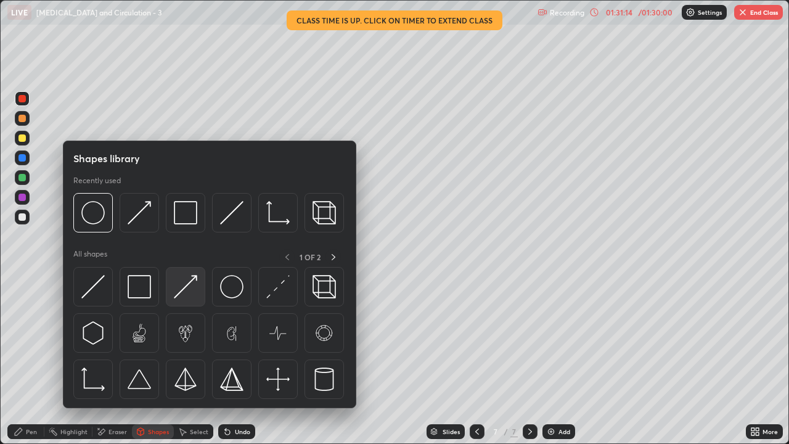
click at [186, 292] on img at bounding box center [185, 286] width 23 height 23
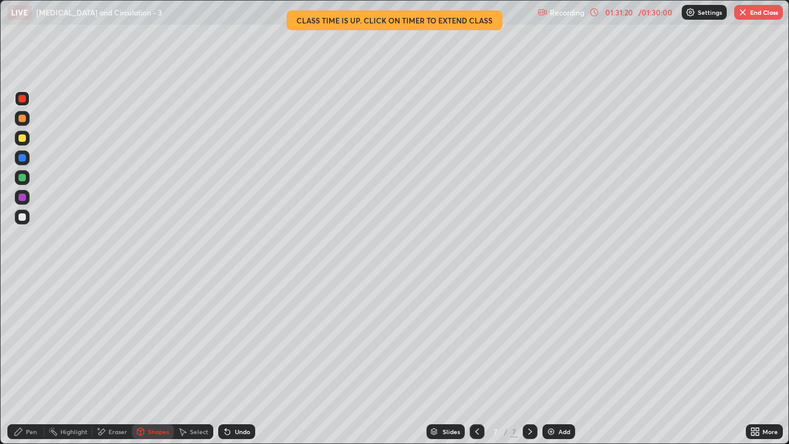
click at [22, 197] on div at bounding box center [21, 197] width 7 height 7
click at [32, 360] on div "Pen" at bounding box center [31, 431] width 11 height 6
click at [24, 137] on div at bounding box center [21, 137] width 7 height 7
click at [31, 360] on div "Pen" at bounding box center [31, 431] width 11 height 6
click at [594, 12] on icon at bounding box center [594, 12] width 10 height 10
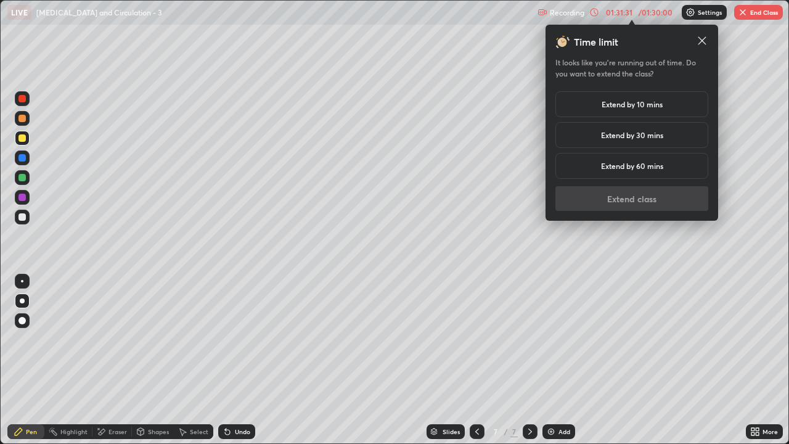
click at [611, 108] on h5 "Extend by 10 mins" at bounding box center [632, 104] width 61 height 11
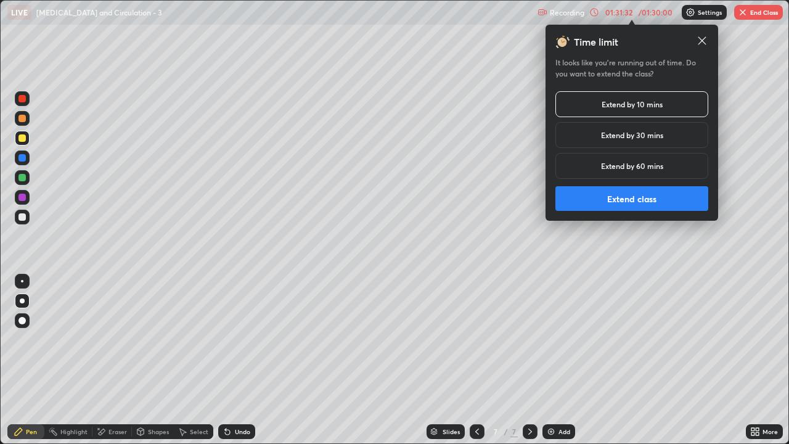
click at [610, 200] on button "Extend class" at bounding box center [631, 198] width 153 height 25
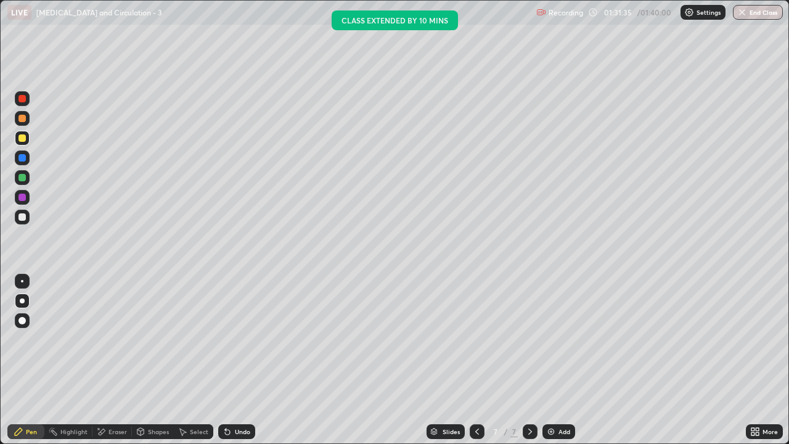
click at [23, 141] on div at bounding box center [21, 137] width 7 height 7
click at [22, 99] on div at bounding box center [21, 98] width 7 height 7
click at [150, 360] on div "Shapes" at bounding box center [158, 431] width 21 height 6
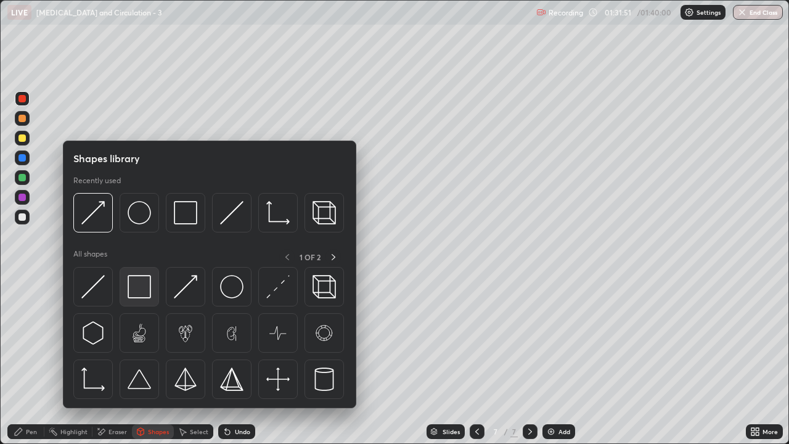
click at [139, 291] on img at bounding box center [139, 286] width 23 height 23
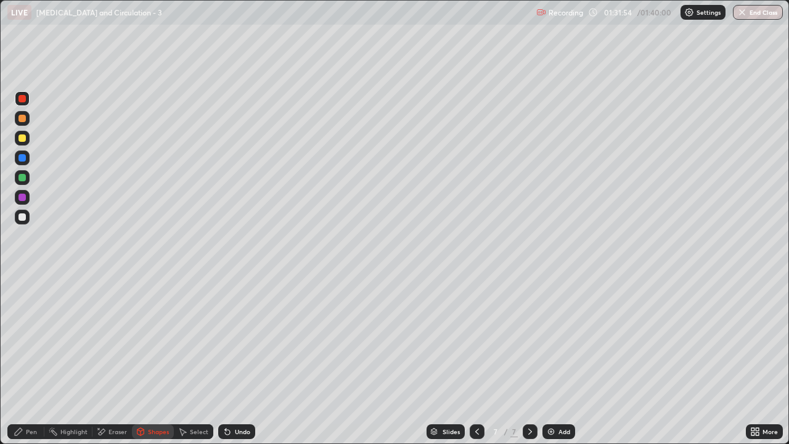
click at [24, 218] on div at bounding box center [21, 216] width 7 height 7
click at [31, 360] on div "Pen" at bounding box center [31, 431] width 11 height 6
click at [25, 119] on div at bounding box center [21, 118] width 7 height 7
click at [152, 360] on div "Shapes" at bounding box center [158, 431] width 21 height 6
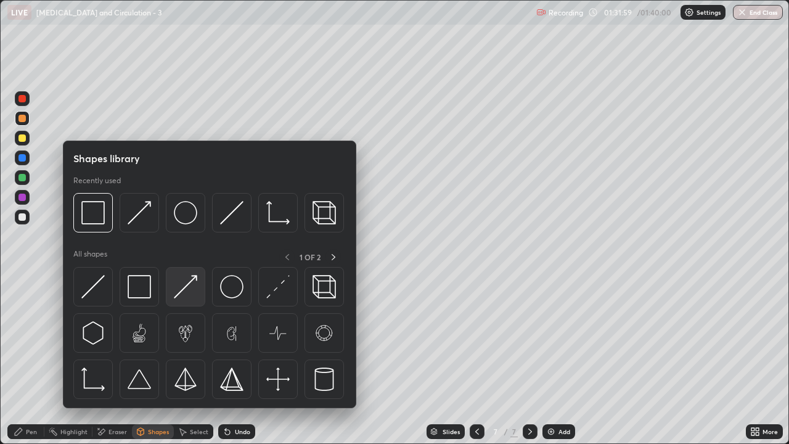
click at [180, 290] on img at bounding box center [185, 286] width 23 height 23
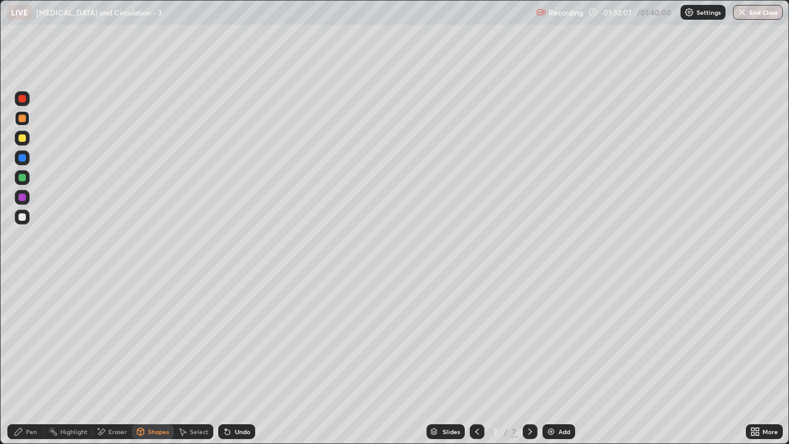
click at [28, 360] on div "Pen" at bounding box center [31, 431] width 11 height 6
click at [21, 118] on div at bounding box center [21, 118] width 7 height 7
click at [31, 360] on div "Pen" at bounding box center [31, 431] width 11 height 6
click at [23, 141] on div at bounding box center [21, 137] width 7 height 7
click at [25, 137] on div at bounding box center [21, 137] width 7 height 7
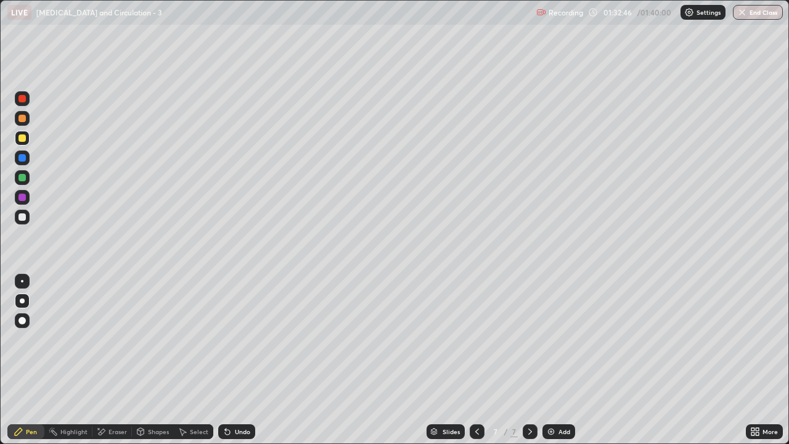
click at [22, 198] on div at bounding box center [21, 197] width 7 height 7
click at [27, 121] on div at bounding box center [22, 118] width 15 height 15
click at [152, 360] on div "Shapes" at bounding box center [158, 431] width 21 height 6
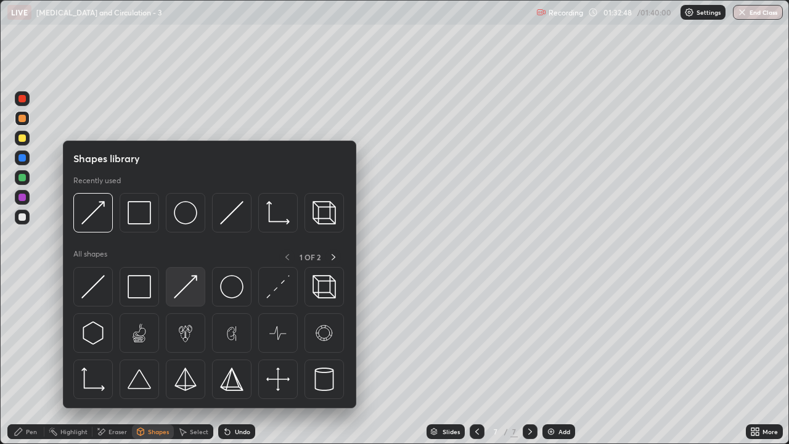
click at [187, 287] on img at bounding box center [185, 286] width 23 height 23
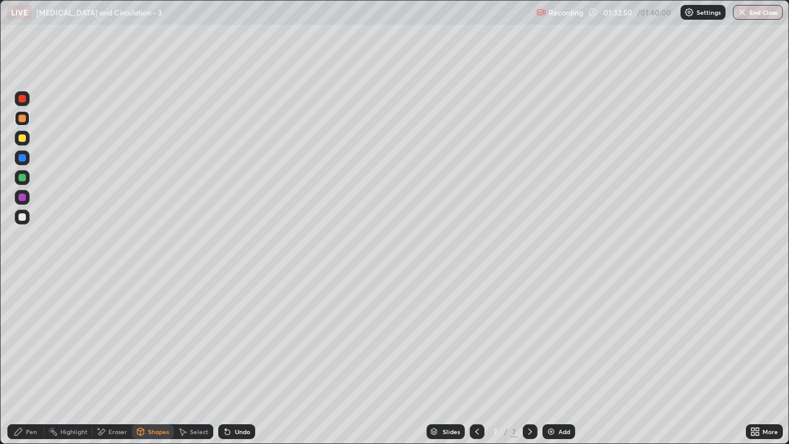
click at [23, 200] on div at bounding box center [21, 197] width 7 height 7
click at [27, 200] on div at bounding box center [22, 197] width 15 height 15
click at [28, 101] on div at bounding box center [22, 98] width 15 height 15
click at [22, 360] on icon at bounding box center [19, 432] width 10 height 10
click at [116, 360] on div "Eraser" at bounding box center [117, 431] width 18 height 6
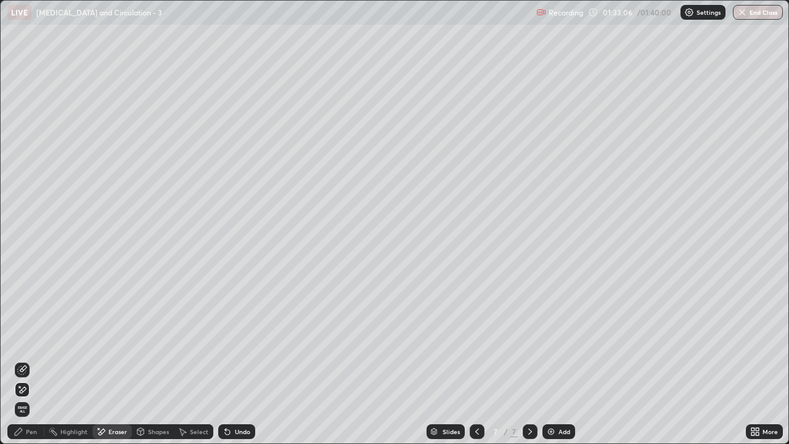
click at [31, 360] on div "Pen" at bounding box center [31, 431] width 11 height 6
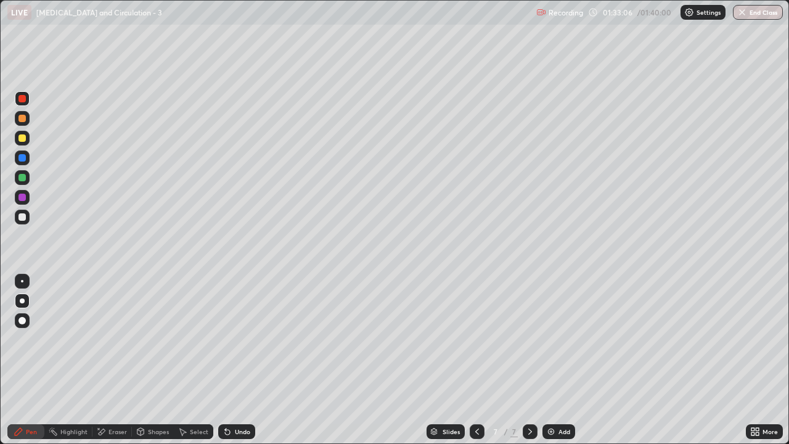
click at [21, 144] on div at bounding box center [22, 138] width 15 height 15
click at [22, 118] on div at bounding box center [21, 118] width 7 height 7
click at [148, 360] on div "Shapes" at bounding box center [158, 431] width 21 height 6
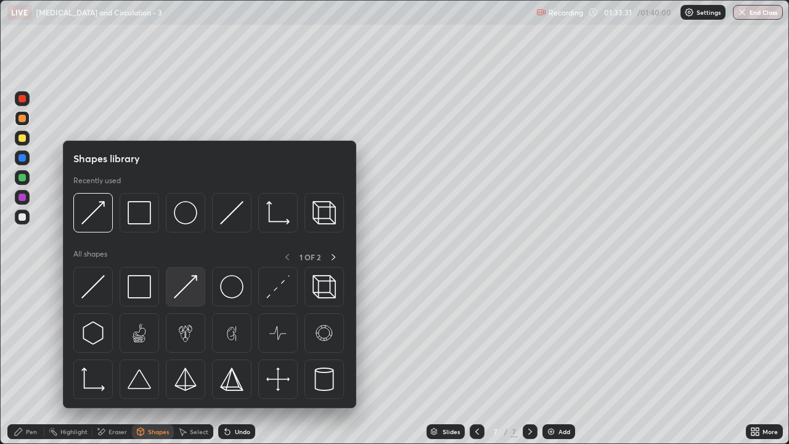
click at [186, 291] on img at bounding box center [185, 286] width 23 height 23
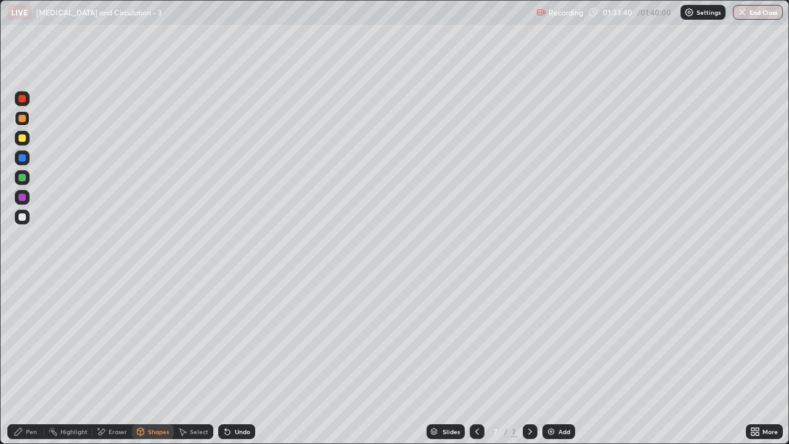
click at [28, 180] on div at bounding box center [22, 177] width 15 height 15
click at [23, 360] on icon at bounding box center [19, 432] width 10 height 10
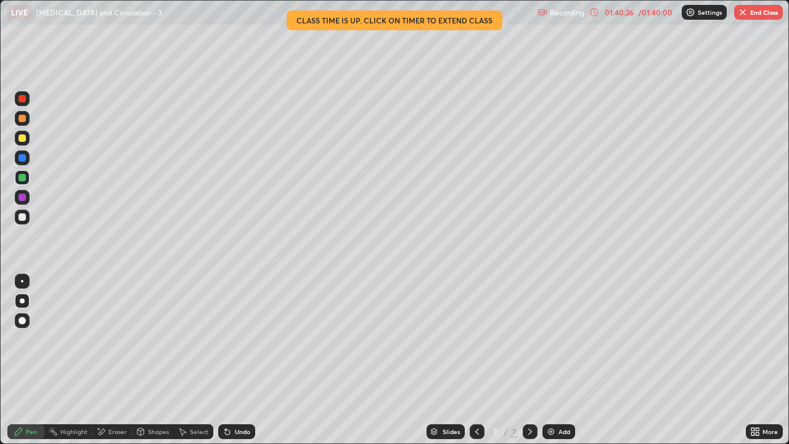
click at [743, 17] on img "button" at bounding box center [743, 12] width 10 height 10
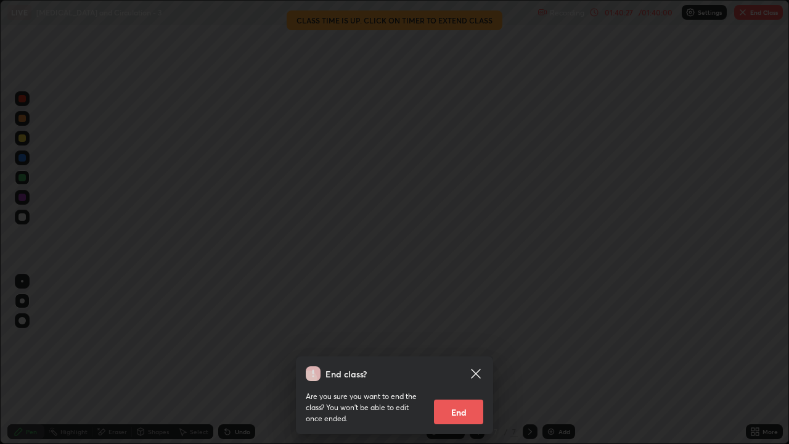
click at [467, 360] on button "End" at bounding box center [458, 411] width 49 height 25
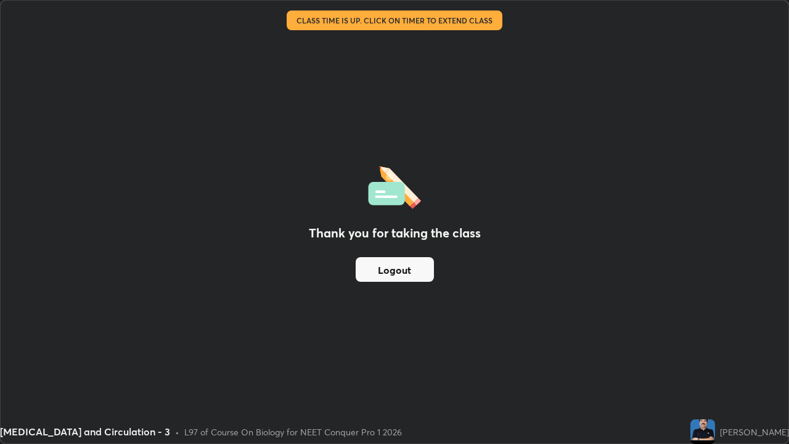
click at [405, 266] on button "Logout" at bounding box center [395, 269] width 78 height 25
